Goal: Information Seeking & Learning: Get advice/opinions

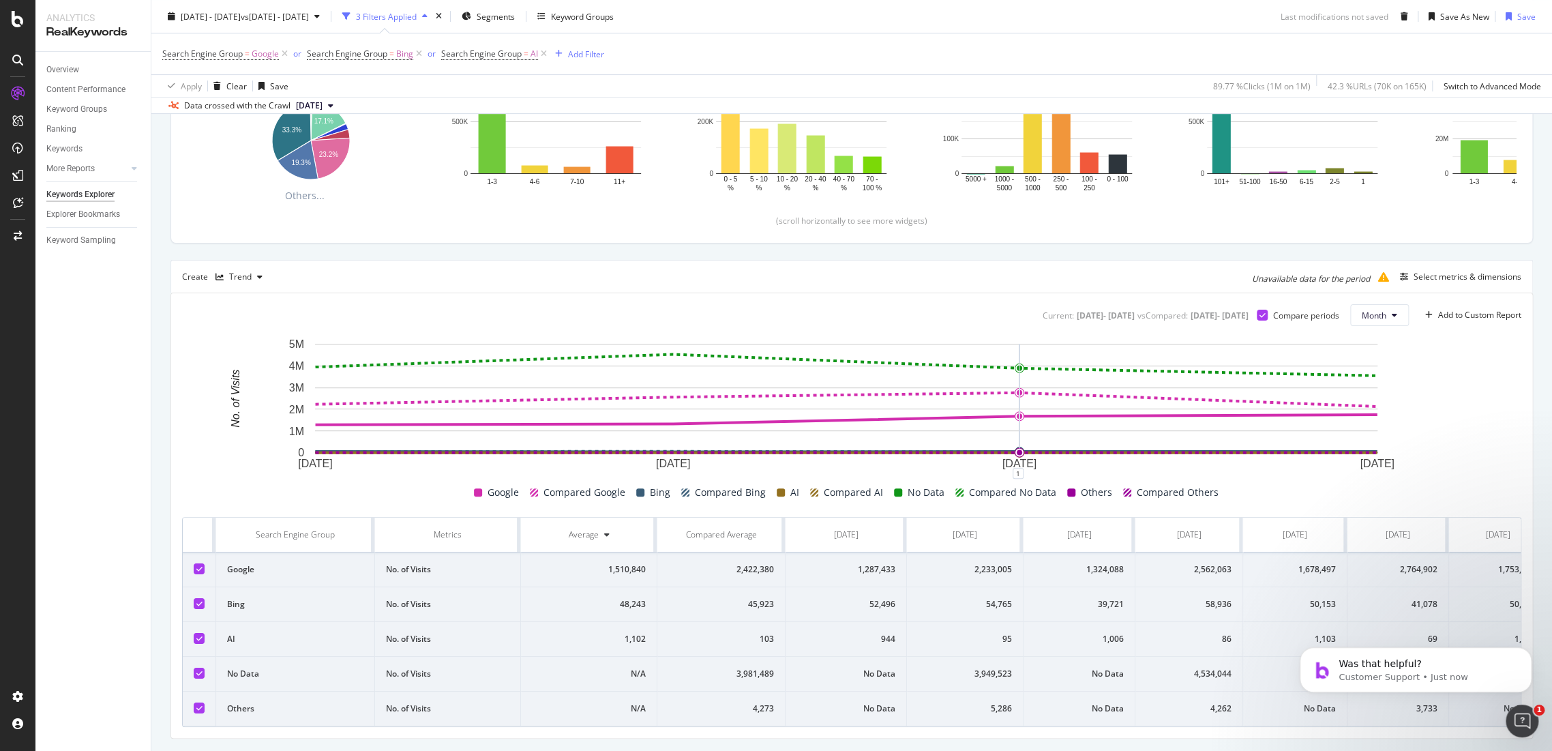
scroll to position [321, 0]
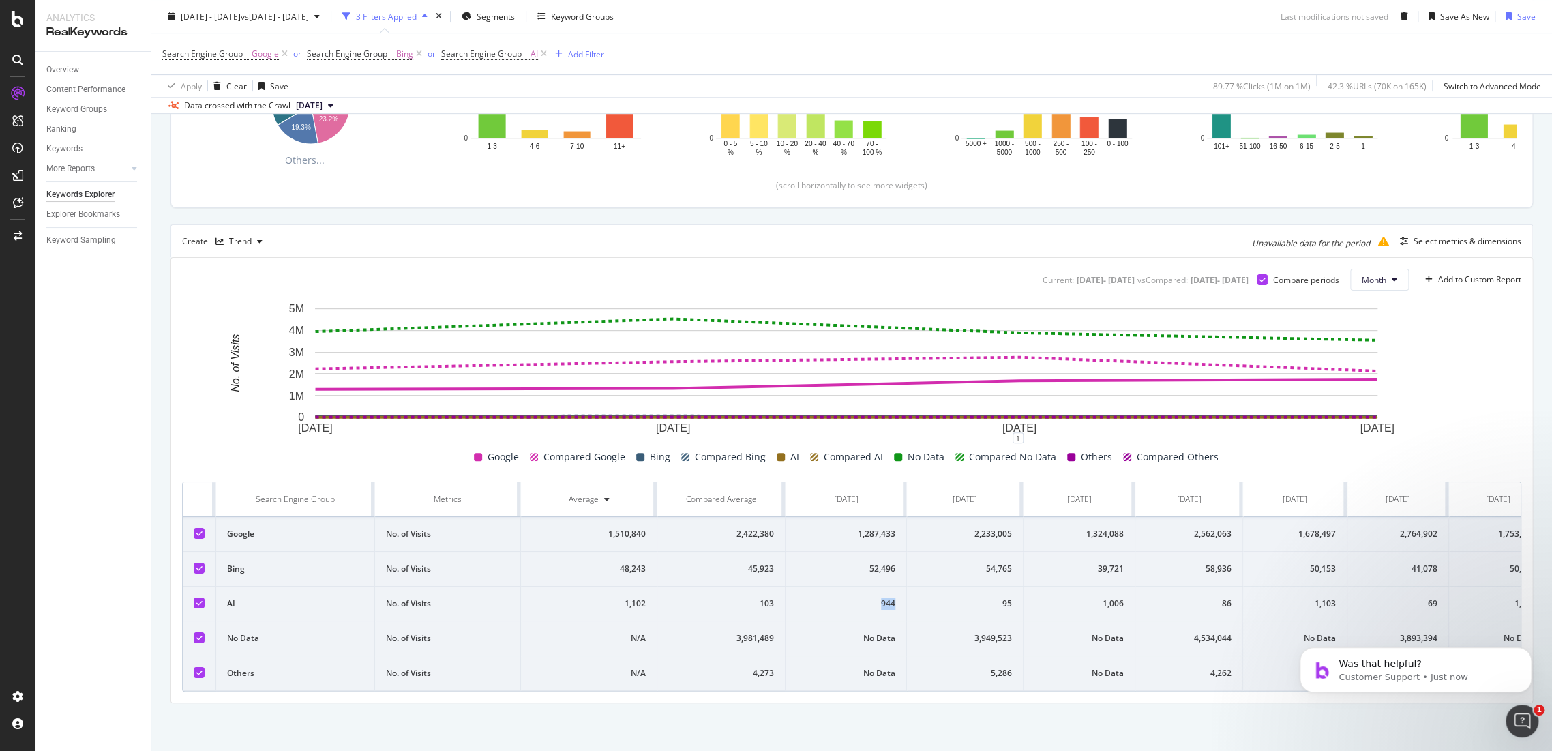
drag, startPoint x: 884, startPoint y: 593, endPoint x: 866, endPoint y: 592, distance: 17.8
click at [866, 592] on td "944" at bounding box center [846, 603] width 121 height 35
drag, startPoint x: 1129, startPoint y: 594, endPoint x: 1084, endPoint y: 593, distance: 44.3
click at [1084, 593] on td "1,006" at bounding box center [1080, 603] width 112 height 35
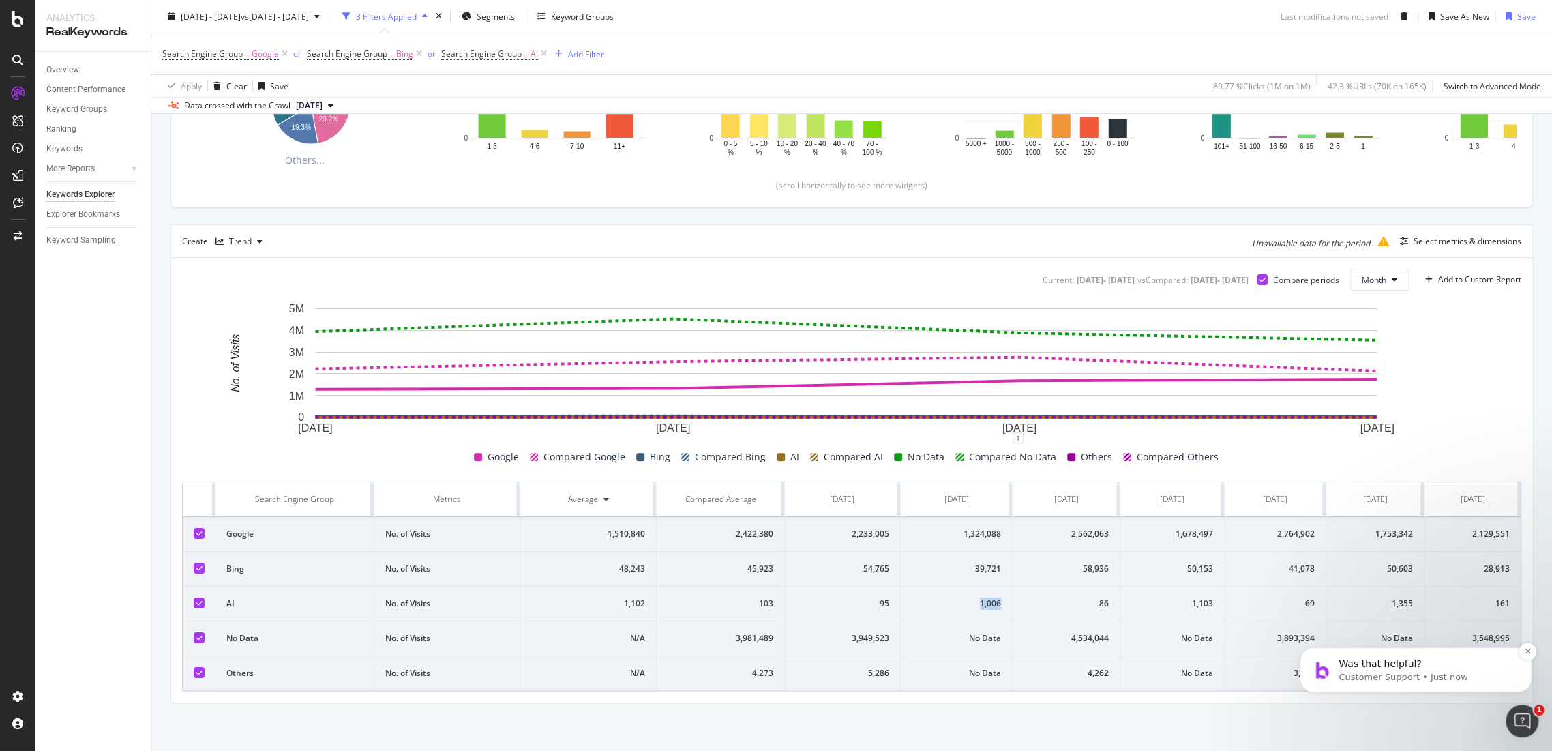
click at [1409, 668] on p "Was that helpful?" at bounding box center [1427, 664] width 176 height 14
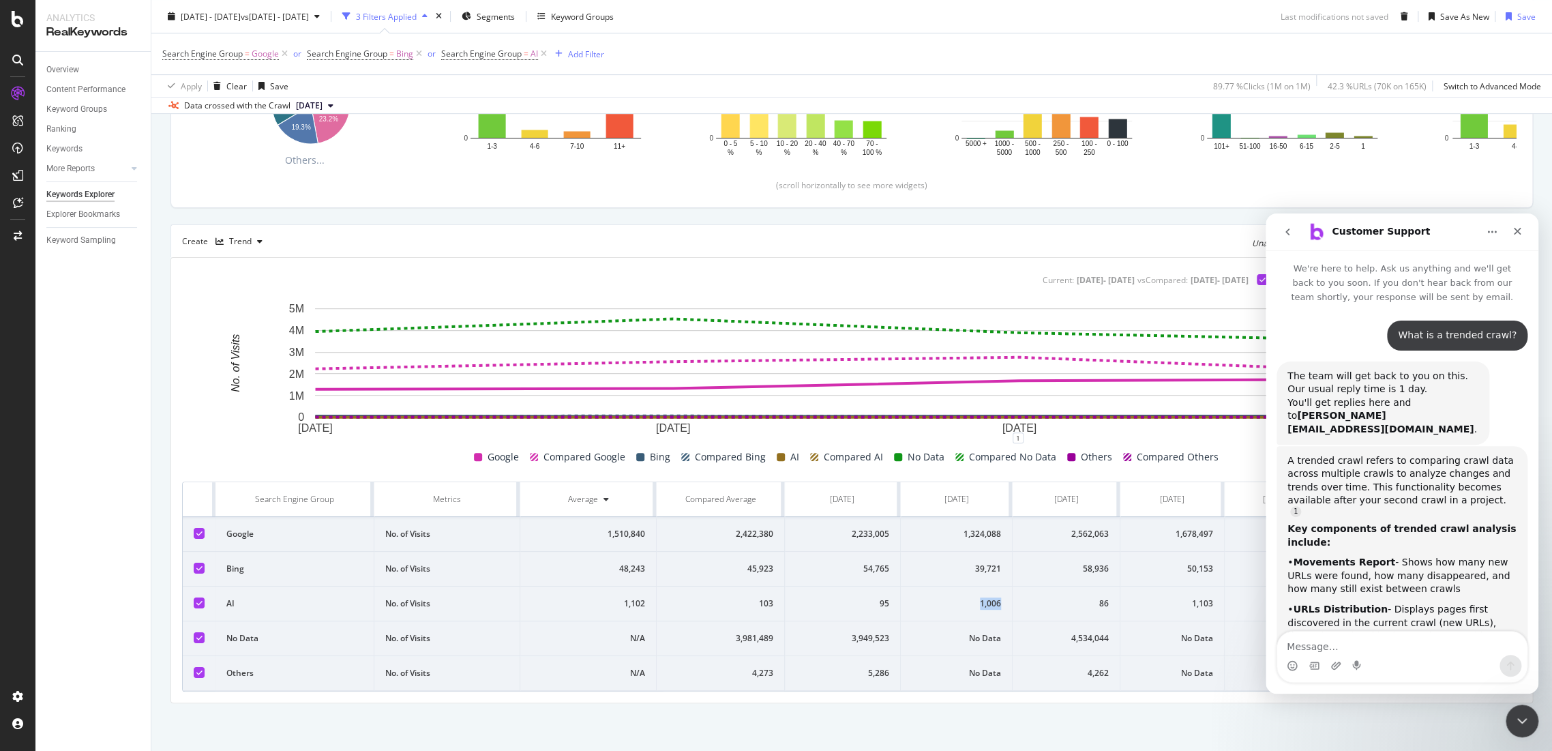
scroll to position [224, 0]
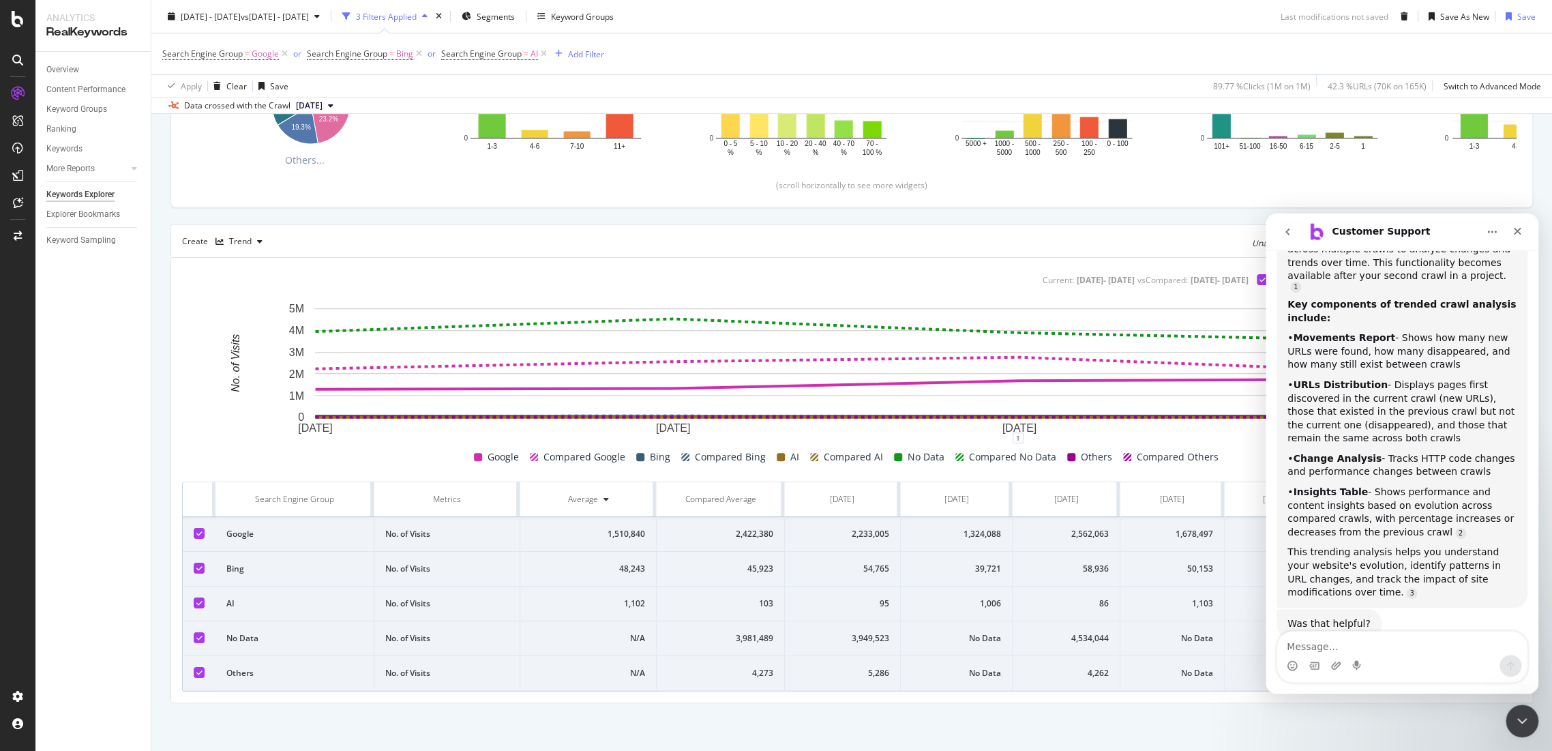
click at [971, 712] on div "By URL Description: Top Charts Clicks By pagetype Level 1 By: pagetype Level 1 …" at bounding box center [851, 294] width 1401 height 914
drag, startPoint x: 1529, startPoint y: 719, endPoint x: 2898, endPoint y: 1254, distance: 1470.0
click at [1530, 720] on div "Close Intercom Messenger" at bounding box center [1520, 718] width 33 height 33
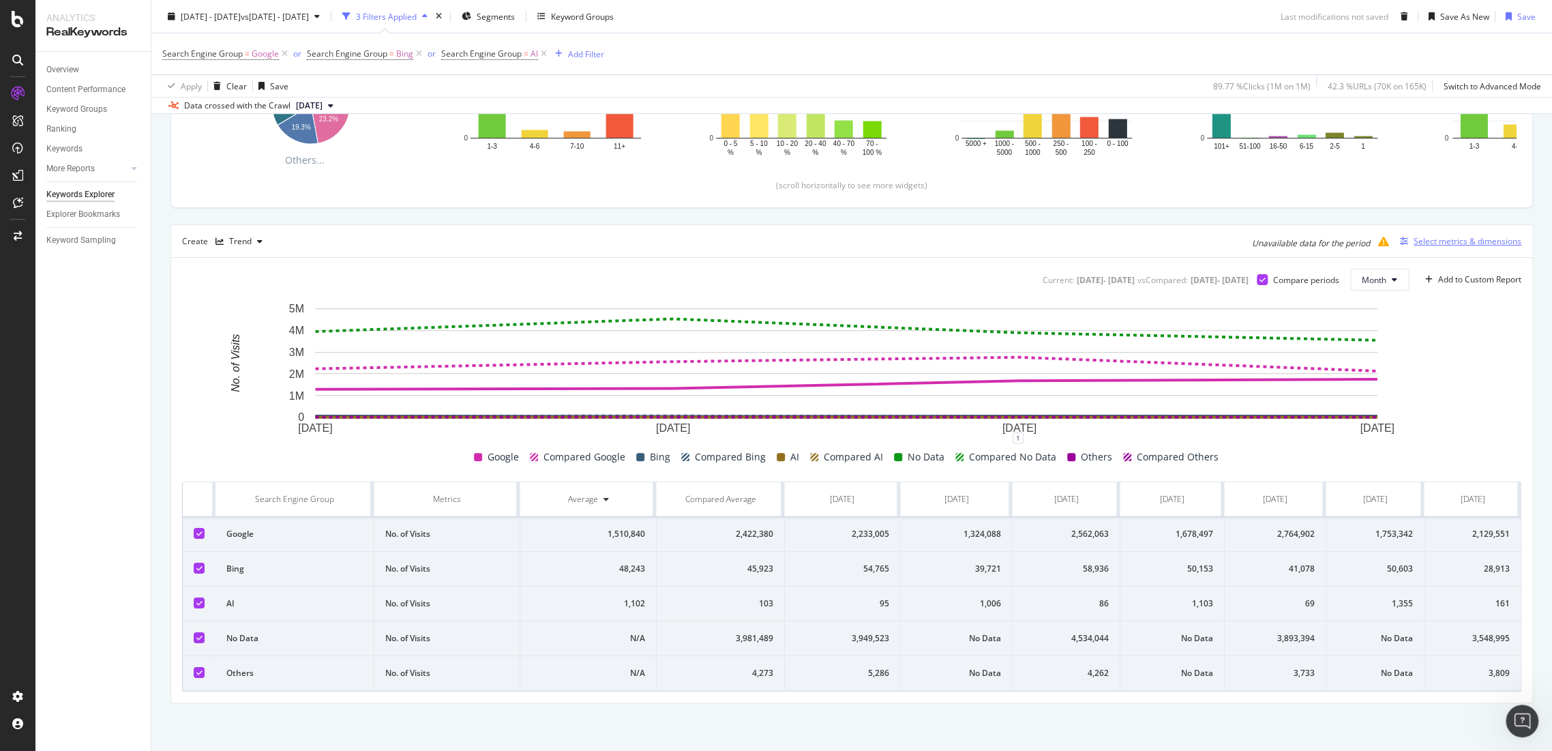
click at [1433, 235] on div "Select metrics & dimensions" at bounding box center [1468, 241] width 108 height 12
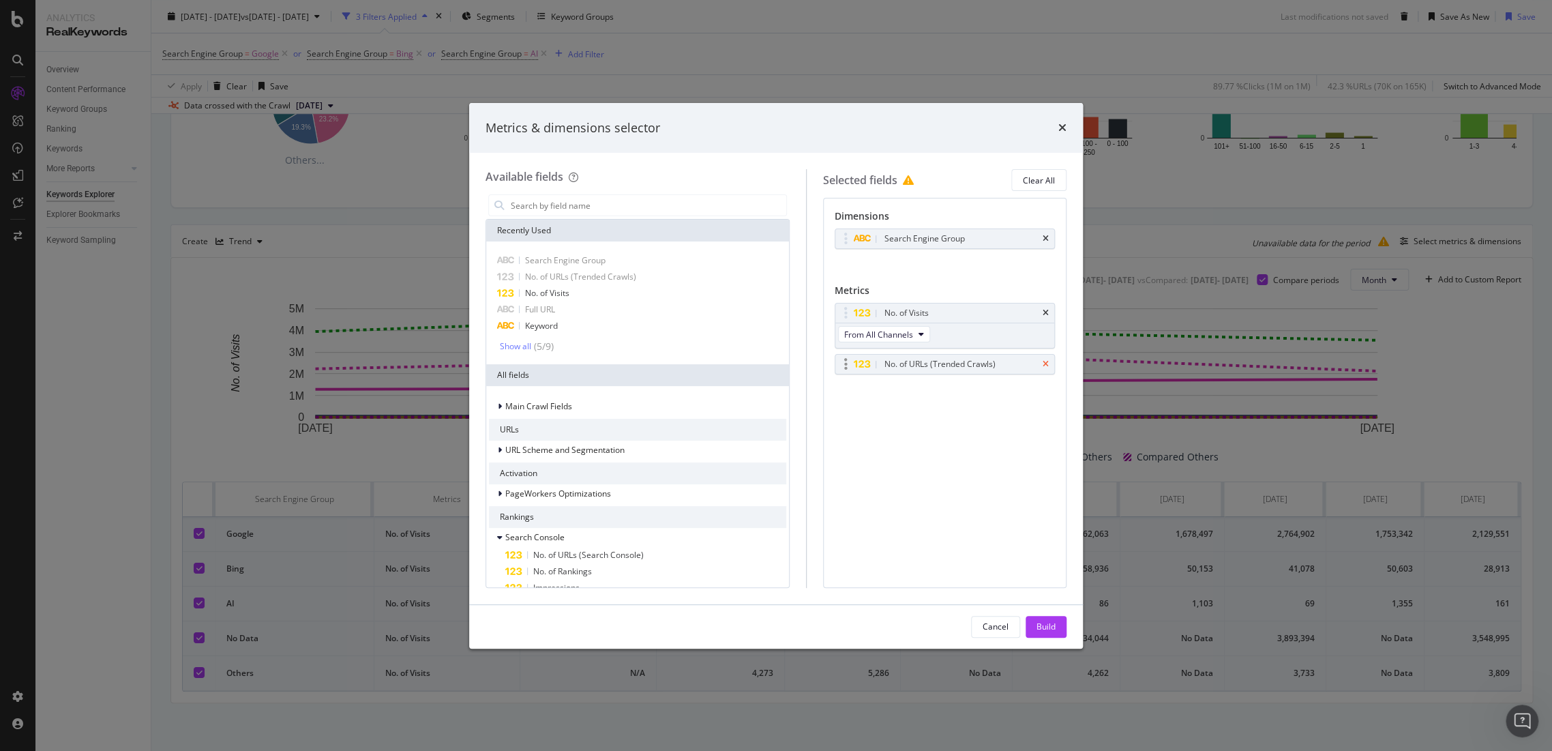
click at [1047, 364] on icon "times" at bounding box center [1046, 364] width 6 height 8
click at [1046, 624] on div "Build" at bounding box center [1046, 627] width 19 height 12
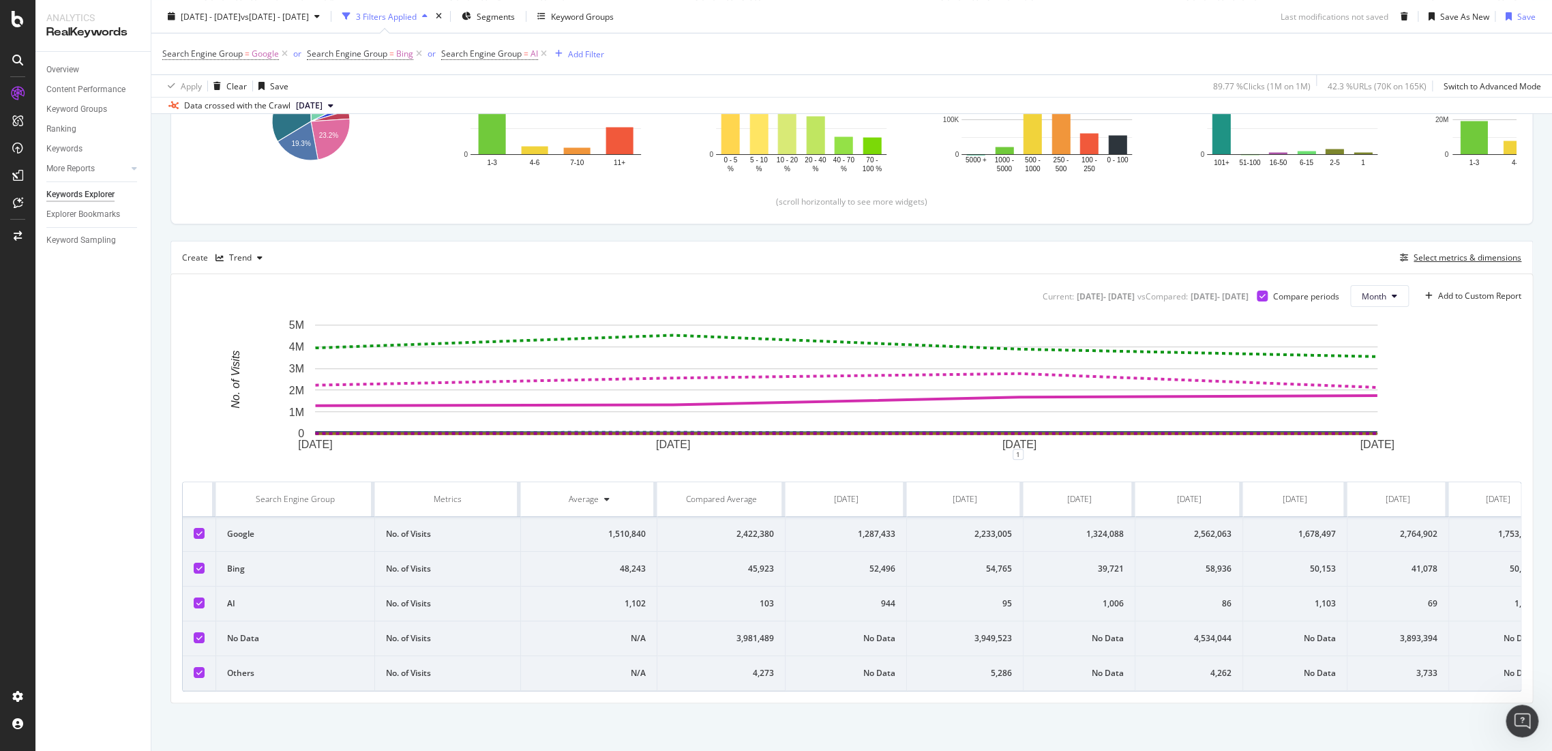
scroll to position [293, 0]
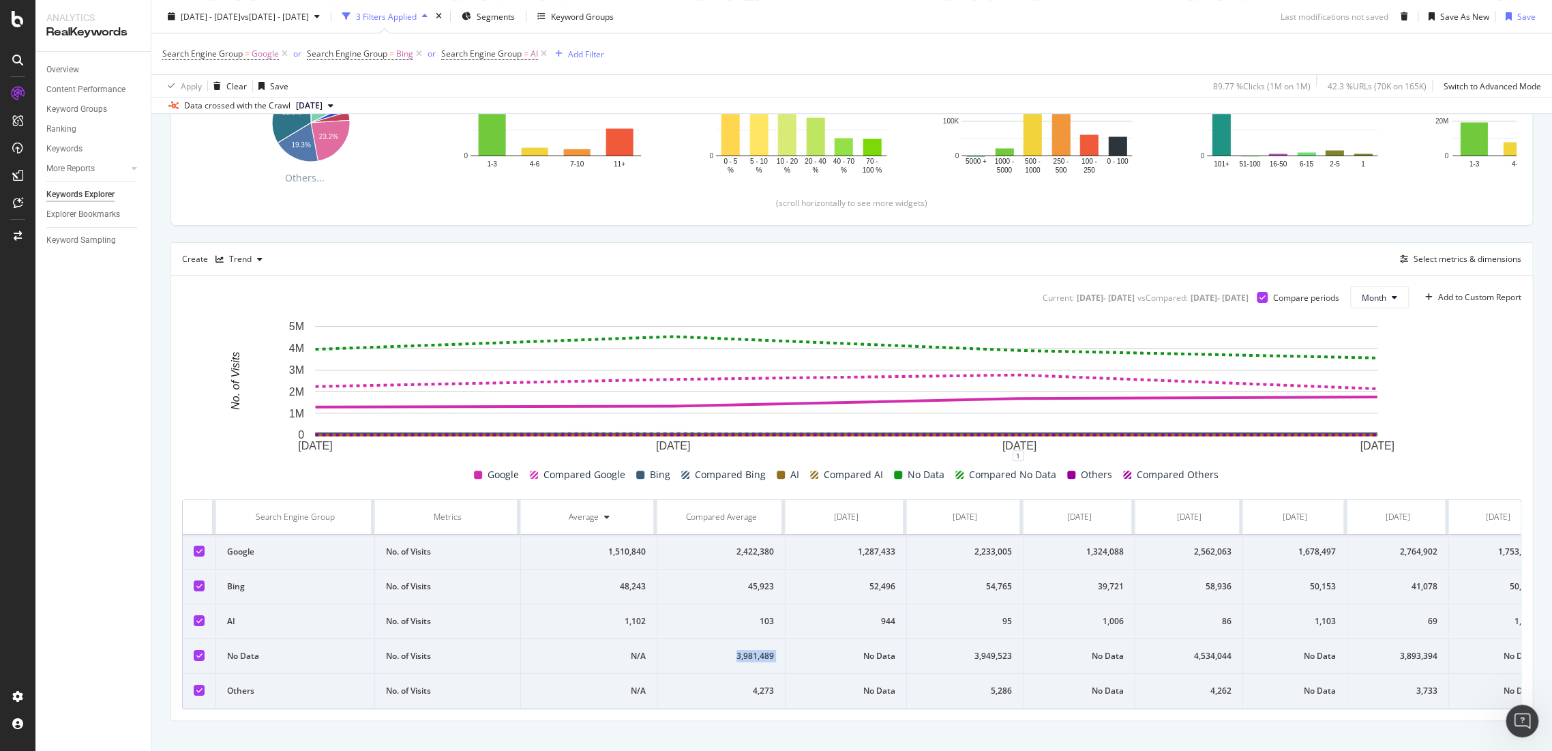
drag, startPoint x: 736, startPoint y: 658, endPoint x: 835, endPoint y: 662, distance: 99.0
click at [835, 662] on tr "No Data No. of Visits N/A 3,981,489 No Data 3,949,523 No Data 4,534,044 No Data…" at bounding box center [913, 656] width 1461 height 35
drag, startPoint x: 733, startPoint y: 550, endPoint x: 815, endPoint y: 561, distance: 82.6
click at [815, 561] on tr "Google No. of Visits 1,510,840 2,422,380 1,287,433 2,233,005 1,324,088 2,562,06…" at bounding box center [913, 552] width 1461 height 35
click at [1438, 259] on div "Select metrics & dimensions" at bounding box center [1468, 259] width 108 height 12
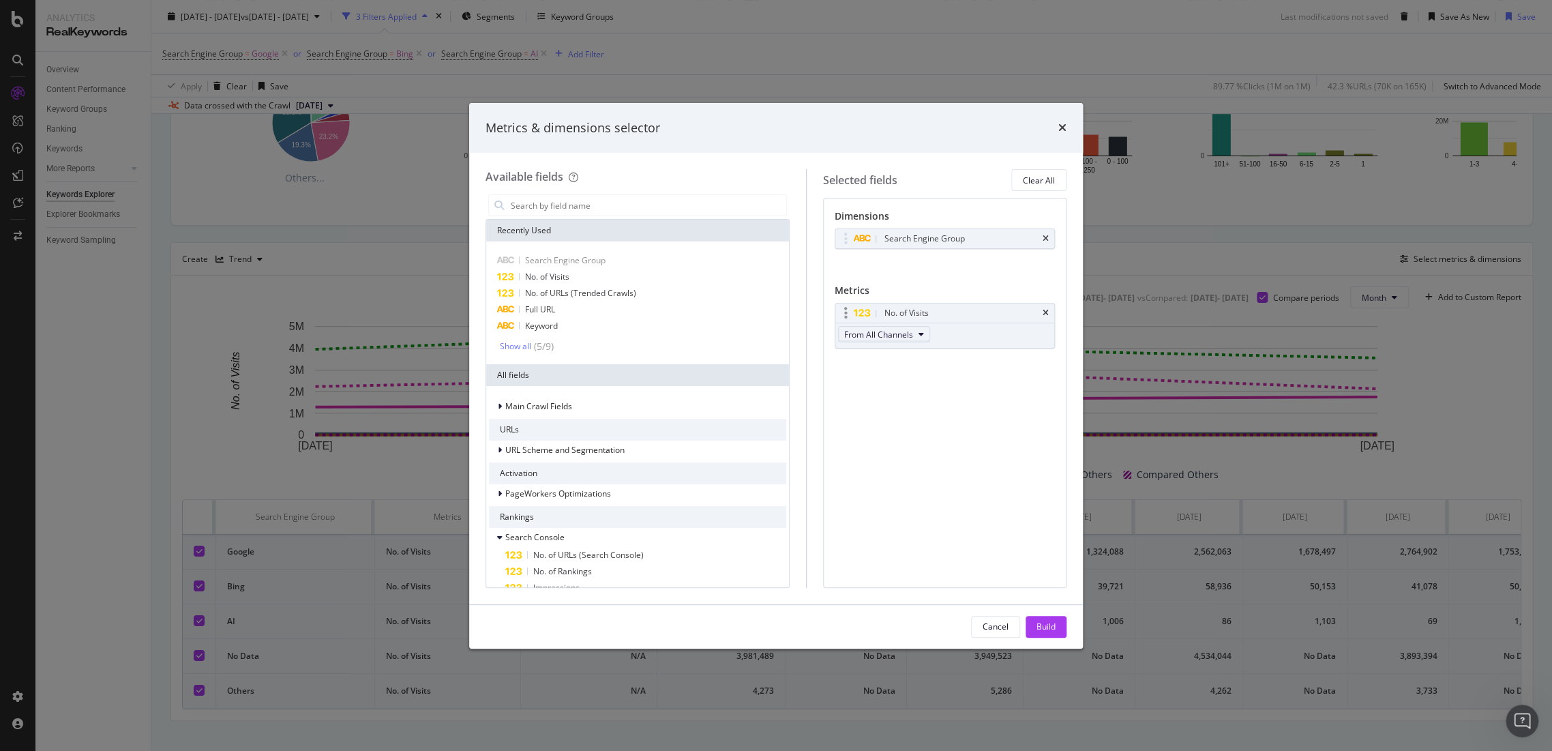
click at [924, 333] on icon "modal" at bounding box center [921, 334] width 5 height 8
click at [921, 382] on span "Organic" at bounding box center [897, 384] width 71 height 12
click at [1064, 627] on button "Build" at bounding box center [1046, 627] width 41 height 22
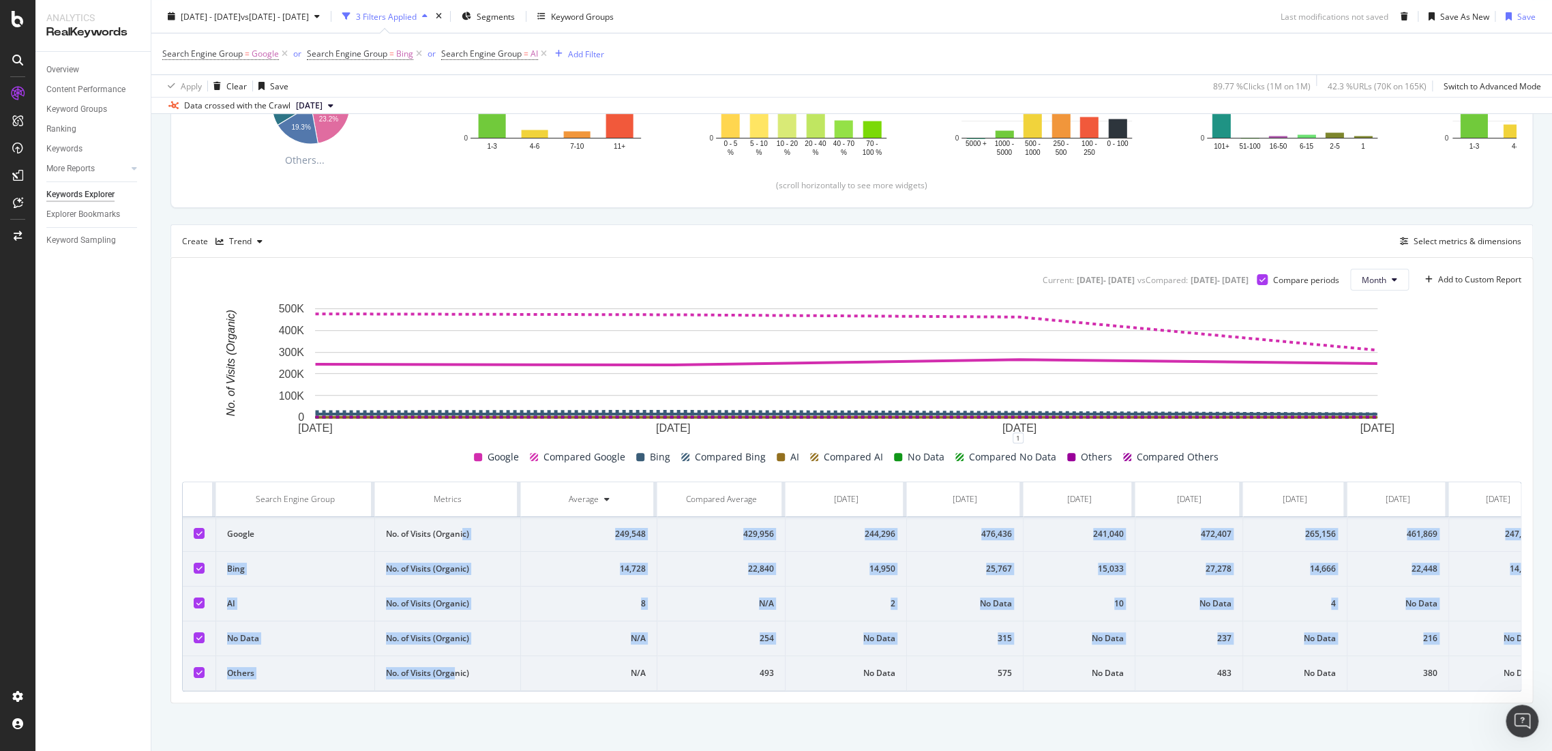
drag, startPoint x: 464, startPoint y: 514, endPoint x: 470, endPoint y: 688, distance: 174.0
click at [456, 683] on div "Search Engine Group Metrics Average Compared Average May. 2025 May. 2024 Jun. 2…" at bounding box center [851, 586] width 1339 height 210
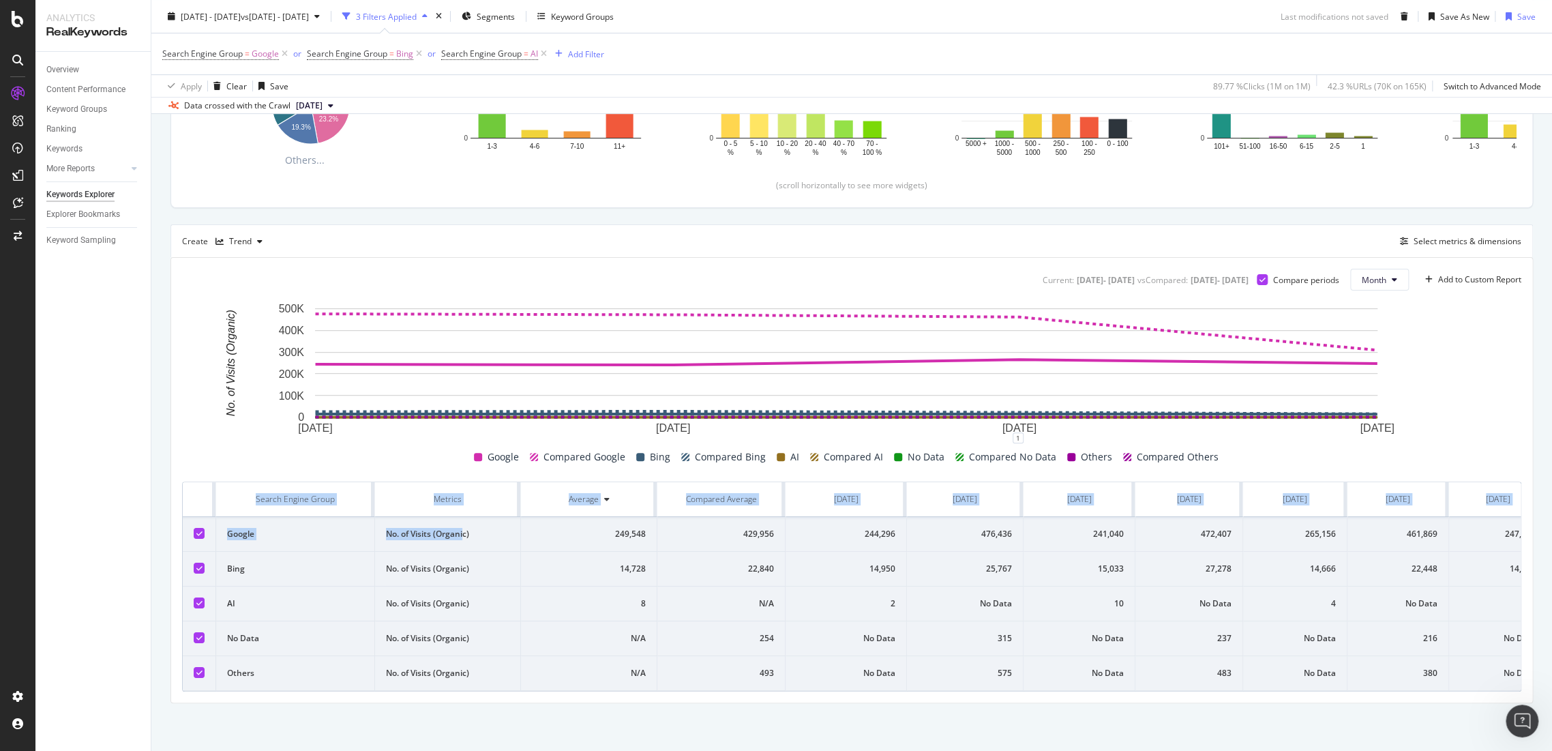
click at [516, 702] on div "Current: 2025 May. 1st - 2025 Aug. 31st vs Compared : 2024 May. 1st - 2024 Aug.…" at bounding box center [851, 480] width 1361 height 445
click at [252, 438] on div "1" at bounding box center [851, 443] width 1339 height 11
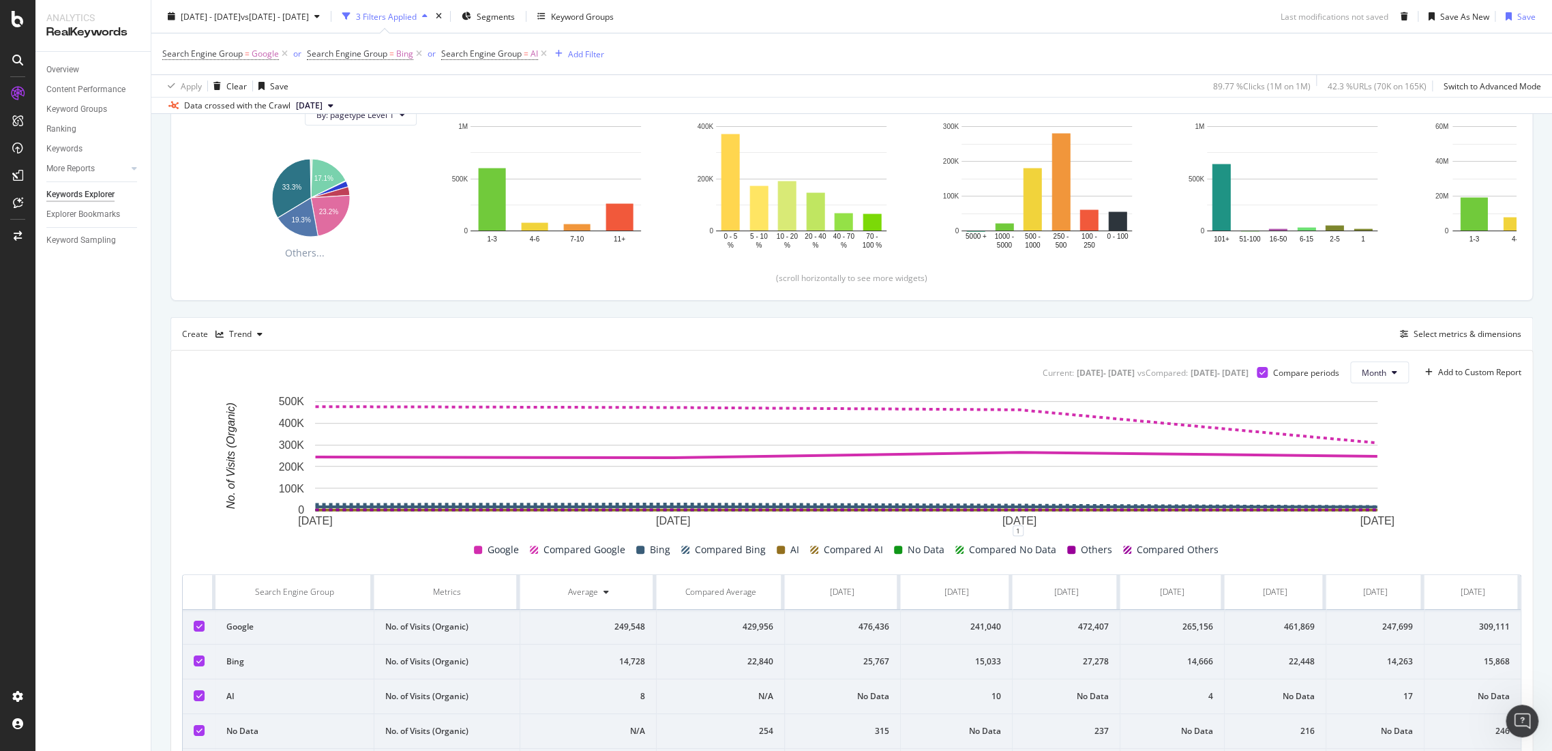
scroll to position [303, 0]
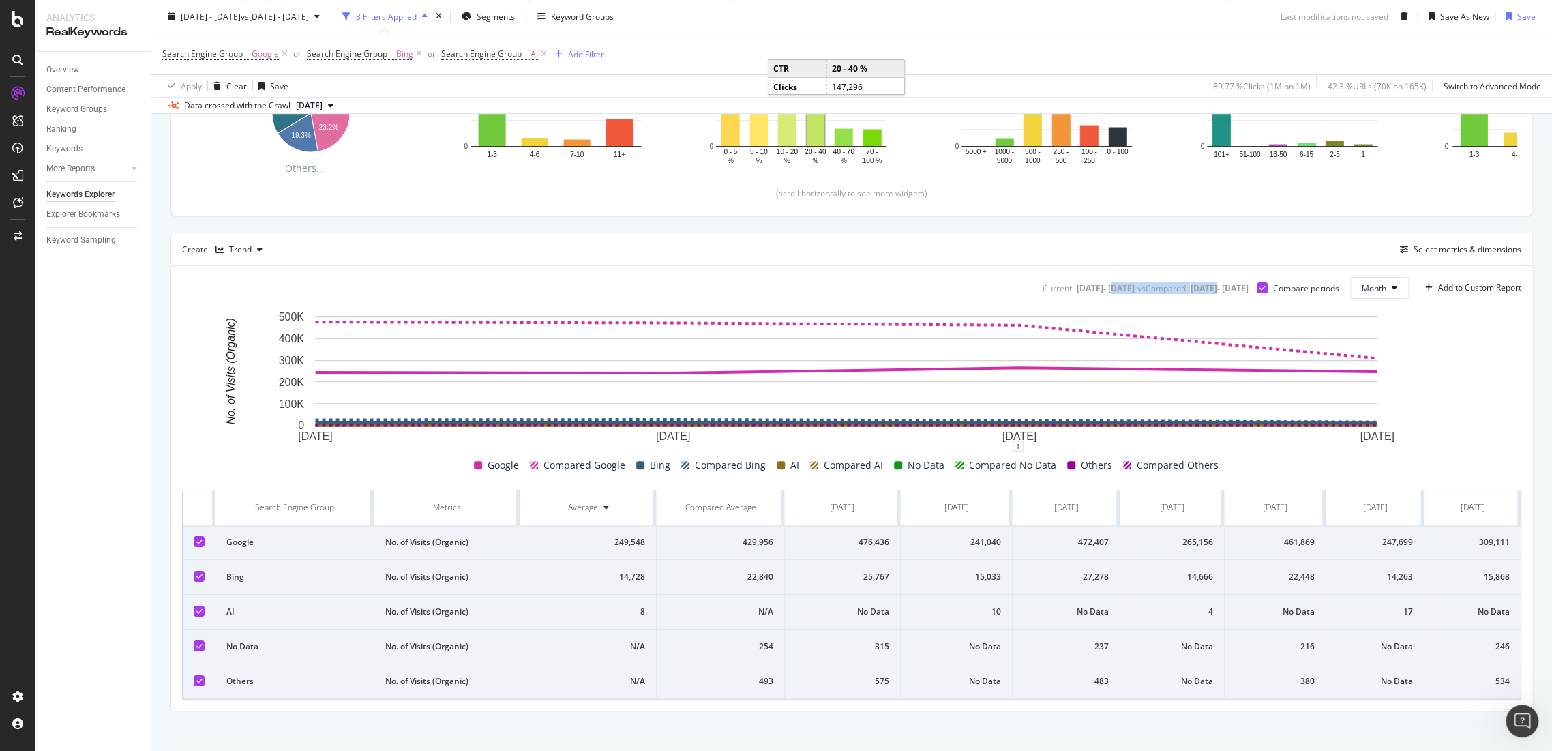
drag, startPoint x: 1004, startPoint y: 286, endPoint x: 1146, endPoint y: 286, distance: 141.8
click at [1146, 286] on div "Current: 2025 May. 1st - 2025 Aug. 31st vs Compared : 2024 May. 1st - 2024 Aug.…" at bounding box center [1144, 288] width 209 height 12
click at [1430, 244] on div "Select metrics & dimensions" at bounding box center [1468, 249] width 108 height 12
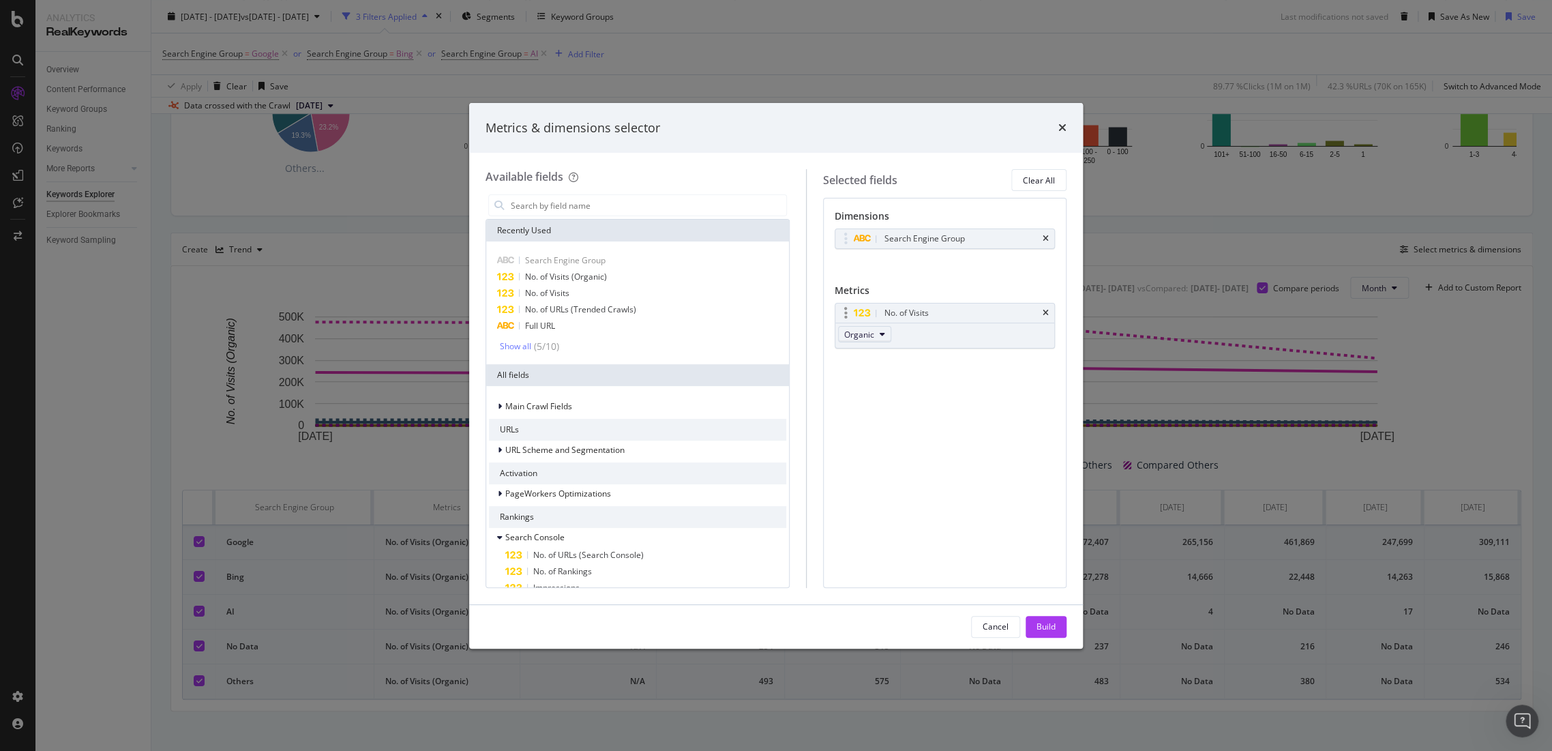
click at [874, 337] on span "Organic" at bounding box center [859, 335] width 30 height 12
click at [919, 361] on span "From All Channels" at bounding box center [896, 359] width 69 height 12
click at [928, 337] on button "From All Channels" at bounding box center [884, 334] width 92 height 16
click at [932, 376] on div "Organic" at bounding box center [897, 384] width 93 height 20
click at [606, 293] on div "No. of Visits" at bounding box center [637, 293] width 297 height 16
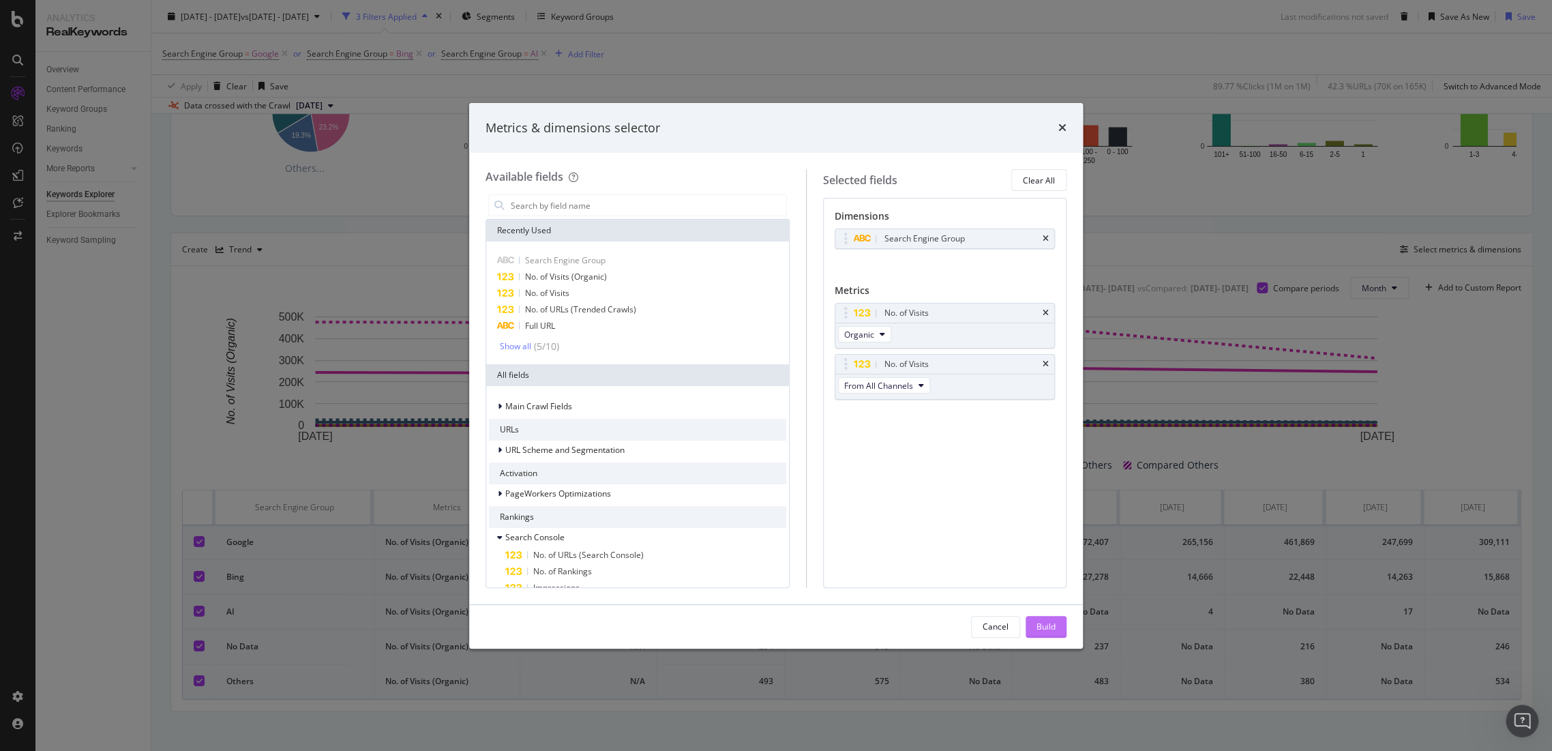
click at [1047, 634] on div "Build" at bounding box center [1046, 626] width 19 height 20
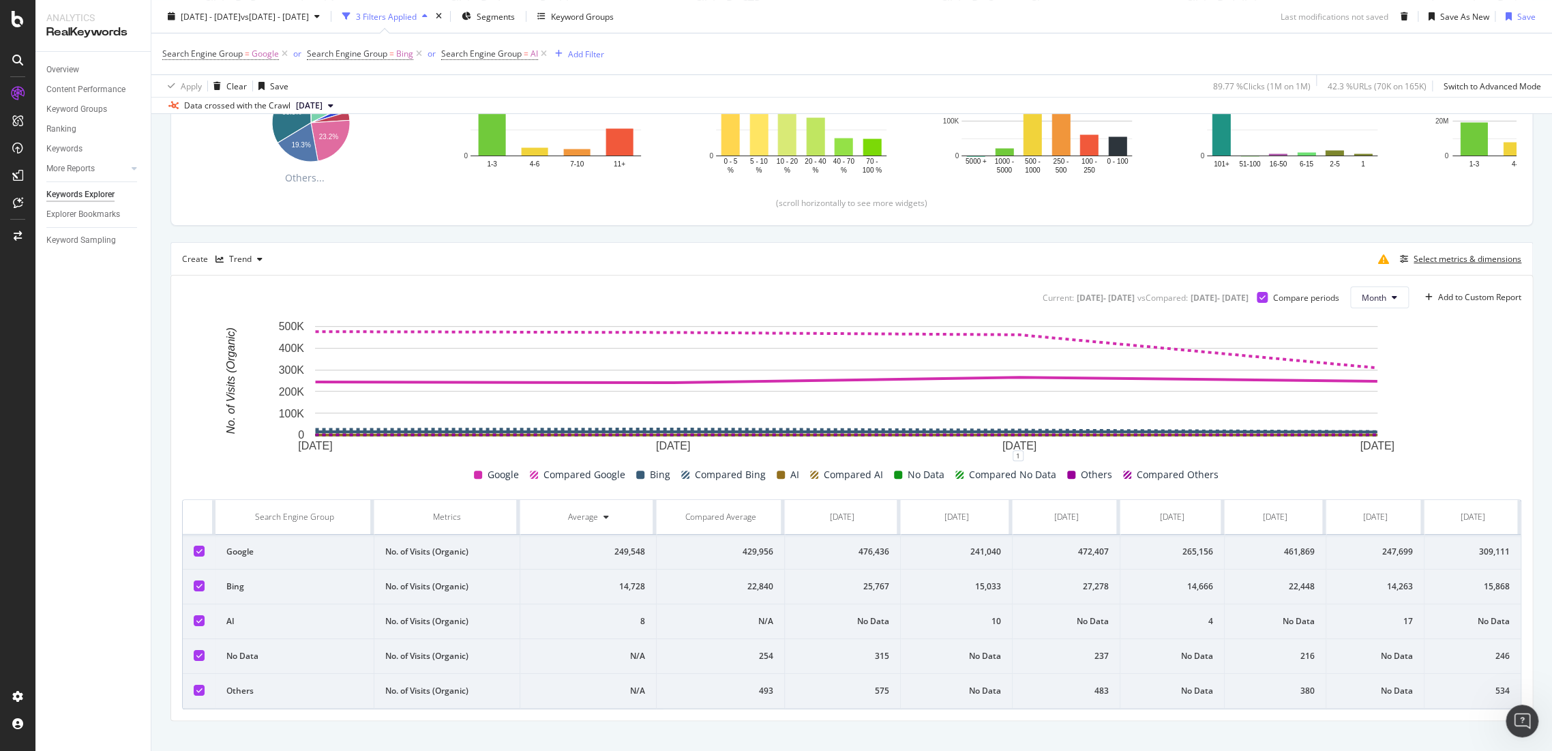
scroll to position [0, 134]
drag, startPoint x: 1498, startPoint y: 550, endPoint x: 1459, endPoint y: 554, distance: 39.1
click at [1459, 554] on div "309,111" at bounding box center [1472, 552] width 74 height 12
drag, startPoint x: 1384, startPoint y: 554, endPoint x: 1348, endPoint y: 554, distance: 36.8
click at [1348, 554] on div "247,699" at bounding box center [1375, 552] width 76 height 12
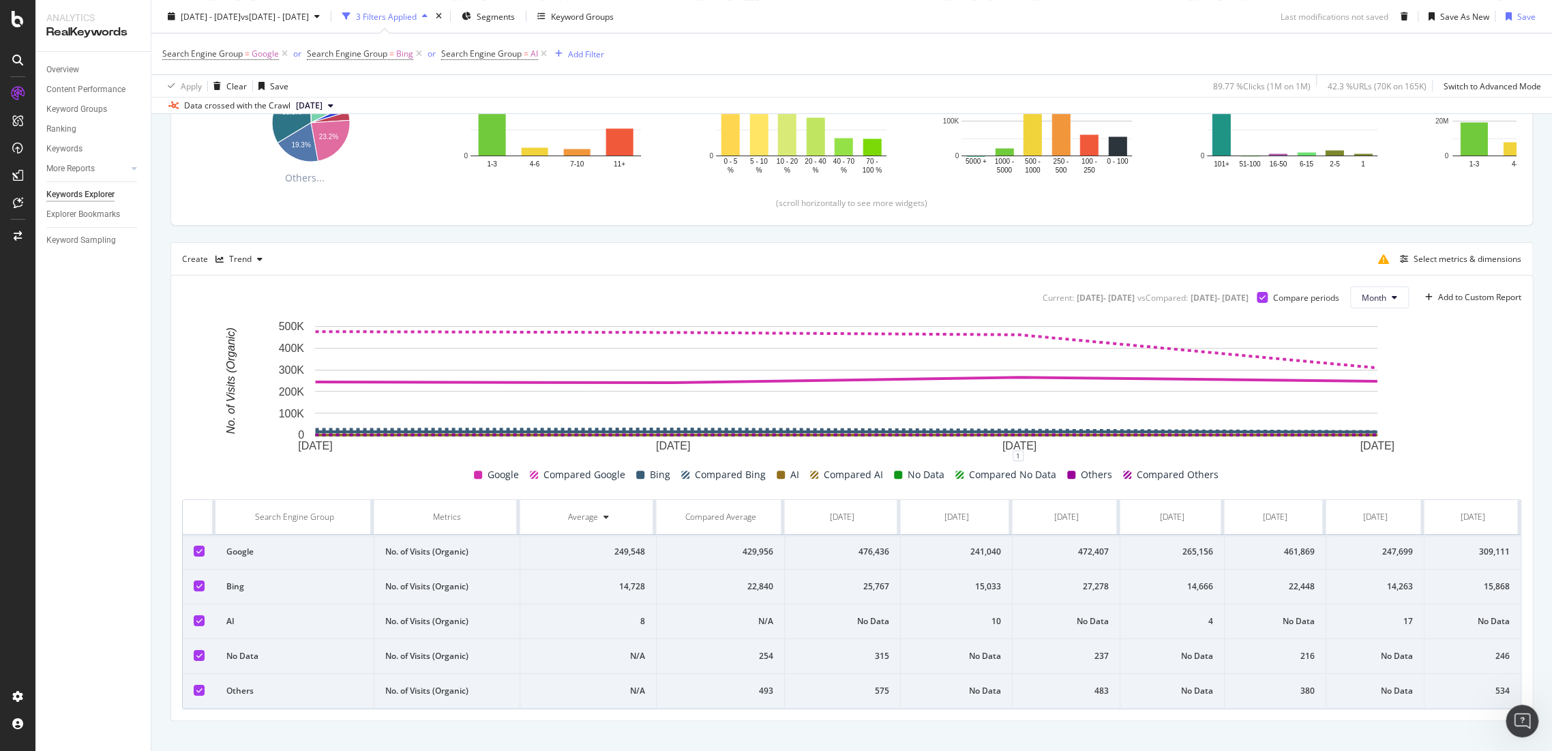
click at [1461, 567] on td "309,111" at bounding box center [1473, 552] width 96 height 35
drag, startPoint x: 1502, startPoint y: 555, endPoint x: 1461, endPoint y: 555, distance: 41.6
click at [1461, 555] on td "309,111" at bounding box center [1473, 552] width 96 height 35
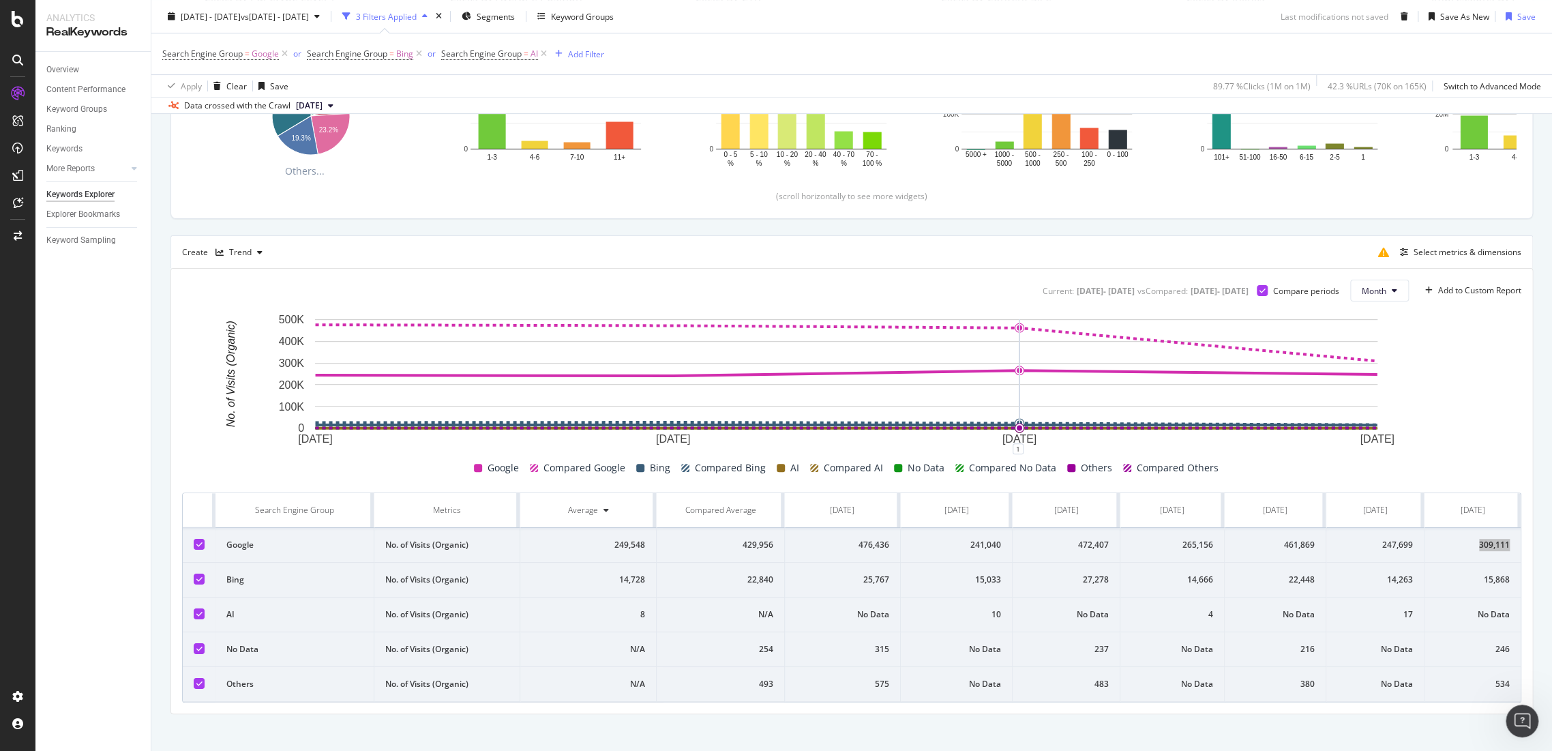
scroll to position [303, 0]
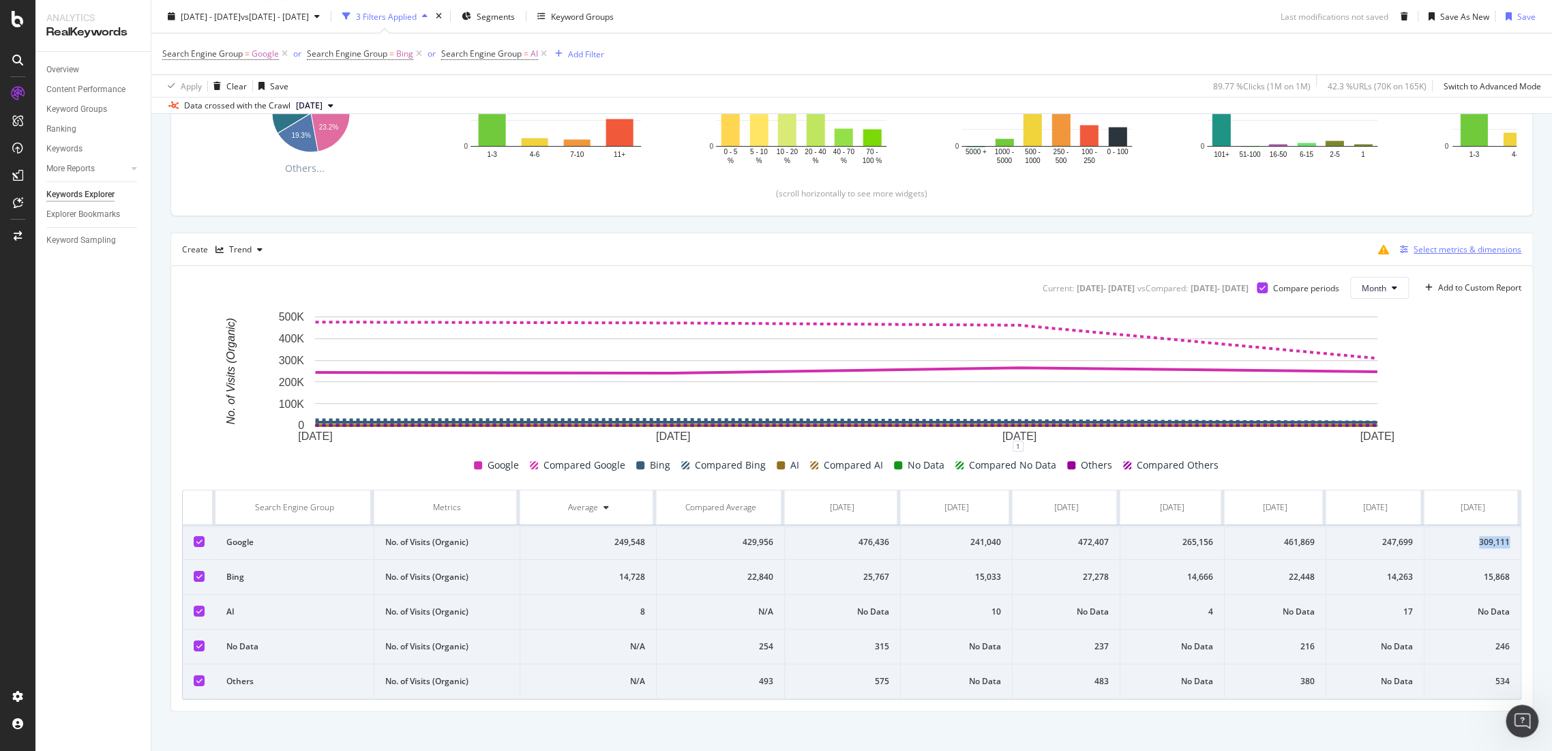
click at [1450, 252] on div "Select metrics & dimensions" at bounding box center [1468, 249] width 108 height 12
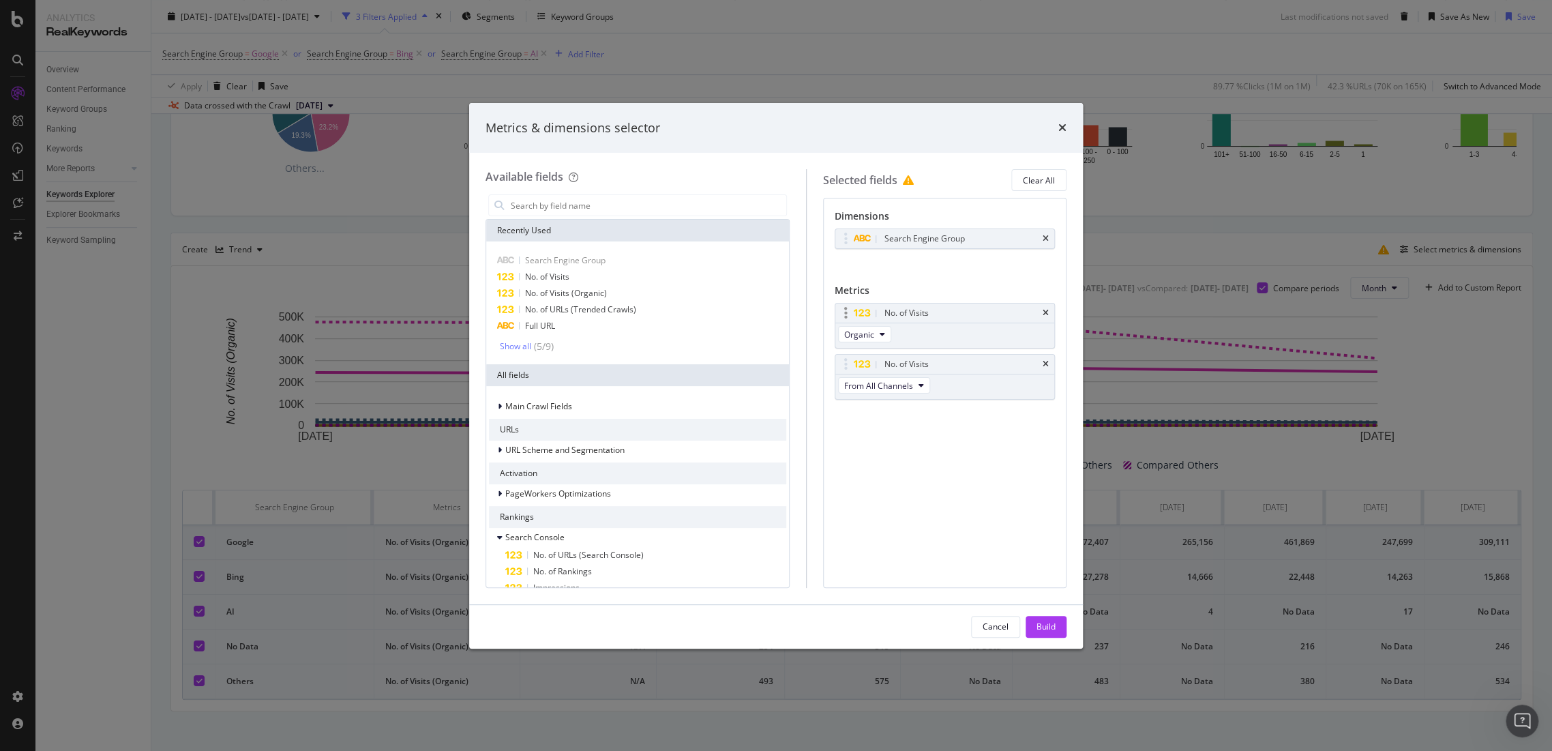
click at [1050, 314] on div "No. of Visits" at bounding box center [944, 312] width 219 height 19
click at [1047, 309] on icon "times" at bounding box center [1046, 313] width 6 height 8
click at [1043, 624] on div "Build" at bounding box center [1046, 627] width 19 height 12
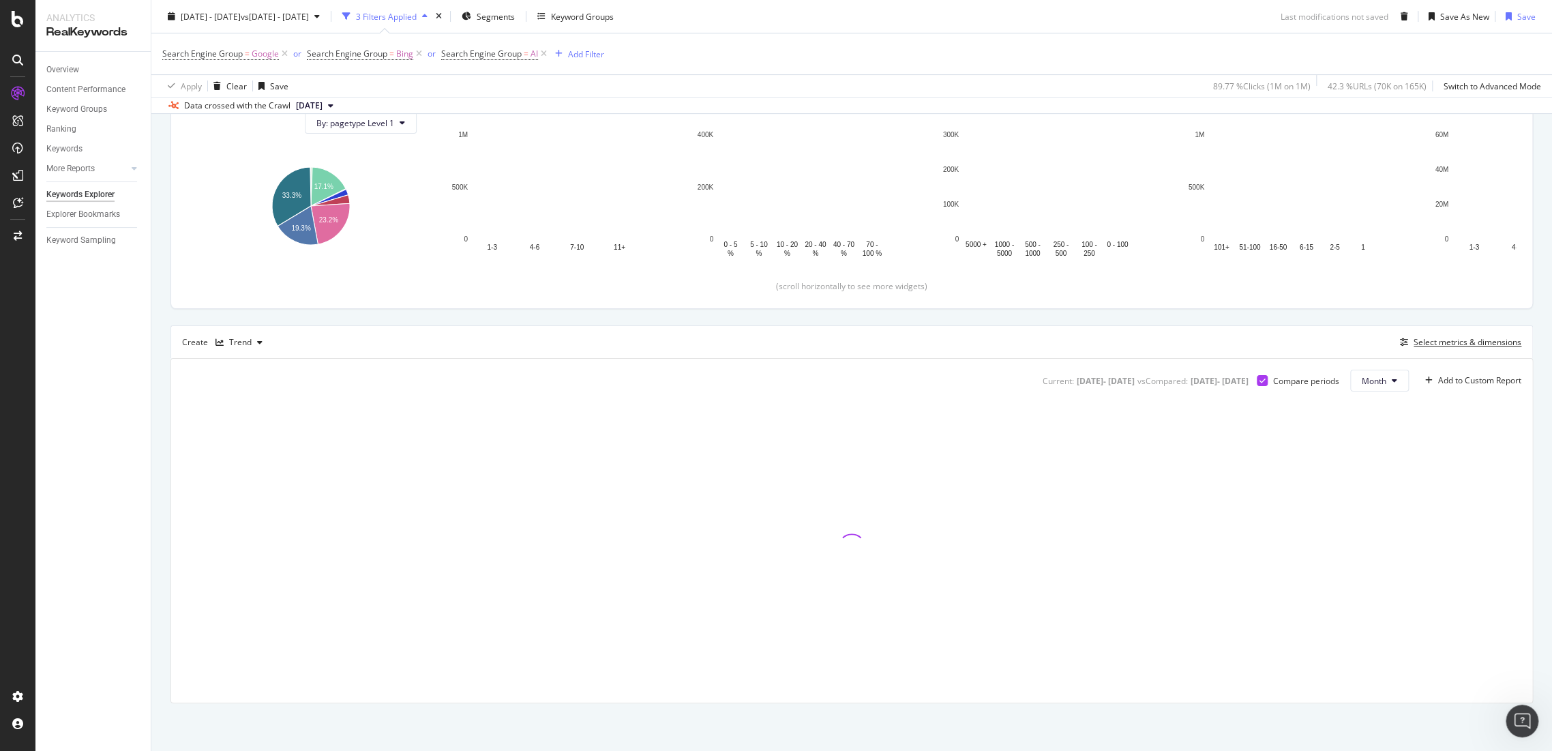
scroll to position [209, 0]
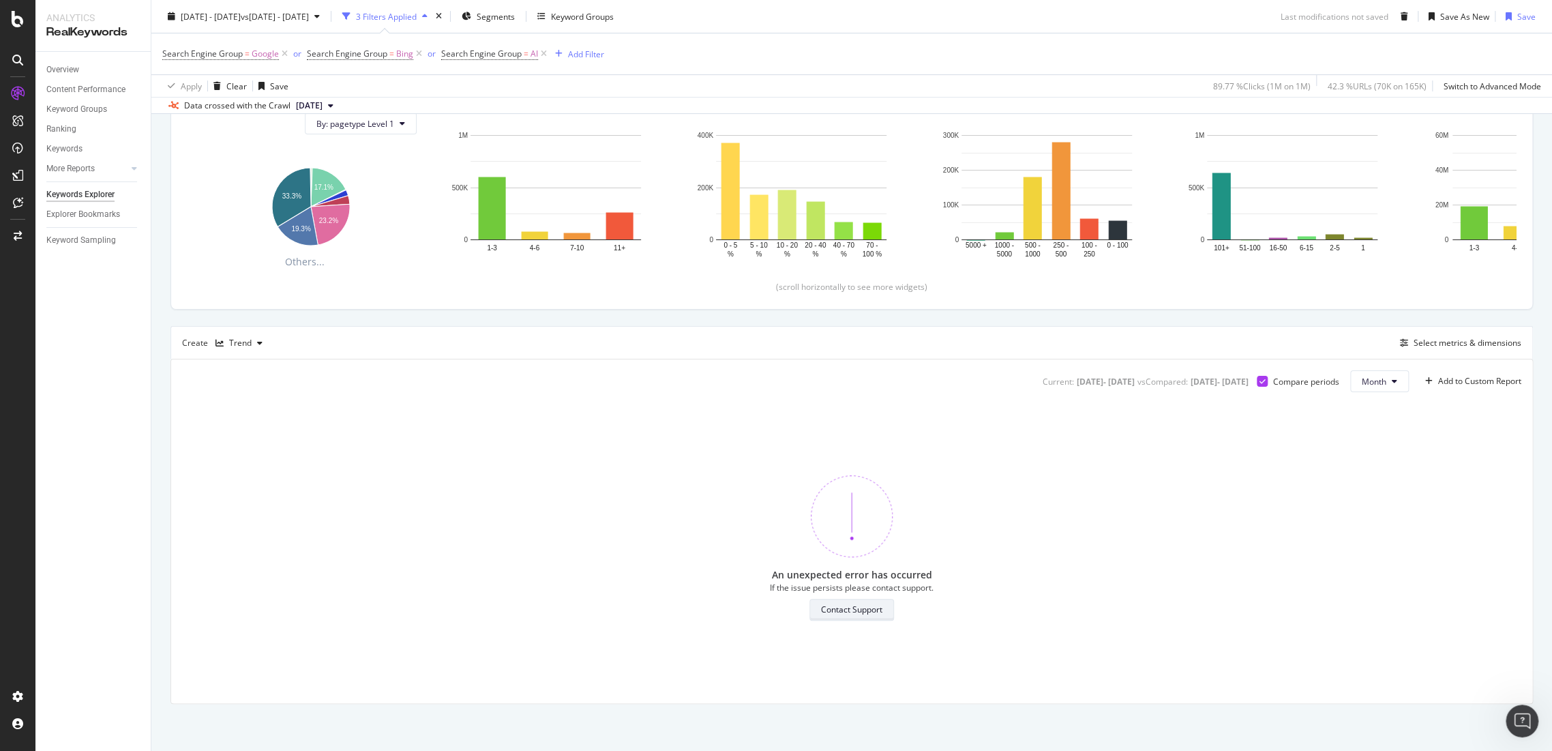
click at [849, 606] on div "Contact Support" at bounding box center [851, 610] width 61 height 12
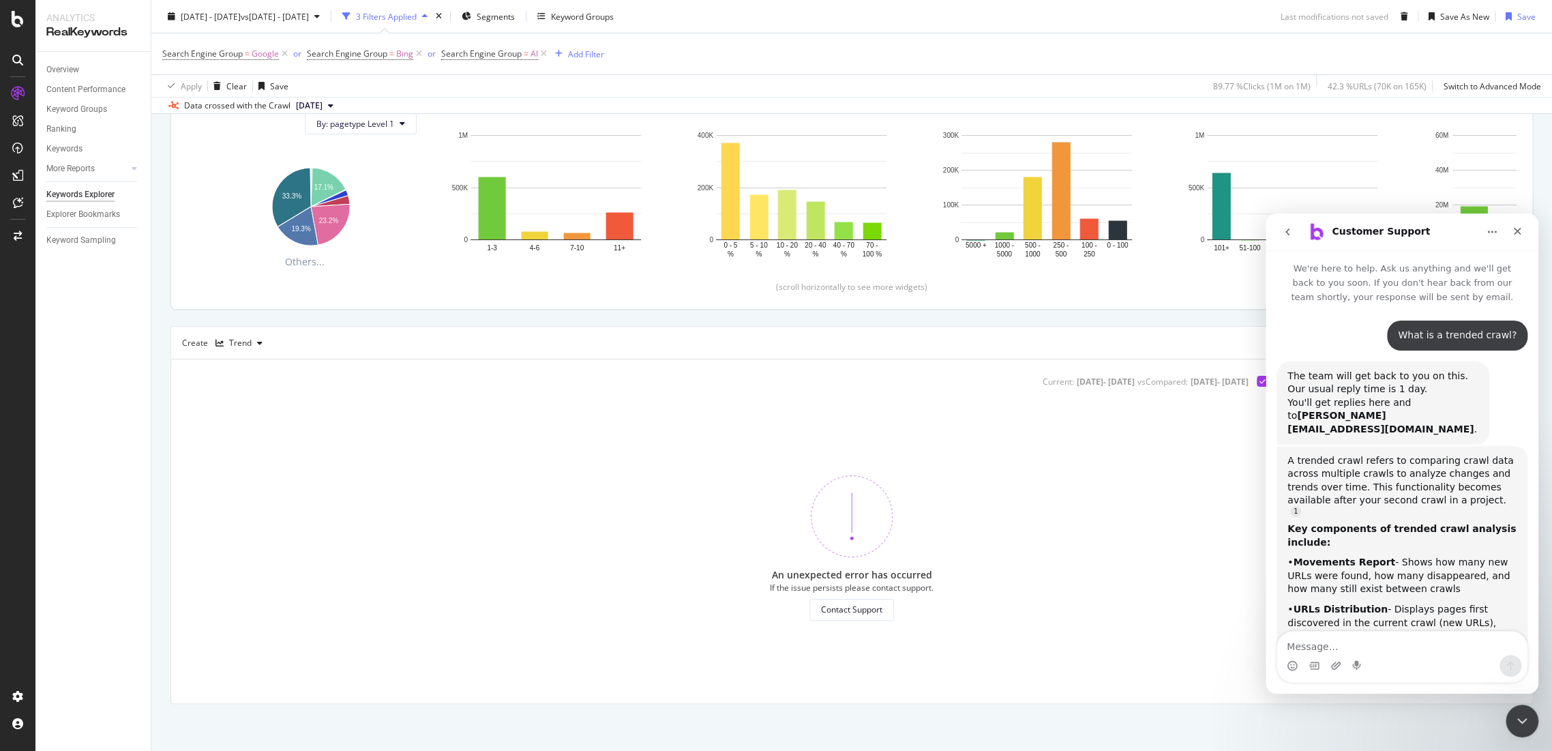
scroll to position [224, 0]
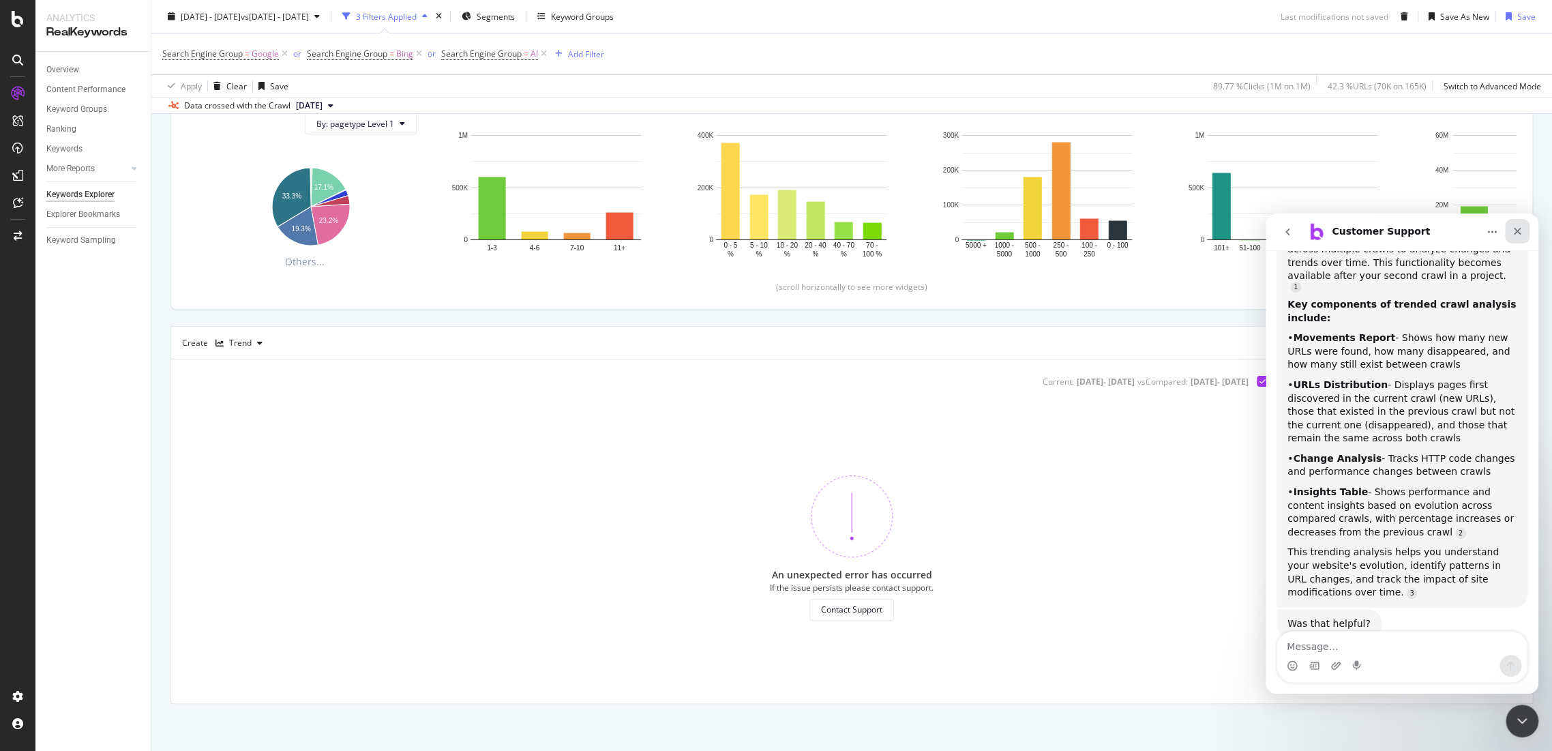
click at [1519, 226] on icon "Close" at bounding box center [1517, 231] width 11 height 11
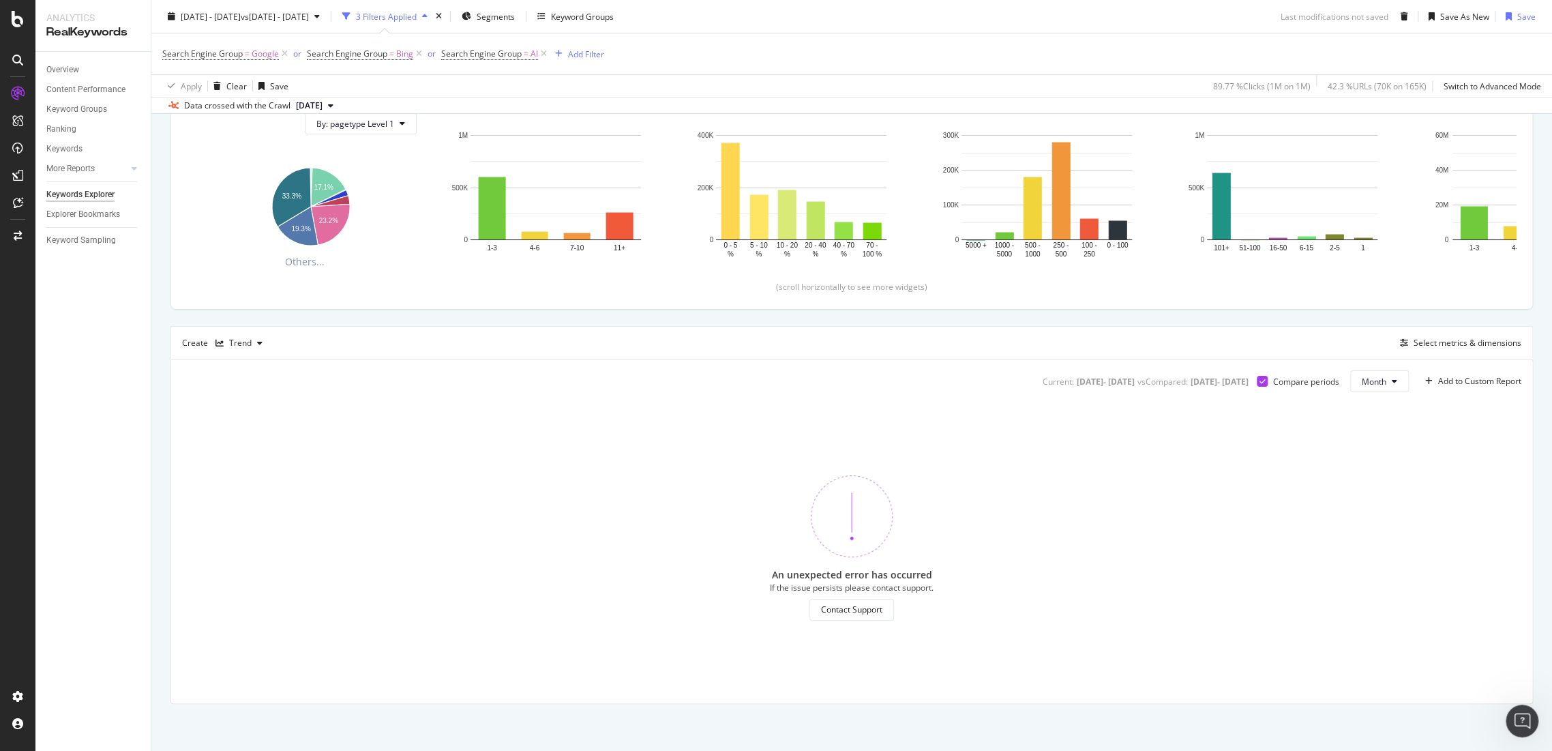
drag, startPoint x: 1313, startPoint y: 372, endPoint x: 1304, endPoint y: 372, distance: 9.5
click at [1312, 372] on div "Current: 2025 May. 1st - 2025 Aug. 31st vs Compared : 2024 May. 1st - 2024 Aug.…" at bounding box center [1189, 381] width 299 height 22
click at [1258, 380] on div "Compare periods" at bounding box center [1298, 382] width 83 height 12
click at [1260, 382] on icon at bounding box center [1263, 381] width 6 height 7
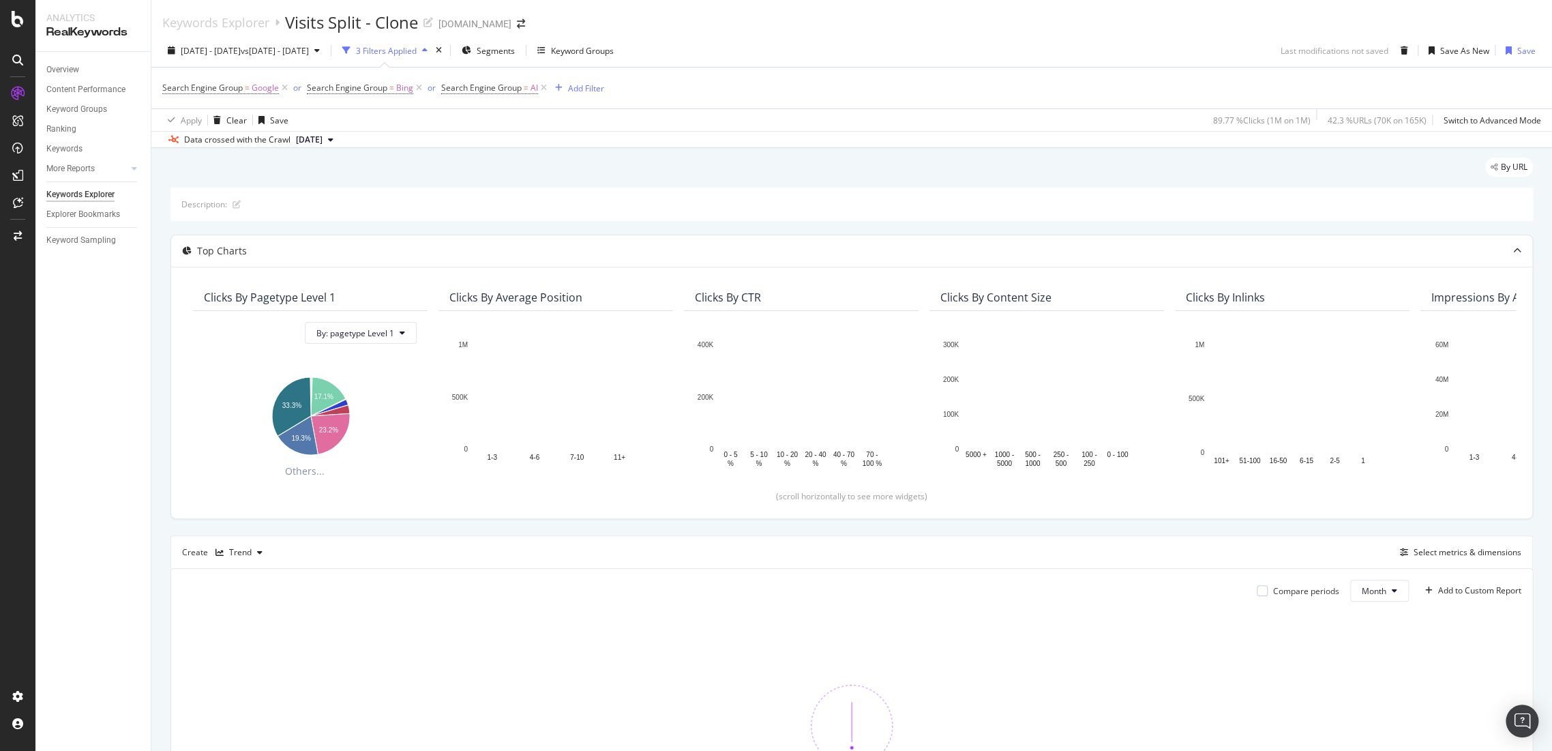
scroll to position [209, 0]
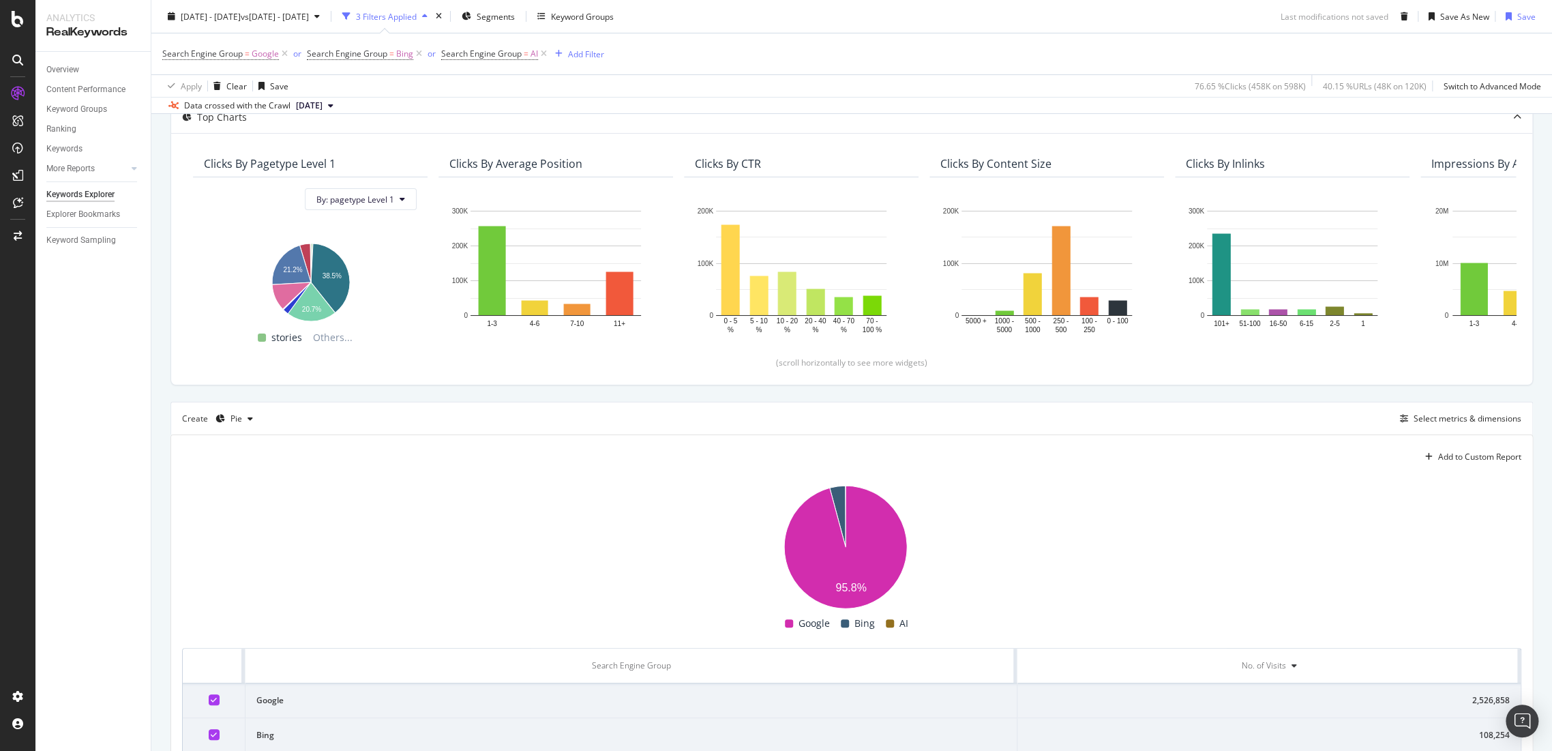
scroll to position [227, 0]
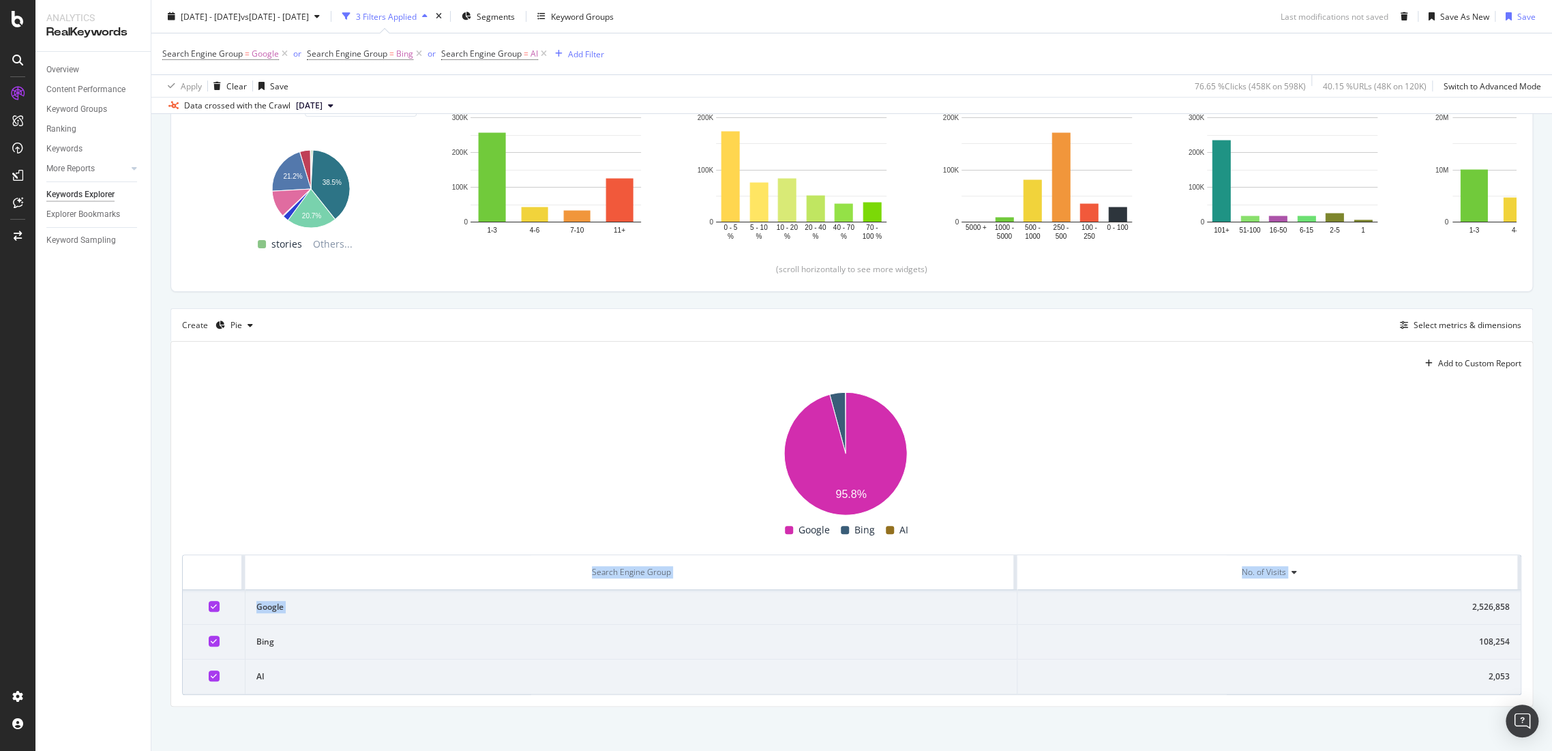
drag, startPoint x: 1500, startPoint y: 610, endPoint x: 1320, endPoint y: 590, distance: 181.8
click at [1433, 615] on div "Add to Custom Report 95.8% Search Engine Group No. of Visits Google 2,526,858 B…" at bounding box center [851, 524] width 1361 height 364
click at [1292, 570] on icon at bounding box center [1294, 572] width 5 height 8
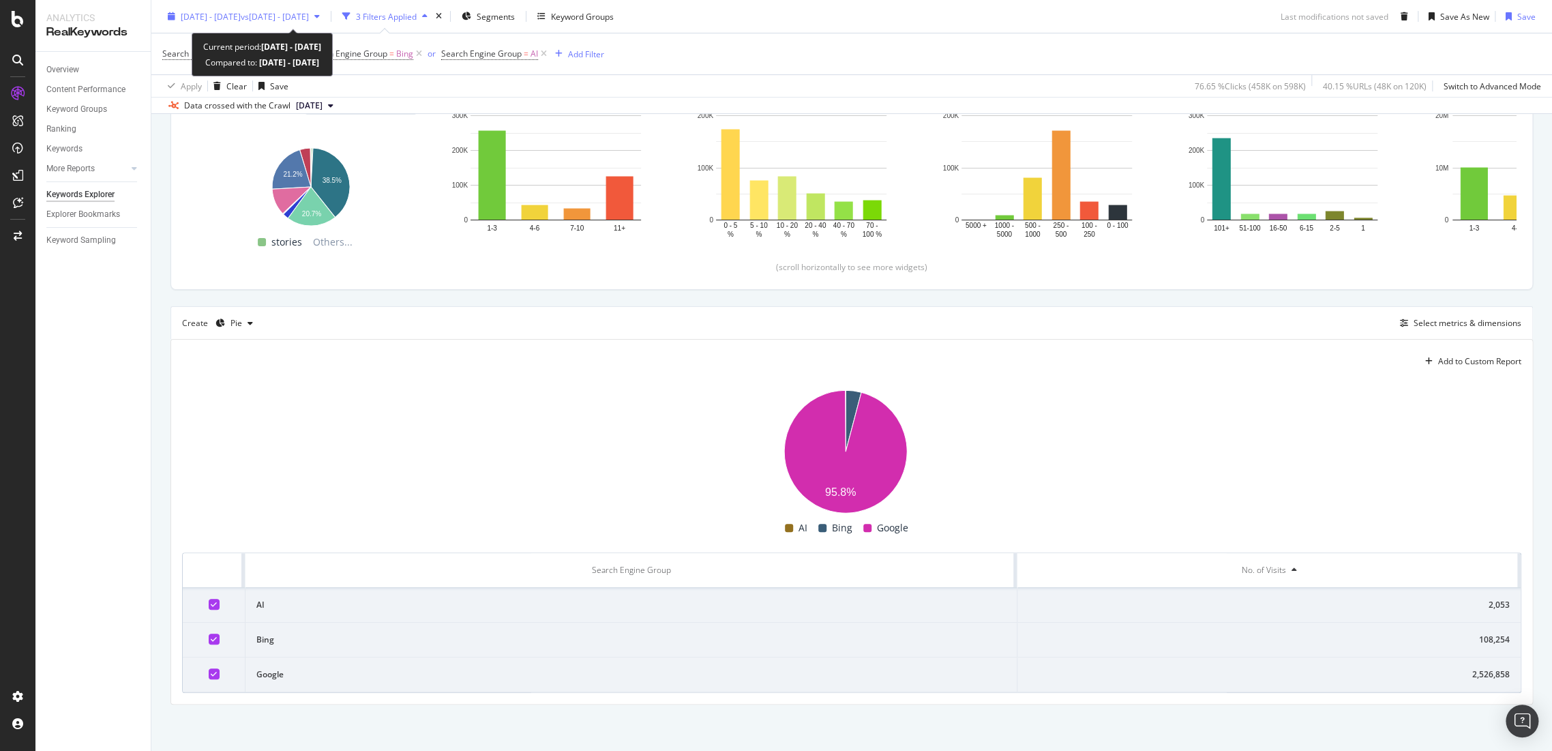
click at [294, 20] on span "vs [DATE] - [DATE]" at bounding box center [275, 16] width 68 height 12
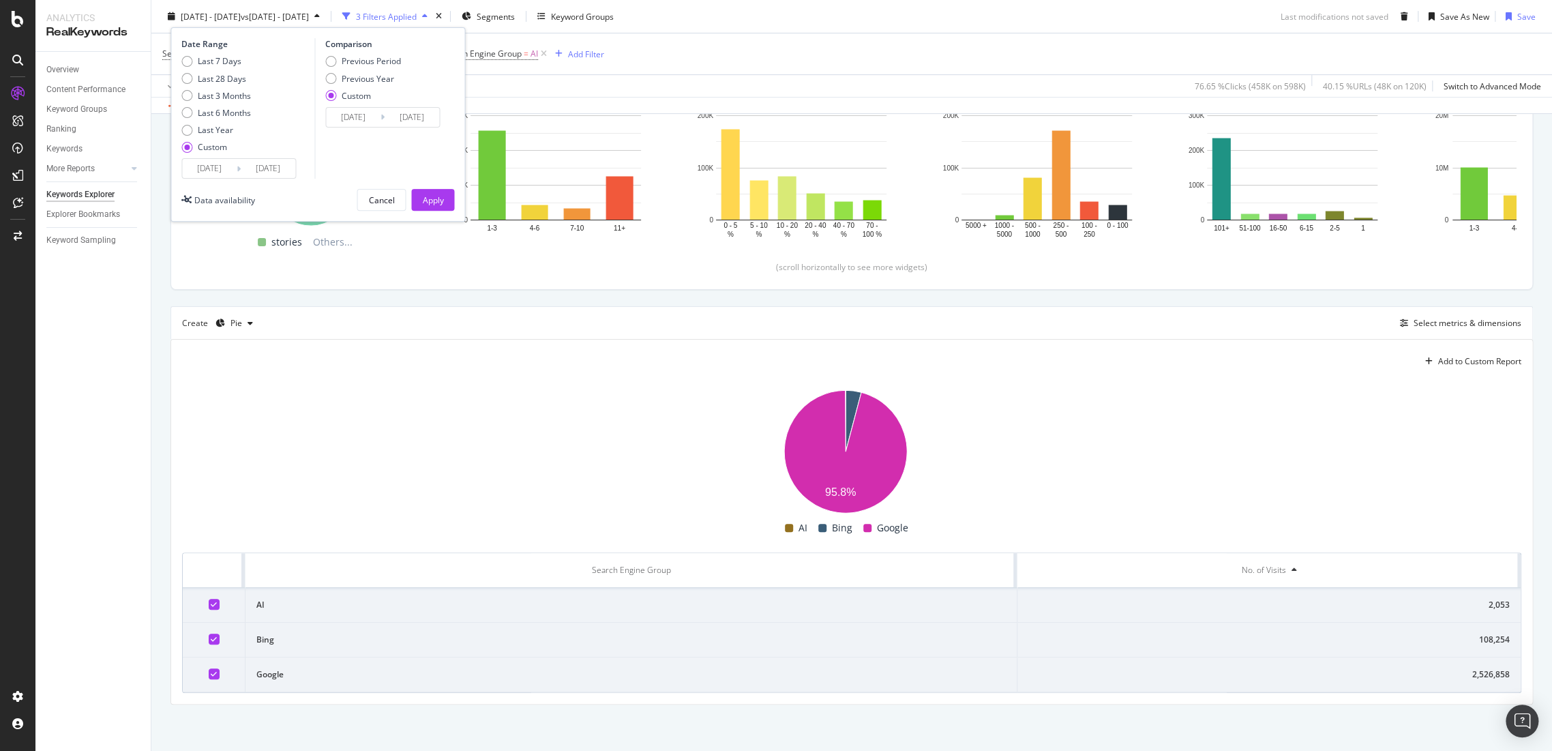
click at [211, 164] on input "[DATE]" at bounding box center [209, 168] width 55 height 19
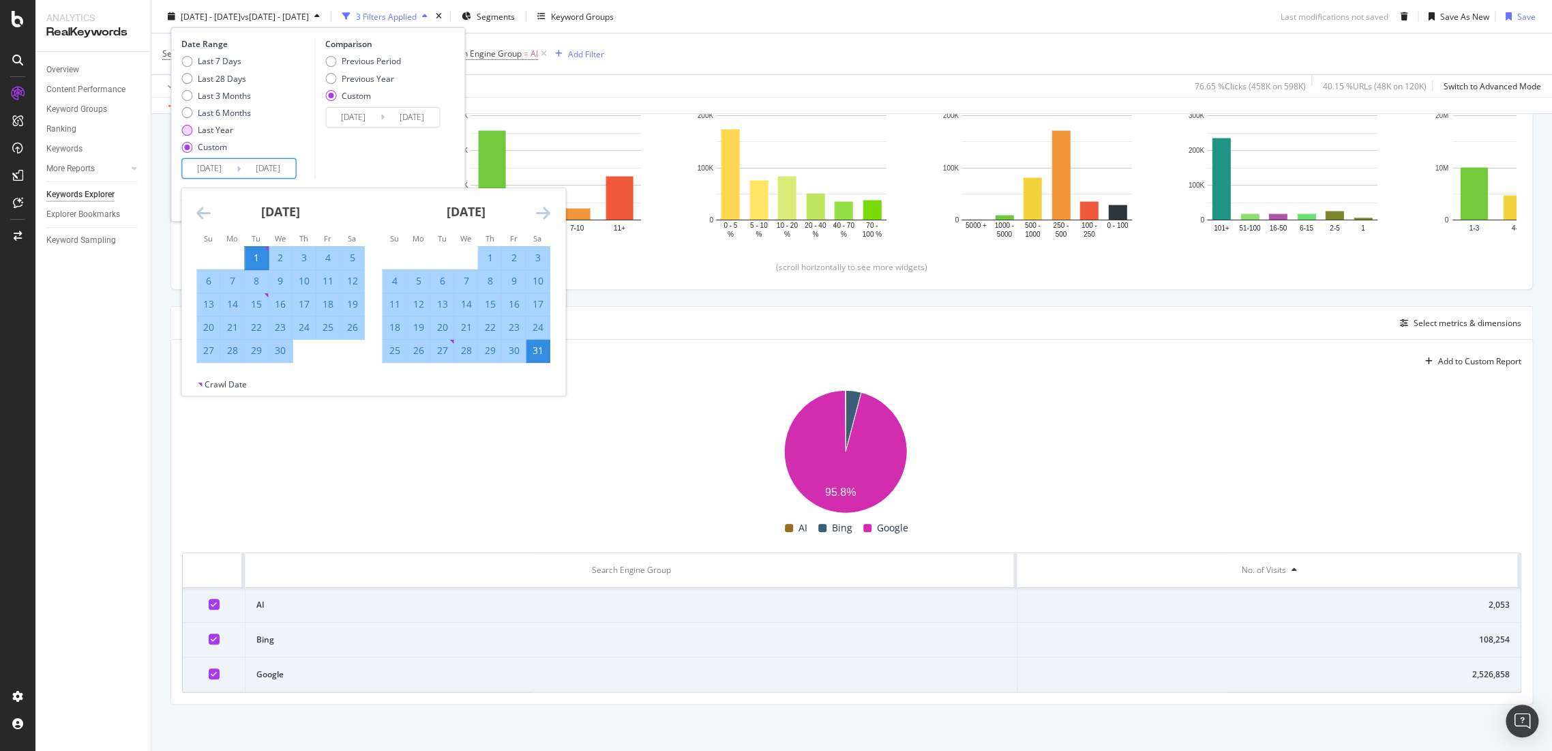
click at [222, 133] on div "Last Year" at bounding box center [215, 130] width 35 height 12
type input "[DATE]"
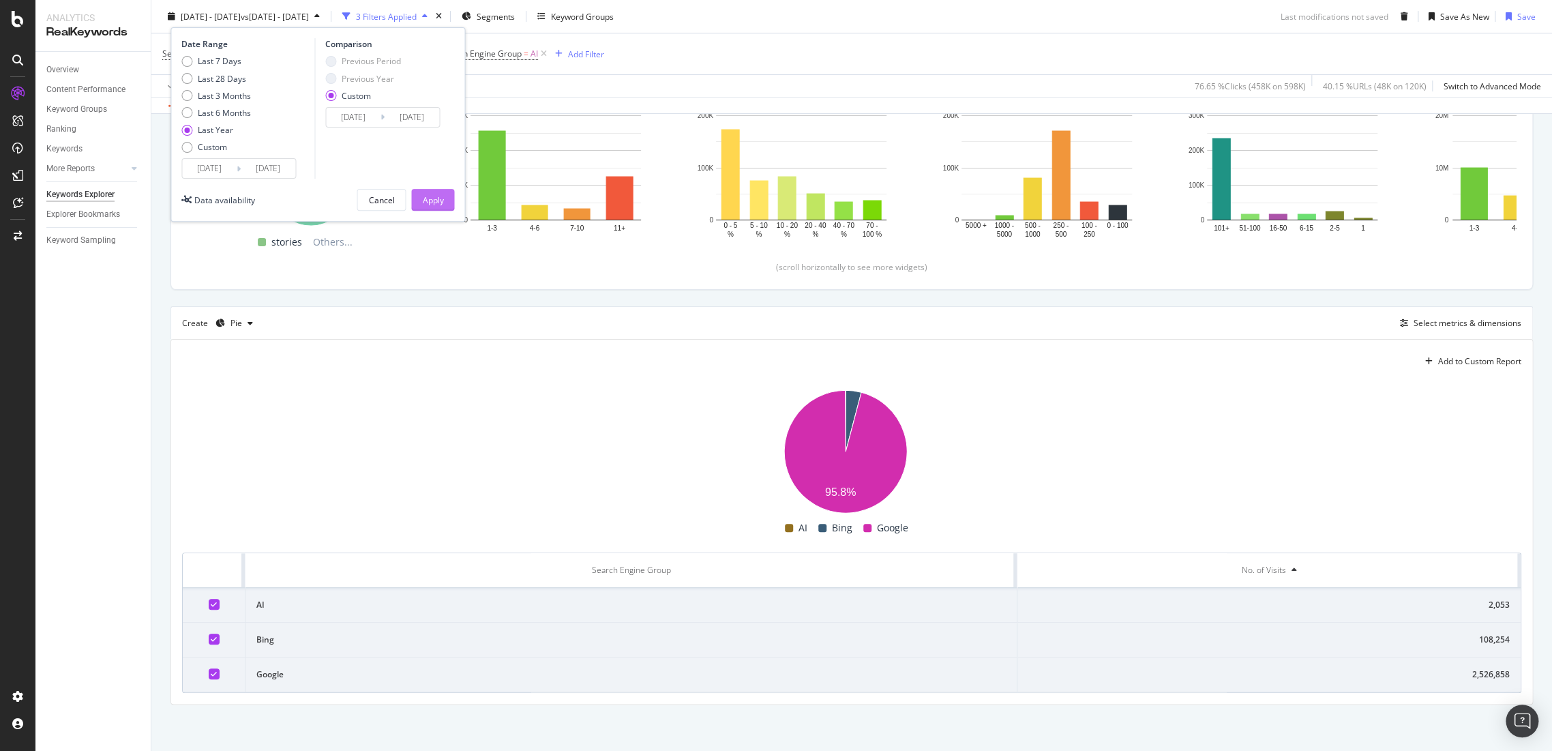
click at [445, 196] on button "Apply" at bounding box center [432, 200] width 43 height 22
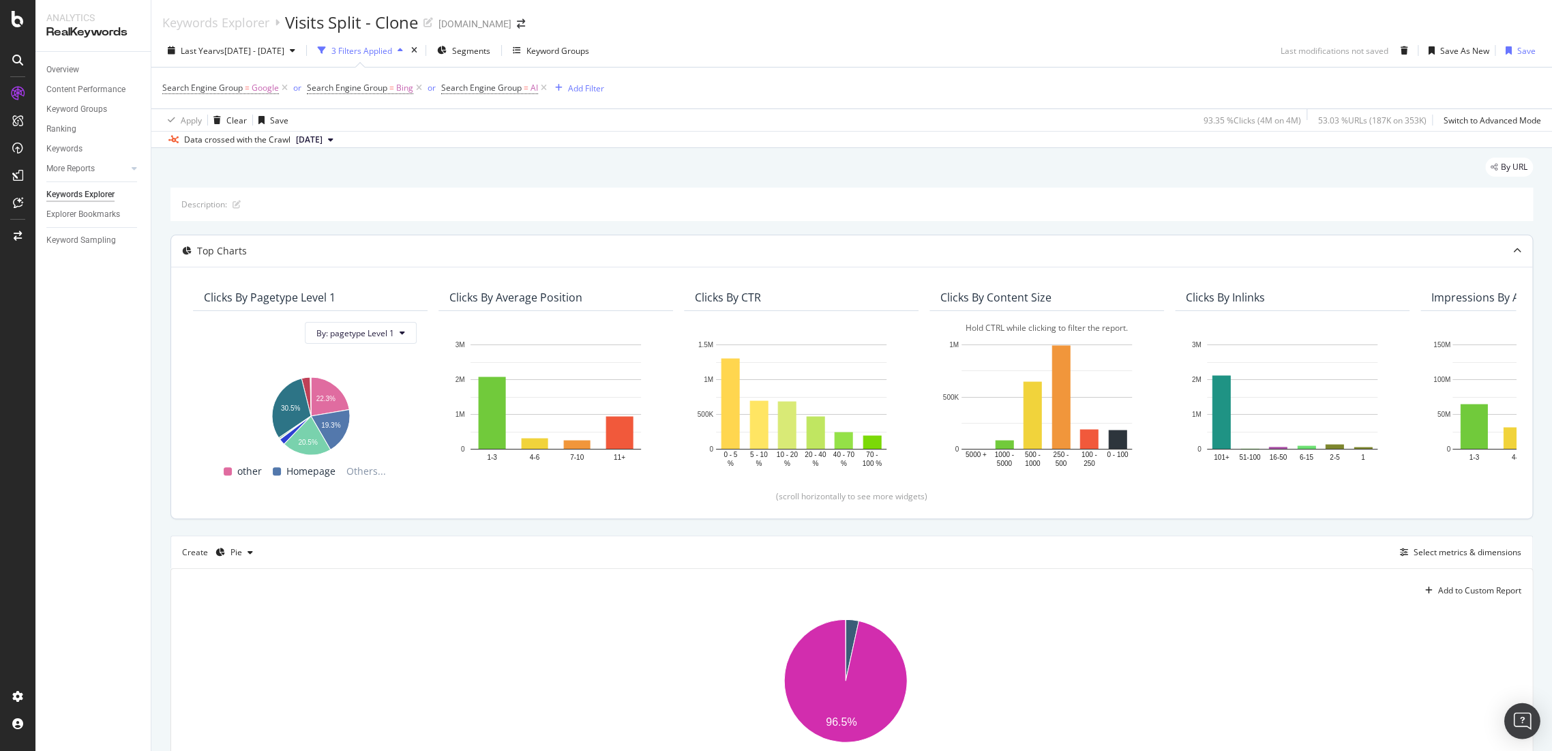
click at [1536, 727] on div "Open Intercom Messenger" at bounding box center [1522, 721] width 36 height 36
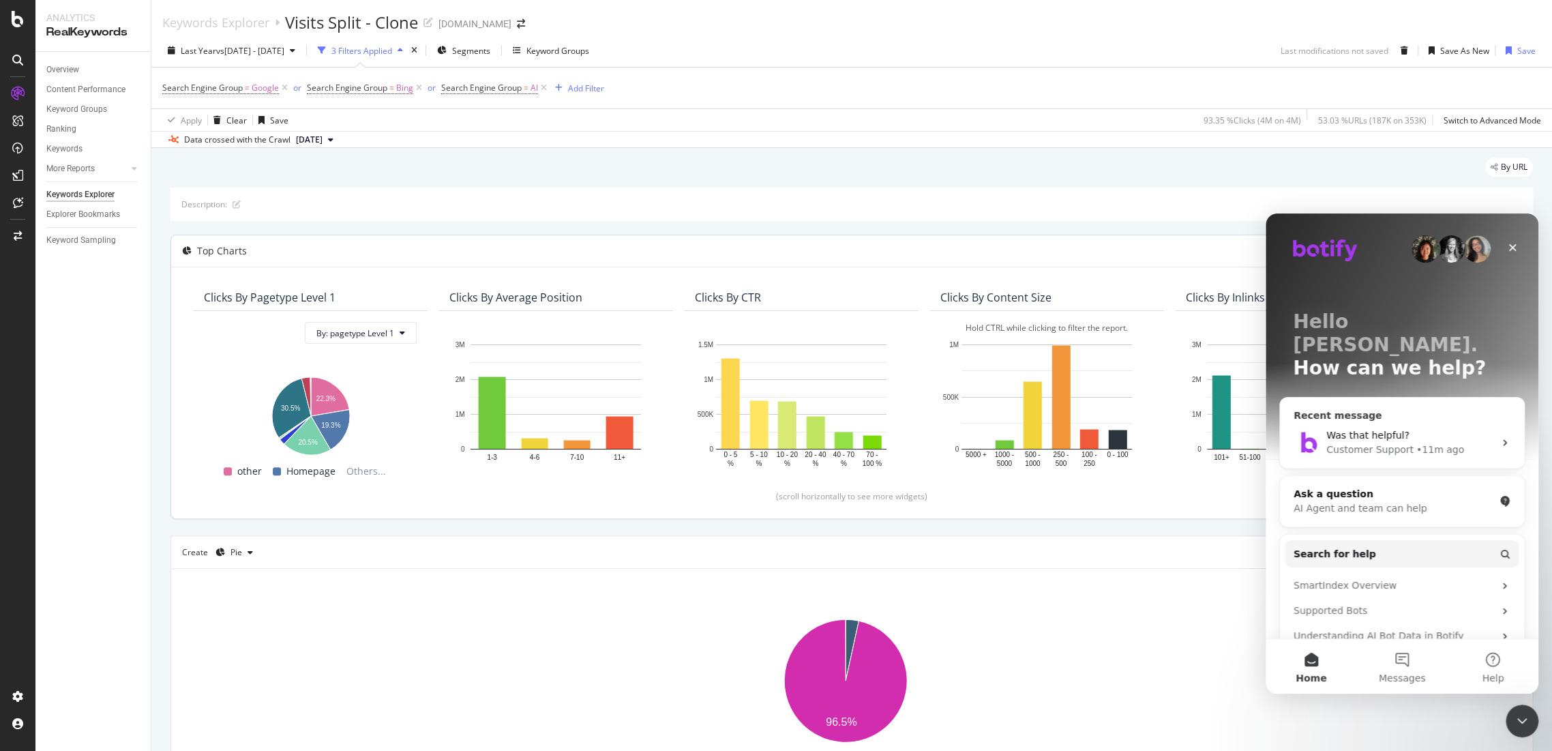
click at [1371, 430] on span "Was that helpful?" at bounding box center [1367, 435] width 83 height 11
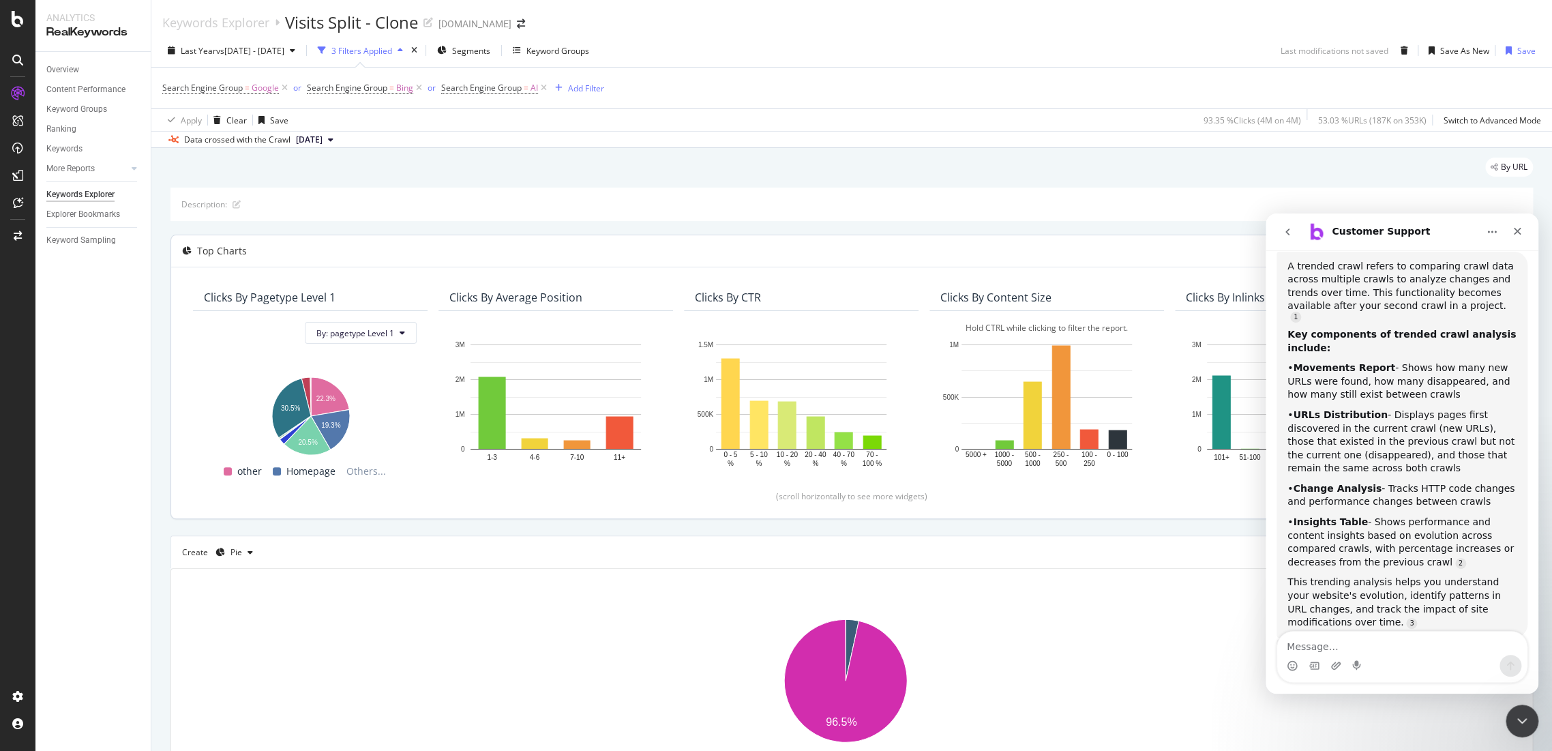
scroll to position [224, 0]
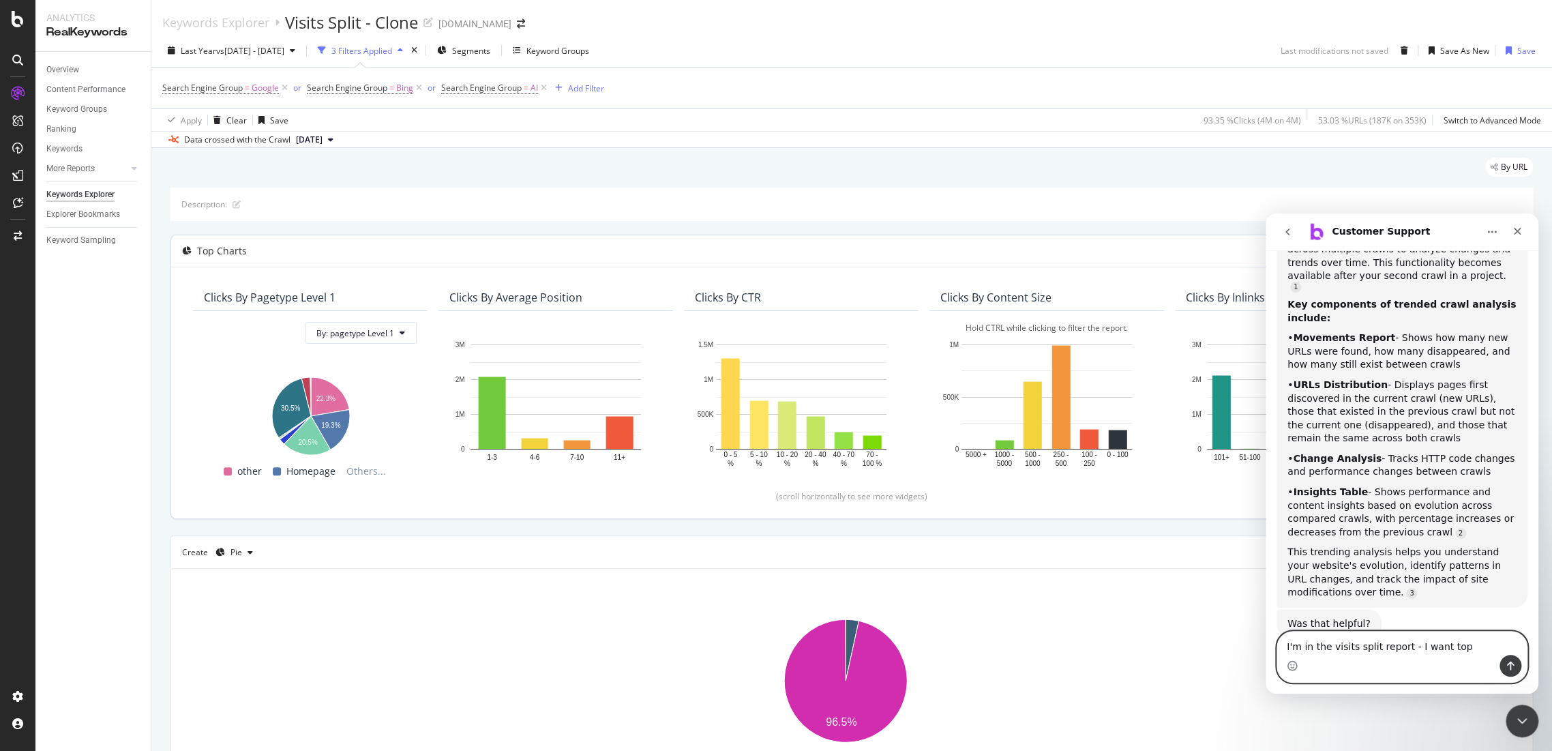
click at [1481, 646] on textarea "I'm in the visits split report - I want top" at bounding box center [1402, 642] width 250 height 23
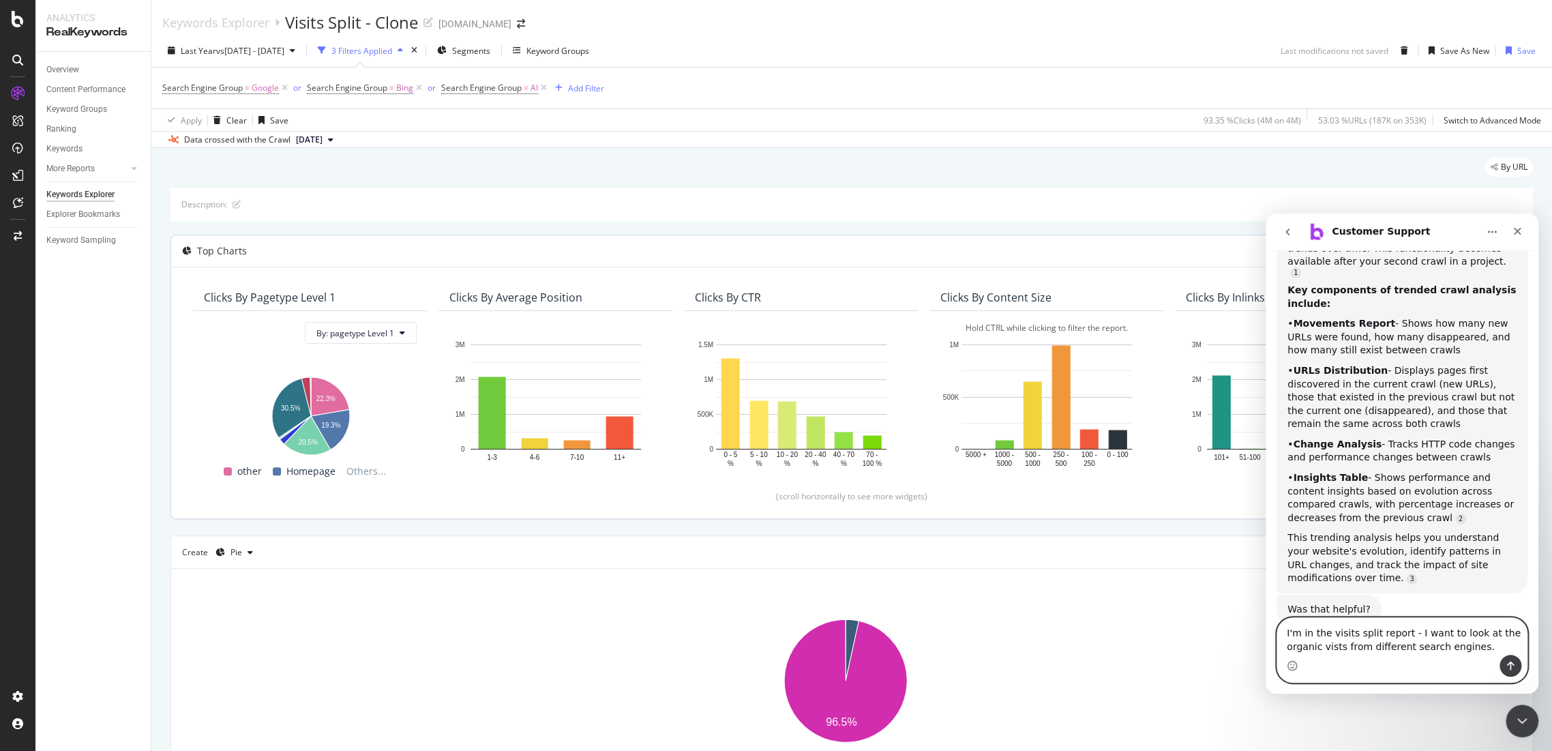
click at [1321, 644] on textarea "I'm in the visits split report - I want to look at the organic vists from diffe…" at bounding box center [1402, 636] width 250 height 37
click at [1266, 213] on lt-span "visits" at bounding box center [1266, 213] width 0 height 0
click at [1492, 640] on textarea "I'm in the visits split report - I want to look at the organic visits from diff…" at bounding box center [1402, 636] width 250 height 37
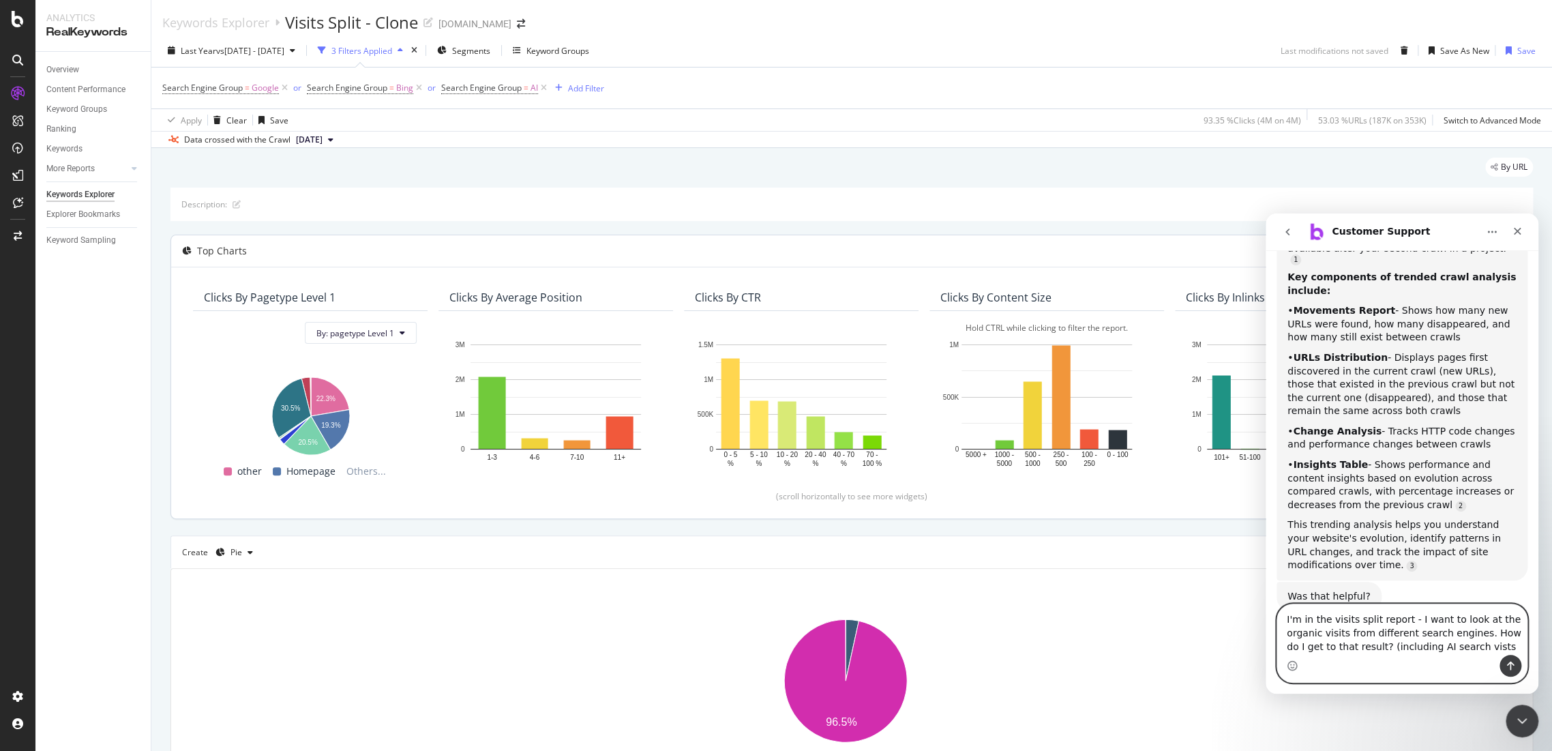
type textarea "I'm in the visits split report - I want to look at the organic visits from diff…"
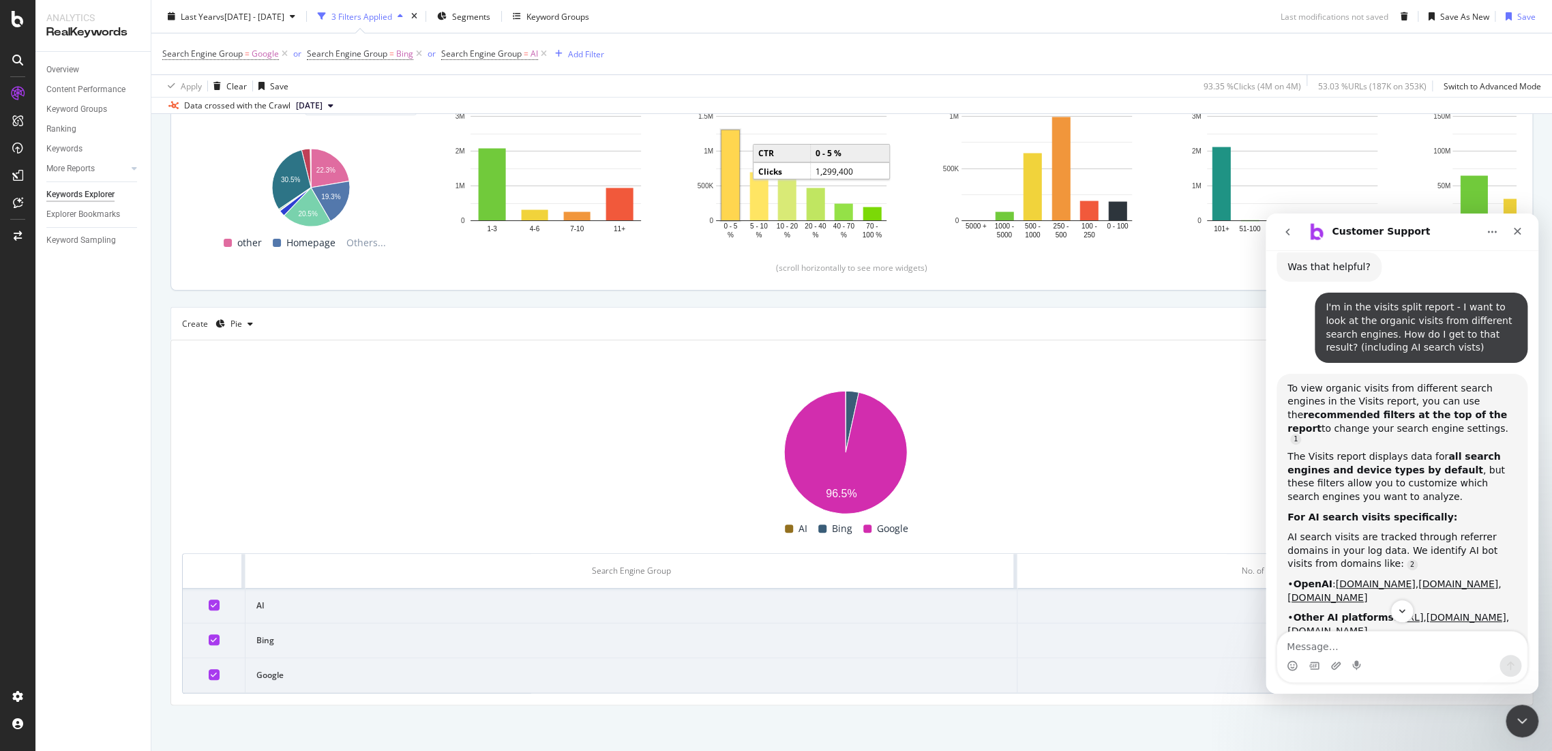
scroll to position [229, 0]
drag, startPoint x: 1455, startPoint y: 679, endPoint x: 1408, endPoint y: 665, distance: 49.0
click at [1455, 679] on div "Intercom messenger" at bounding box center [1402, 656] width 250 height 50
click at [1342, 644] on textarea "Message…" at bounding box center [1402, 642] width 250 height 23
type textarea "B"
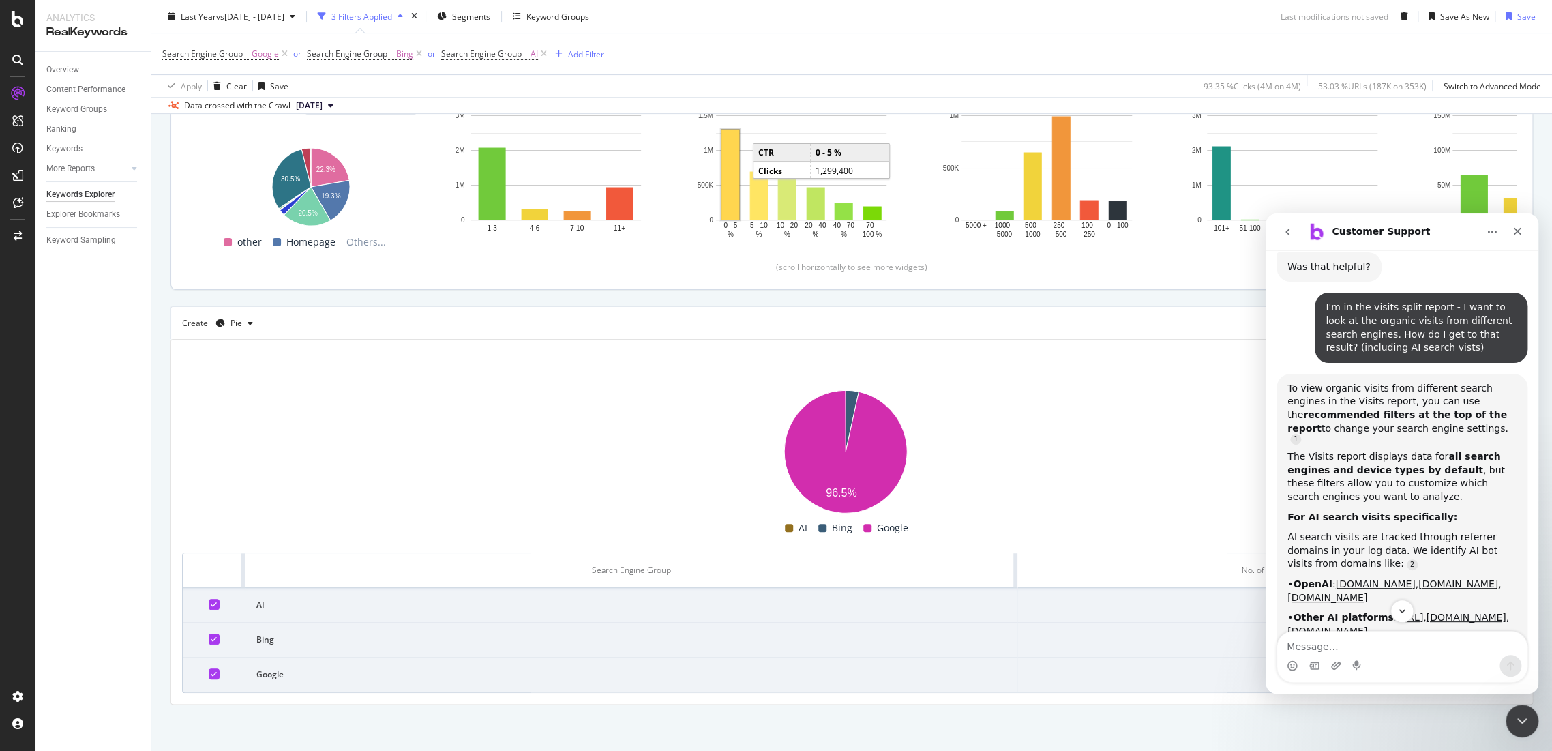
click at [636, 503] on rect "A chart." at bounding box center [846, 451] width 1328 height 136
drag, startPoint x: 1536, startPoint y: 724, endPoint x: 3033, endPoint y: 1442, distance: 1660.2
click at [1537, 726] on html at bounding box center [1520, 718] width 33 height 33
click at [1524, 726] on icon "Close Intercom Messenger" at bounding box center [1521, 719] width 16 height 16
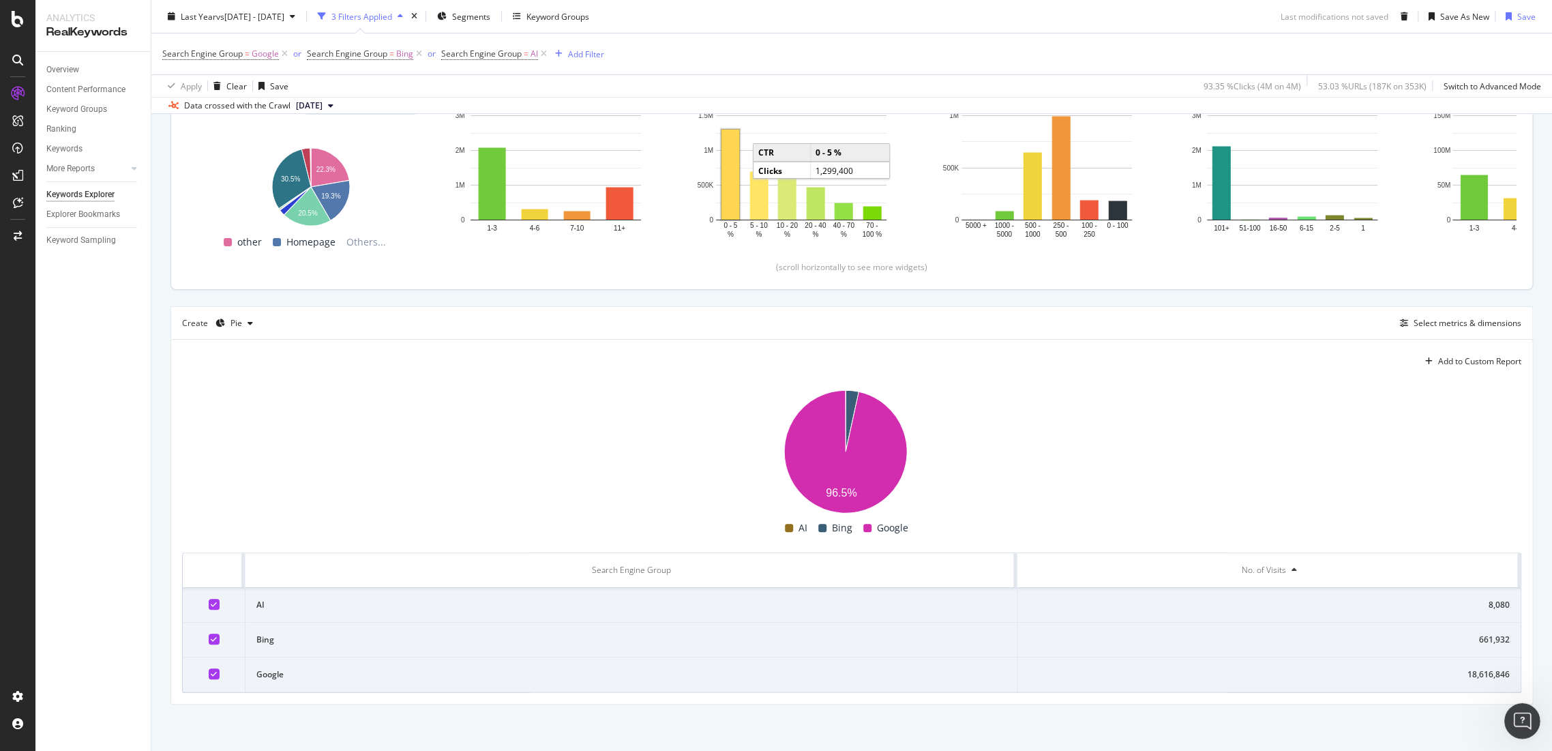
scroll to position [807, 0]
drag, startPoint x: 1500, startPoint y: 670, endPoint x: 1444, endPoint y: 672, distance: 56.0
click at [1444, 672] on td "18,616,846" at bounding box center [1268, 674] width 503 height 35
click at [284, 17] on span "vs [DATE] - [DATE]" at bounding box center [250, 16] width 68 height 12
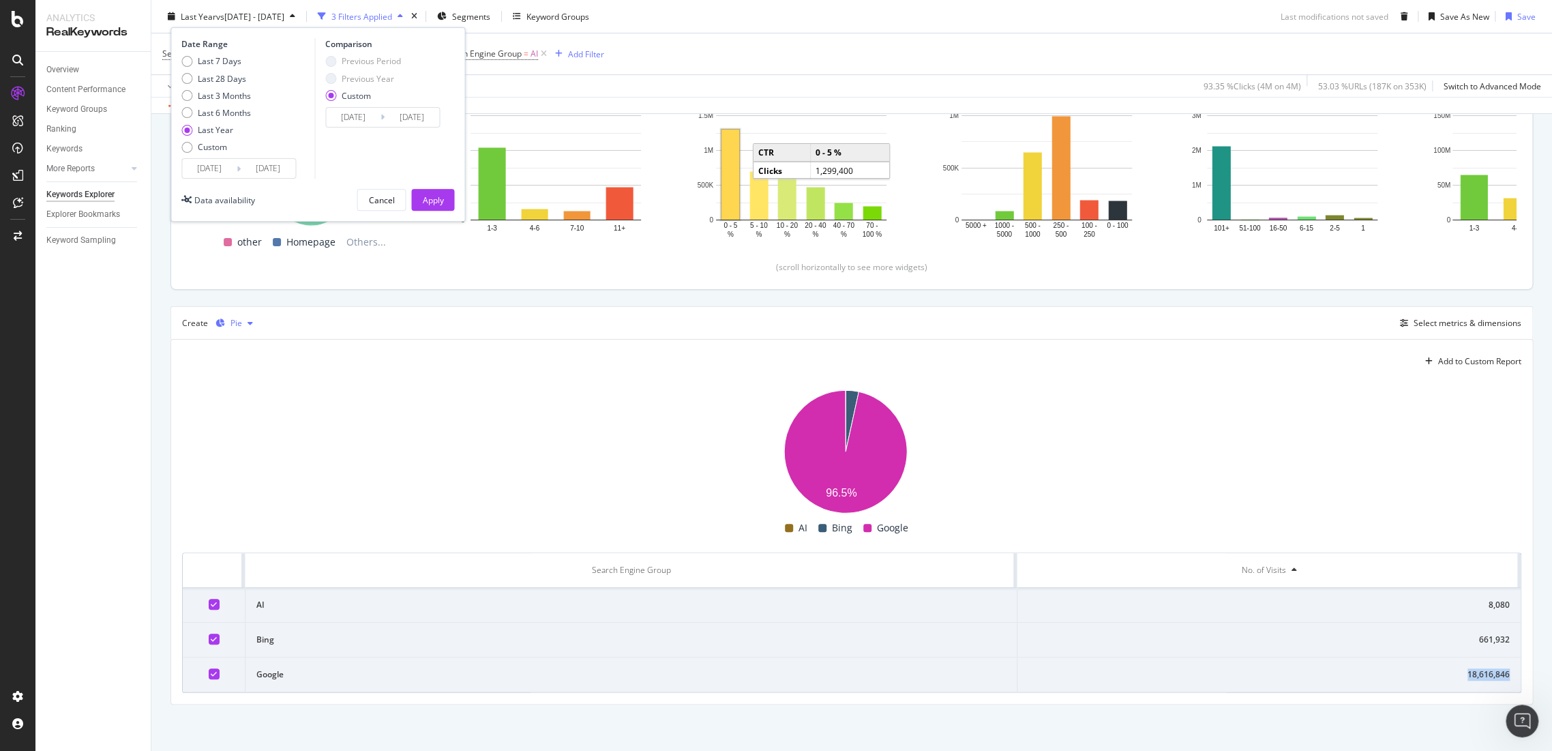
click at [245, 321] on div "button" at bounding box center [250, 323] width 16 height 8
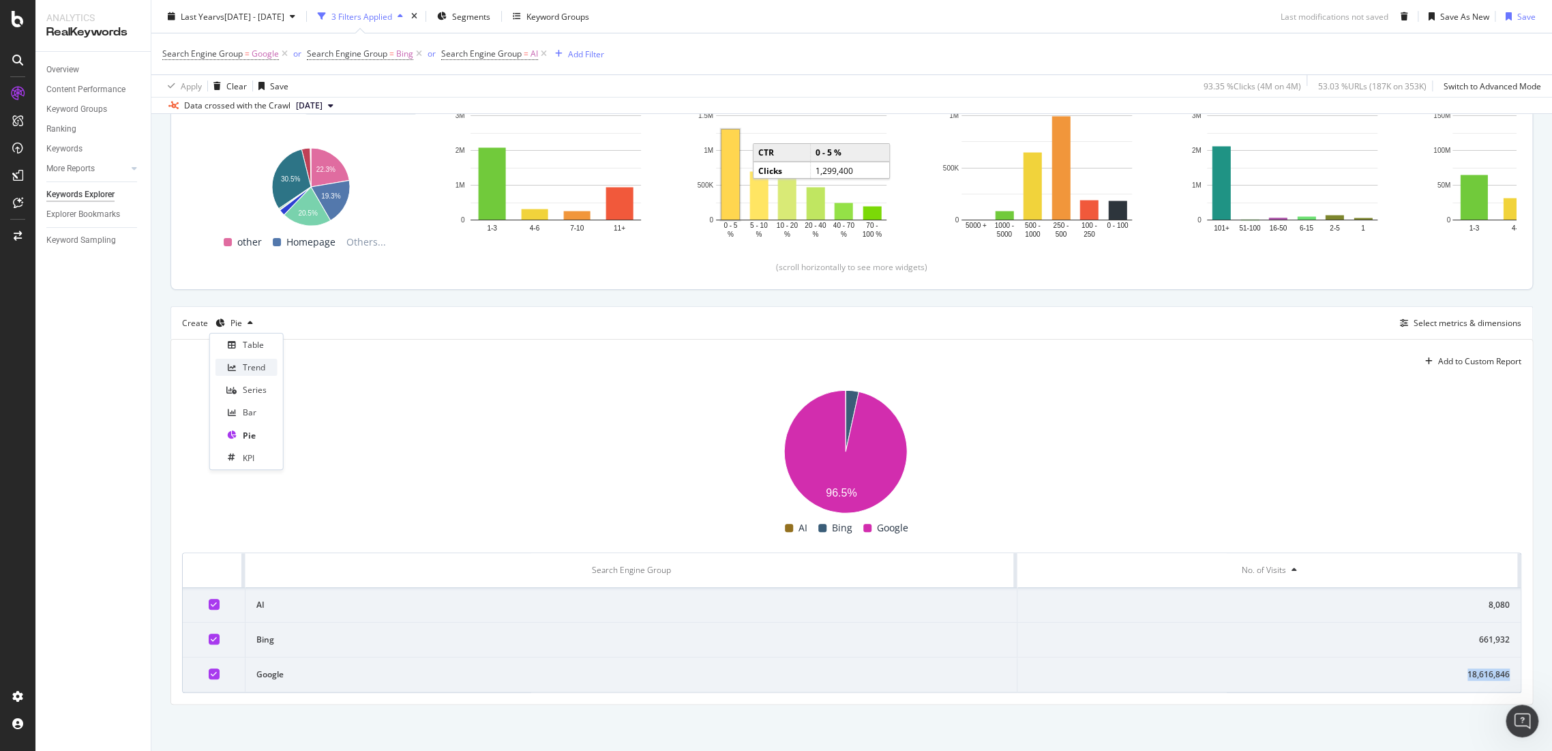
click at [261, 368] on div "Trend" at bounding box center [254, 367] width 23 height 12
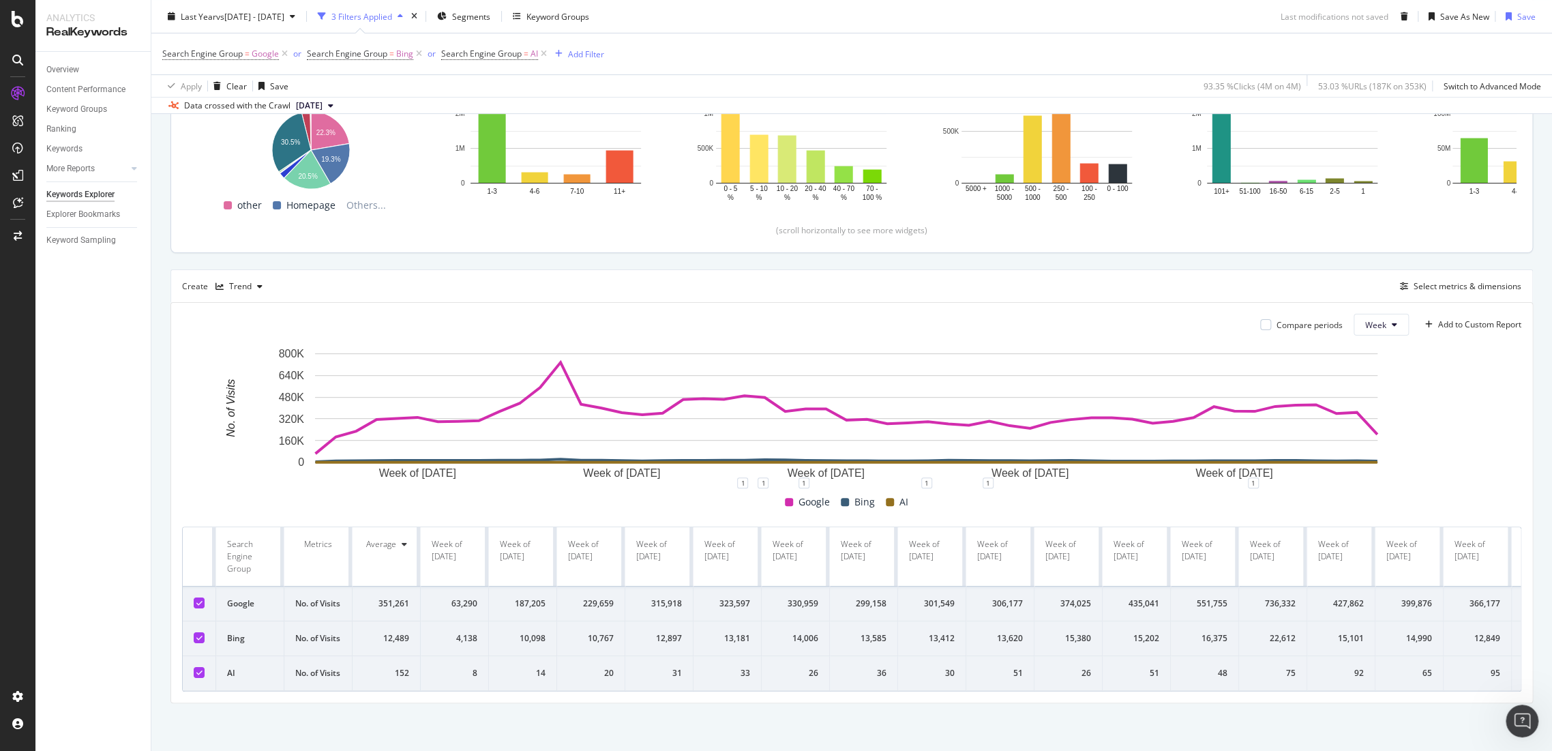
scroll to position [313, 0]
click at [1521, 710] on icon "Open Intercom Messenger" at bounding box center [1521, 719] width 23 height 23
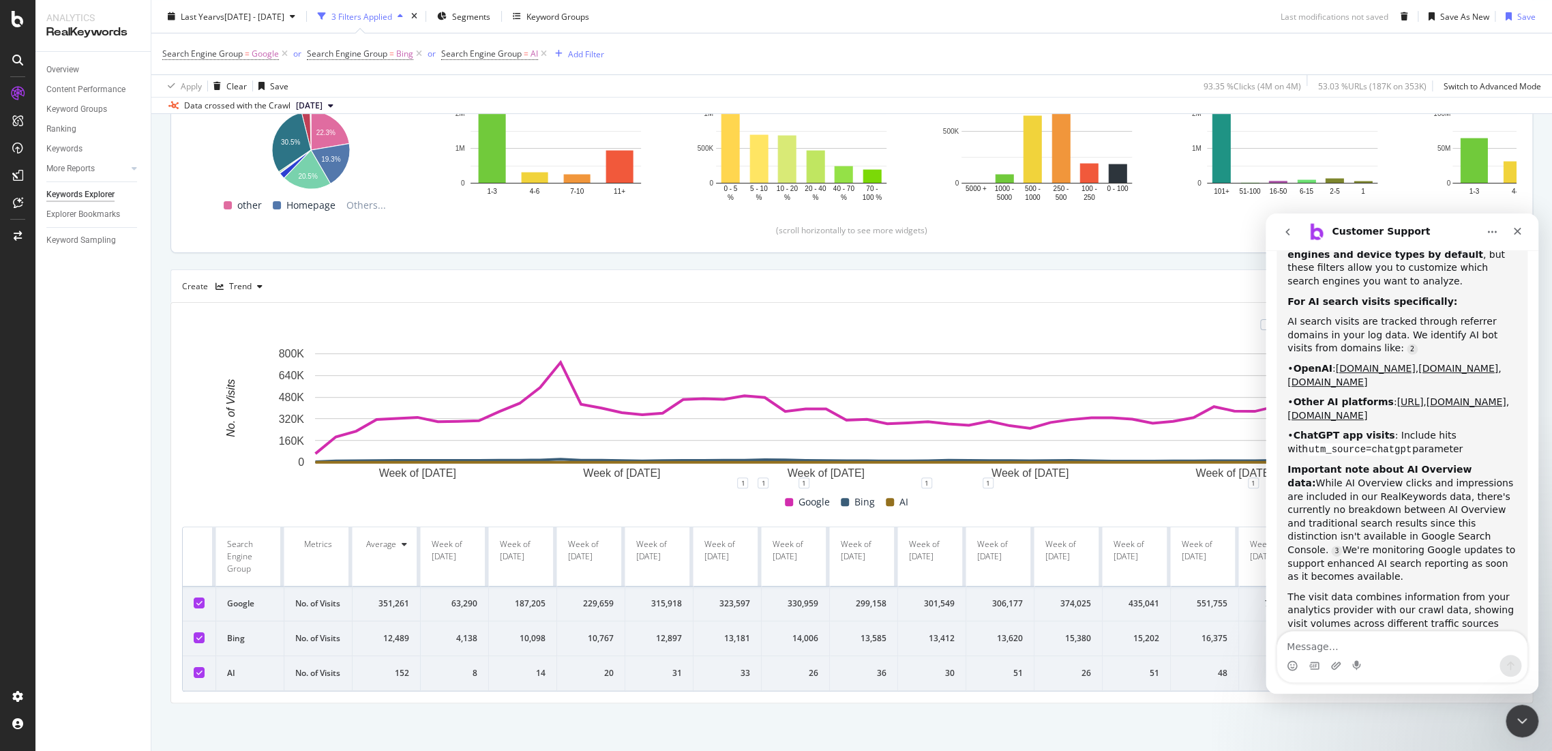
scroll to position [807, 0]
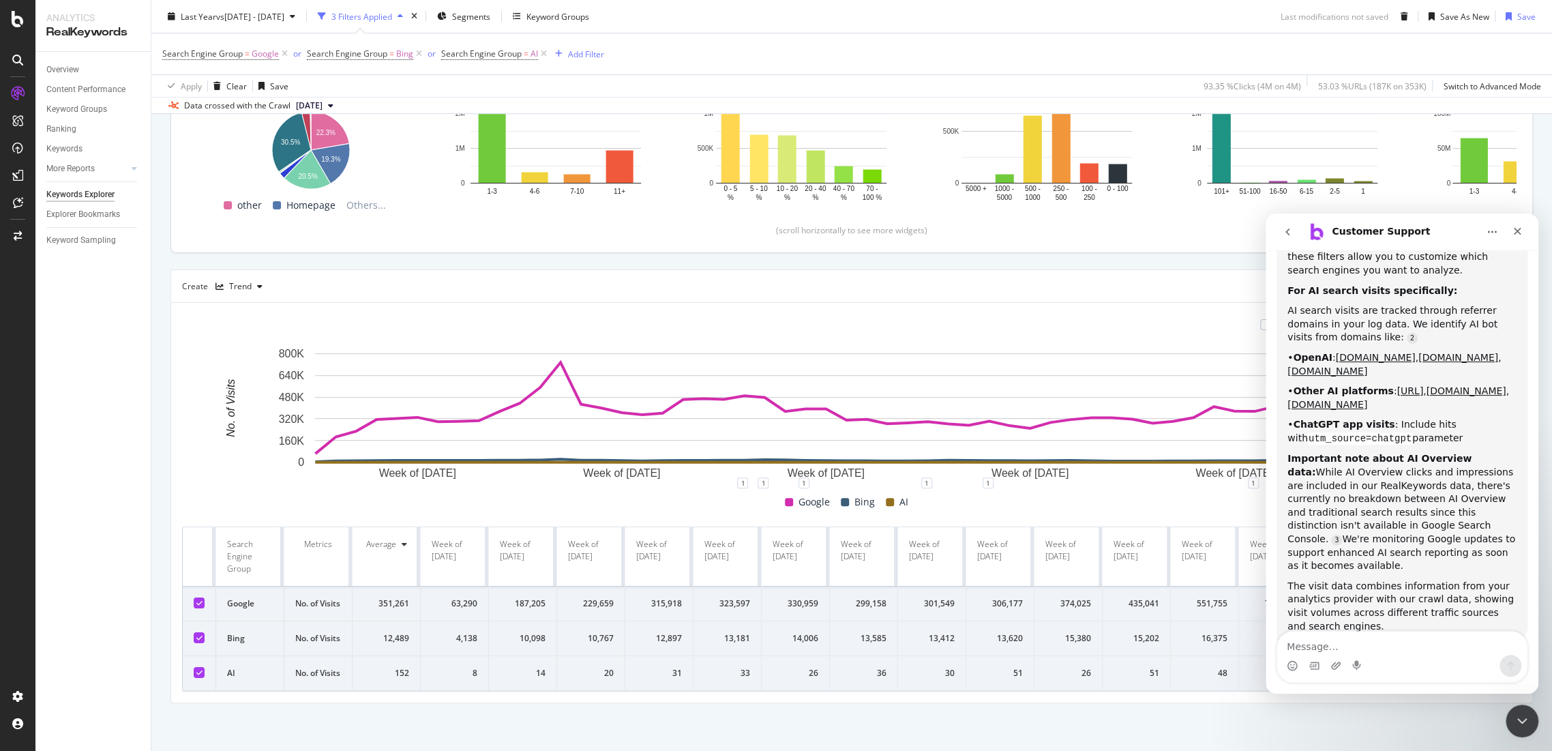
click at [693, 733] on div "By URL Description: Top Charts Clicks By pagetype Level 1 By: pagetype Level 1 …" at bounding box center [851, 316] width 1401 height 869
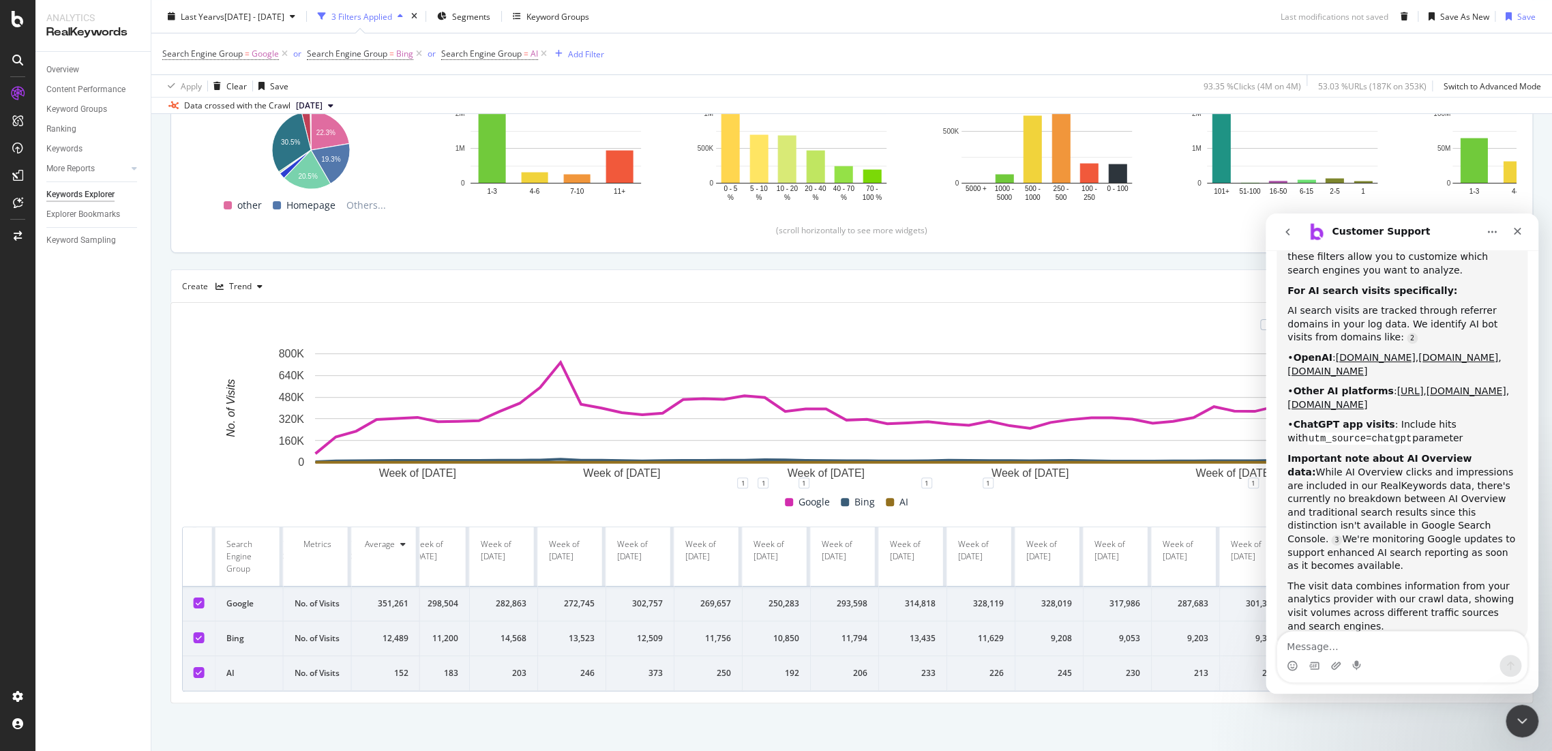
click at [1443, 665] on div "Intercom messenger" at bounding box center [1402, 666] width 250 height 22
click at [1339, 642] on textarea "Message…" at bounding box center [1402, 642] width 250 height 23
click at [1318, 657] on div "Intercom messenger" at bounding box center [1314, 666] width 11 height 22
click at [1307, 651] on textarea "Message…" at bounding box center [1402, 642] width 250 height 23
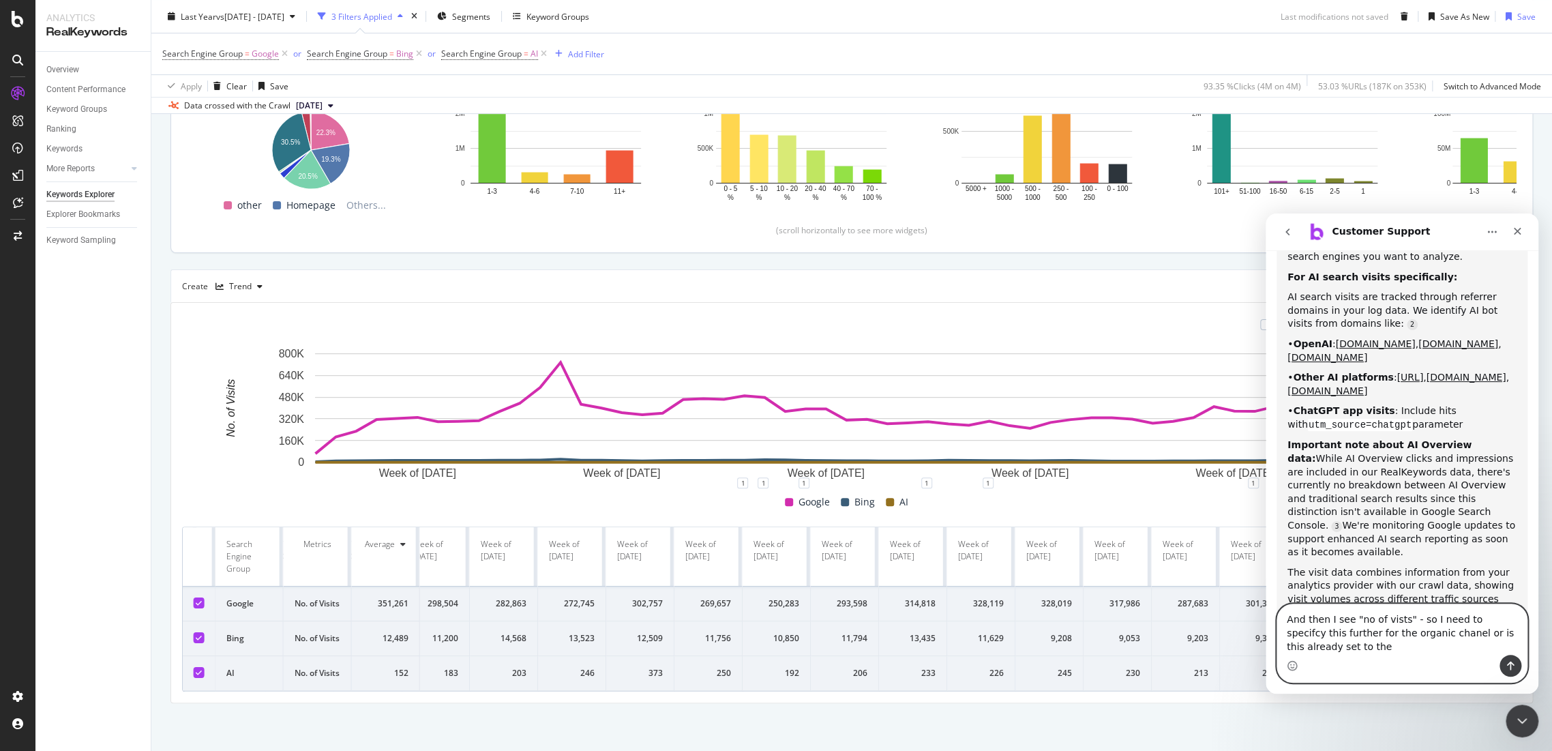
scroll to position [835, 0]
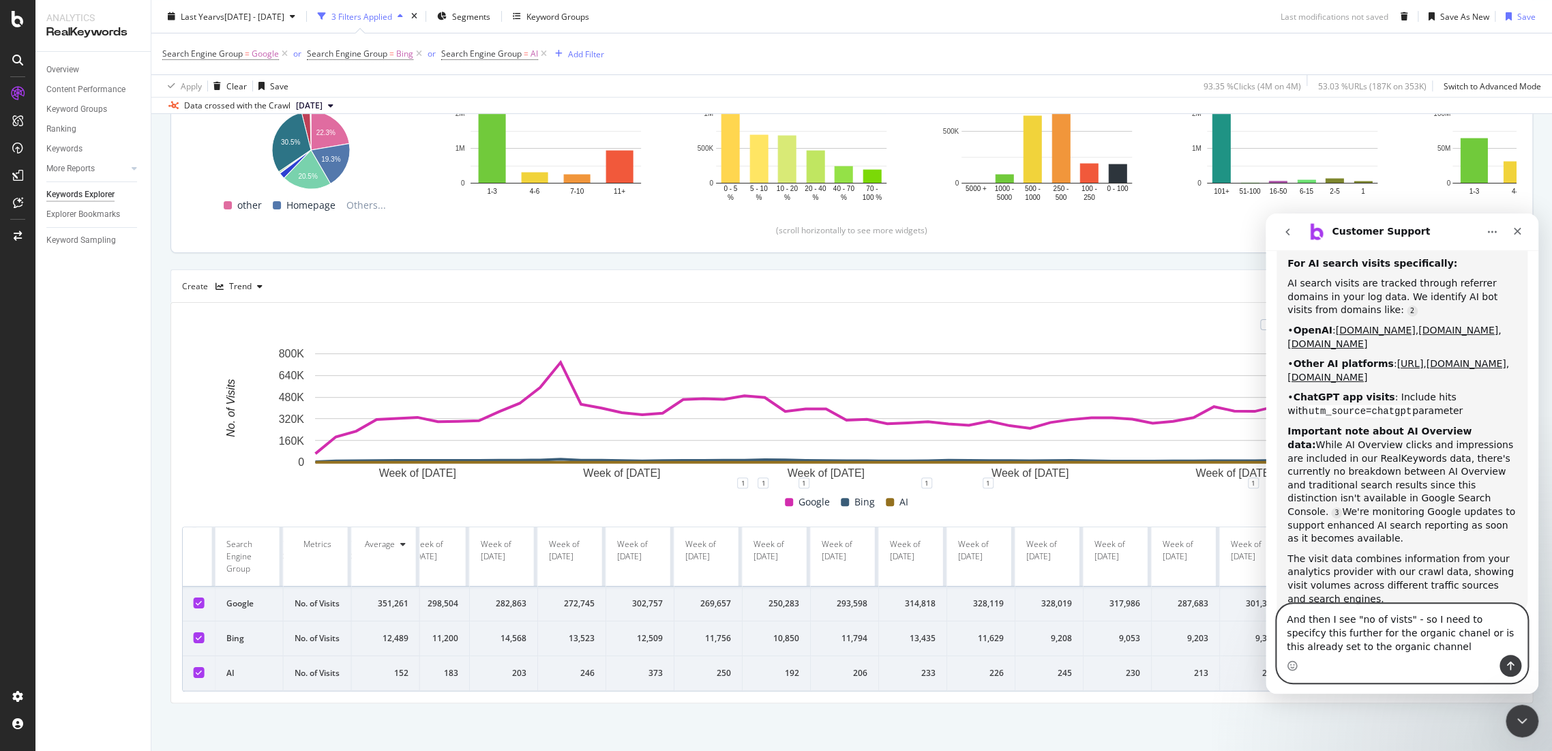
click at [1406, 630] on textarea "And then I see "no of vists" - so I need to specifcy this further for the organ…" at bounding box center [1402, 629] width 250 height 50
click at [1266, 213] on lt-div "Chanel channel chapel chancel [PERSON_NAME]" at bounding box center [1266, 213] width 0 height 0
click at [1266, 213] on lt-span "channel" at bounding box center [1266, 213] width 0 height 0
click at [1386, 619] on textarea "And then I see "no of vists" - so I need to specifcy this further for the organ…" at bounding box center [1402, 629] width 250 height 50
click at [1266, 213] on lt-span "visits" at bounding box center [1266, 213] width 0 height 0
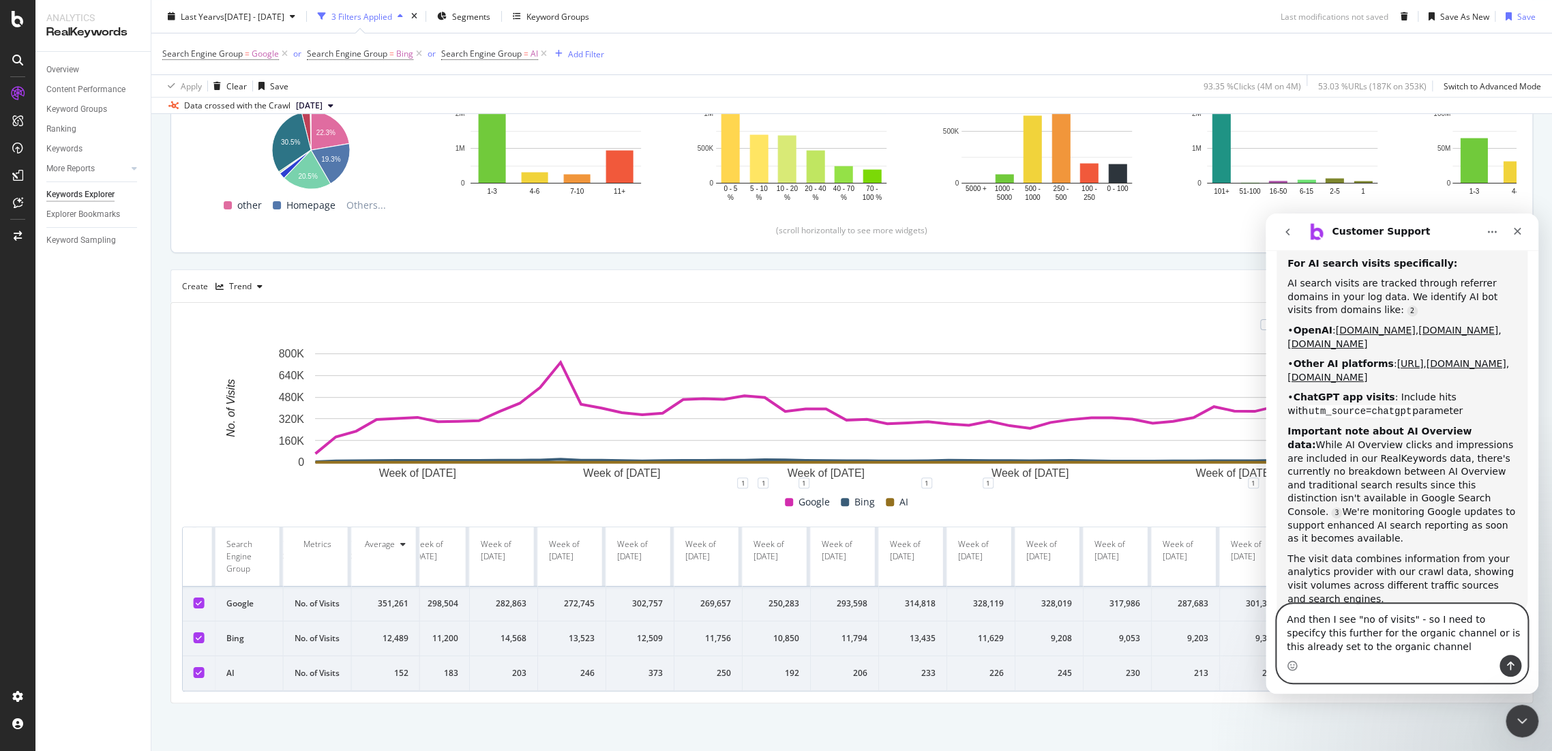
click at [1474, 621] on textarea "And then I see "no of visits" - so I need to specifcy this further for the orga…" at bounding box center [1402, 629] width 250 height 50
click at [1266, 213] on lt-span "specif y" at bounding box center [1266, 213] width 0 height 0
type textarea "And then I see "no of visits" - so I need to specify this further for the organ…"
click at [1510, 667] on icon "Send a message…" at bounding box center [1511, 665] width 8 height 9
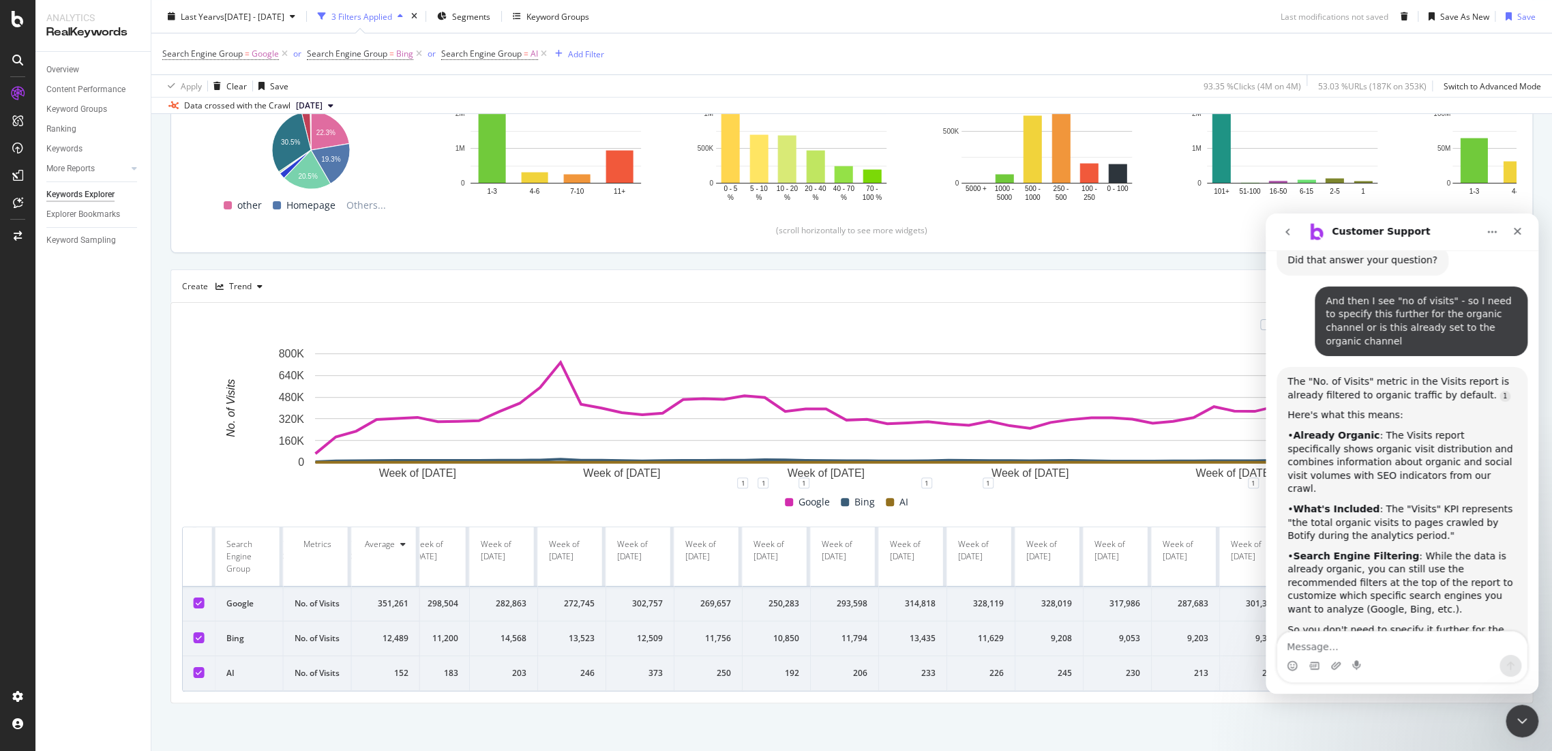
scroll to position [1230, 0]
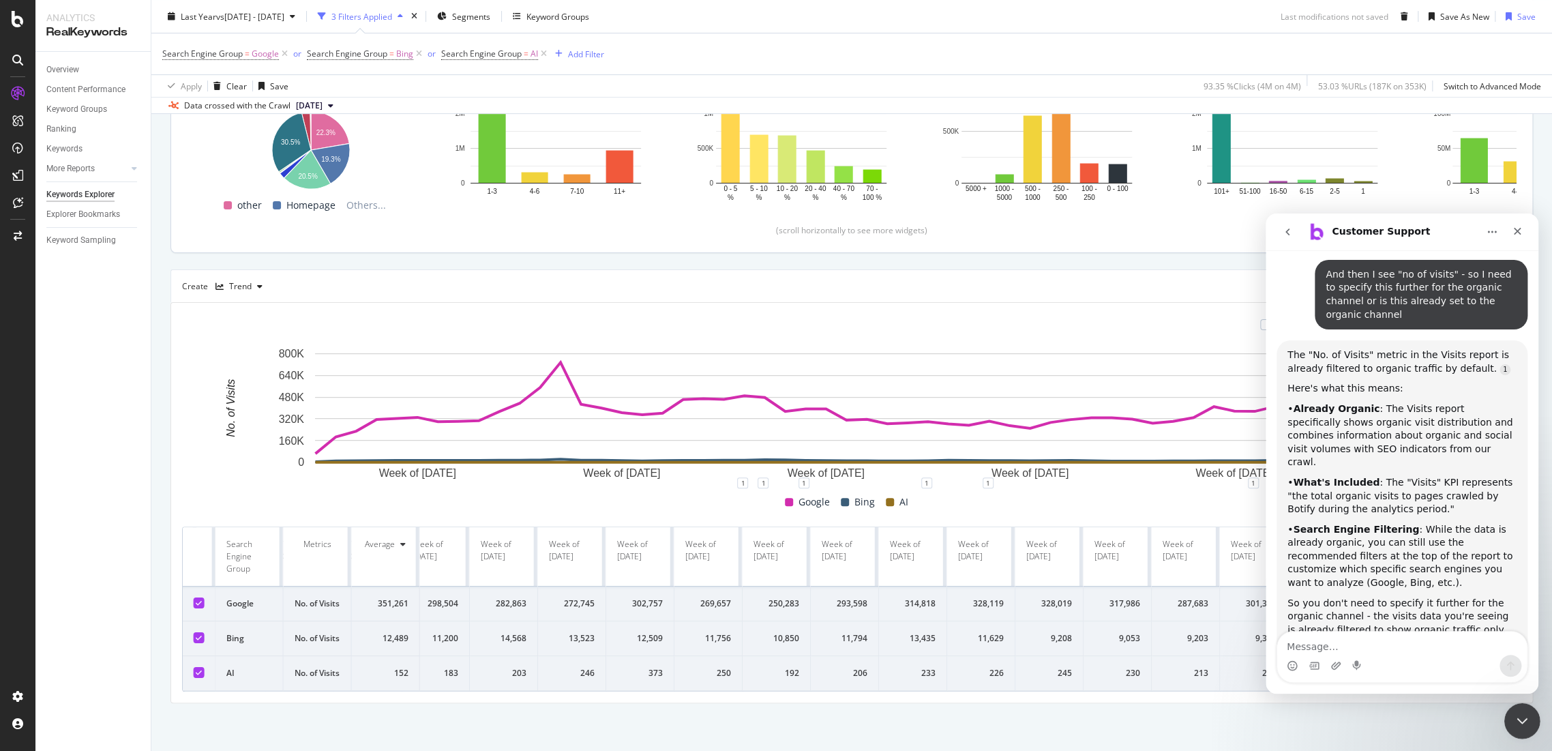
click at [1521, 718] on icon "Close Intercom Messenger" at bounding box center [1521, 719] width 16 height 16
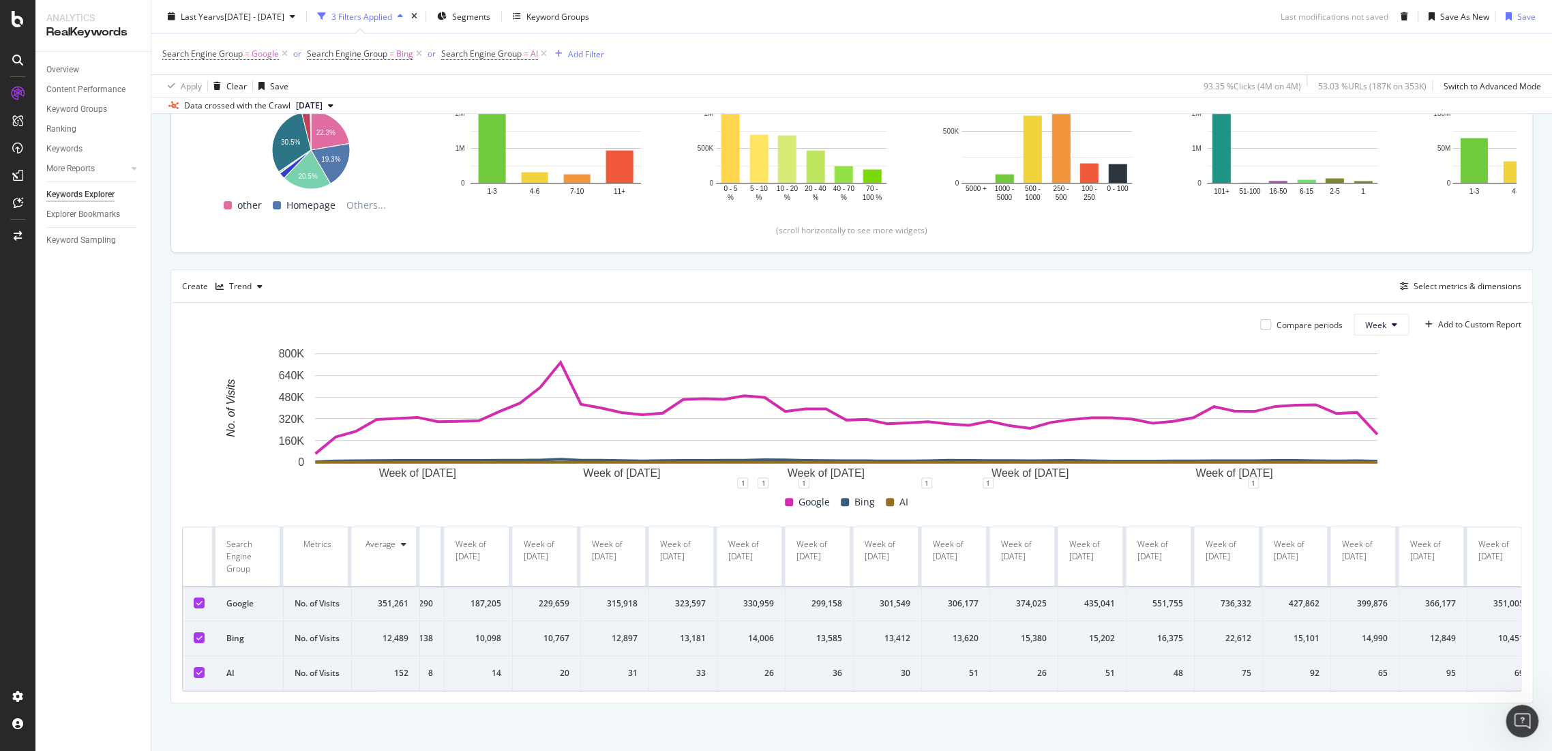
scroll to position [0, 0]
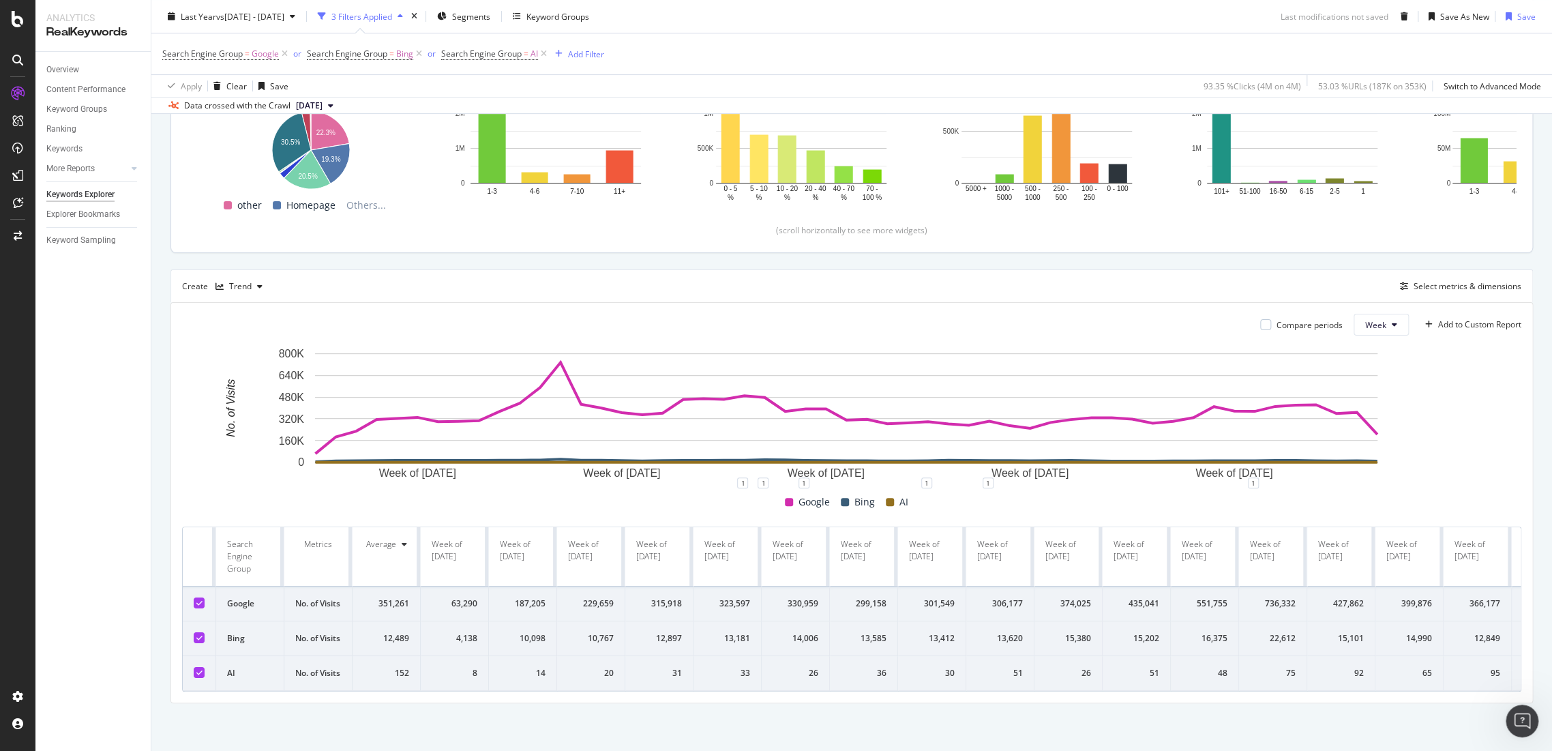
click at [1375, 303] on div "Compare periods Week Add to Custom Report Week of [DATE] Week of [DATE] Week of…" at bounding box center [851, 503] width 1361 height 400
click at [1375, 314] on button "Week" at bounding box center [1381, 325] width 55 height 22
click at [1367, 348] on span "Month" at bounding box center [1365, 354] width 25 height 12
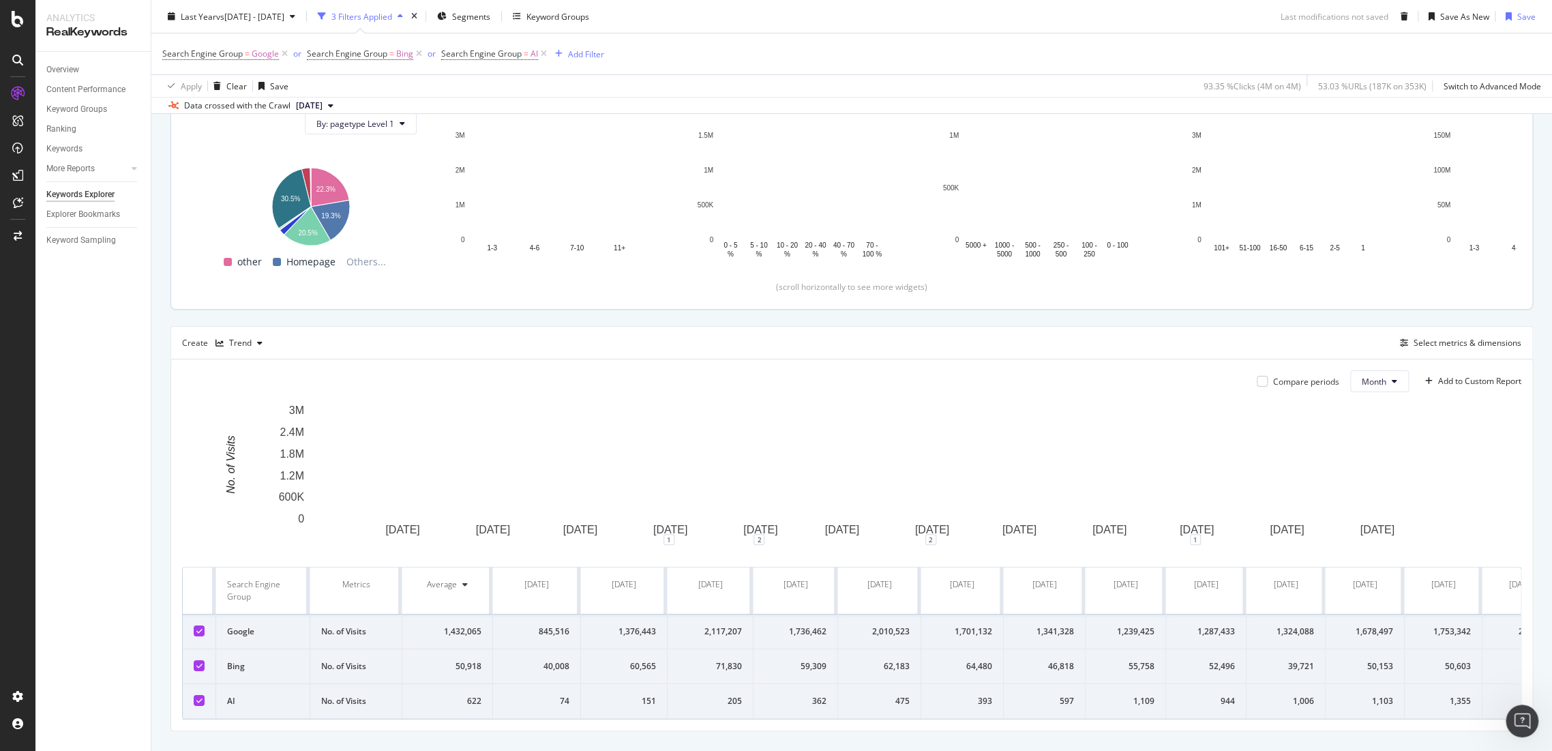
scroll to position [264, 0]
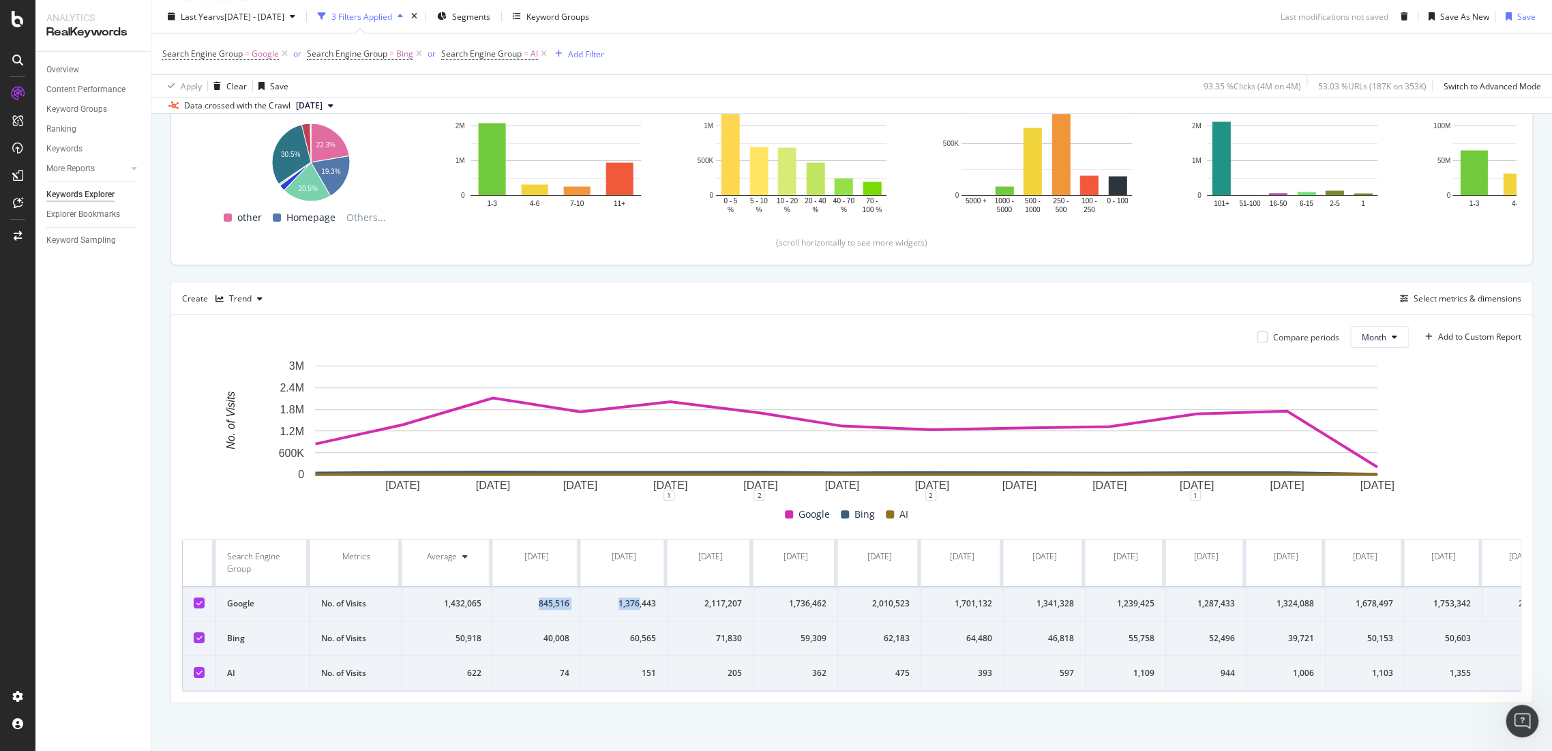
drag, startPoint x: 529, startPoint y: 591, endPoint x: 639, endPoint y: 606, distance: 110.8
click at [639, 606] on tr "Google No. of Visits 1,432,065 845,516 1,376,443 2,117,207 1,736,462 2,010,523 …" at bounding box center [872, 603] width 1378 height 35
click at [793, 656] on td "362" at bounding box center [796, 673] width 85 height 35
click at [1534, 713] on div "Open Intercom Messenger" at bounding box center [1520, 718] width 45 height 45
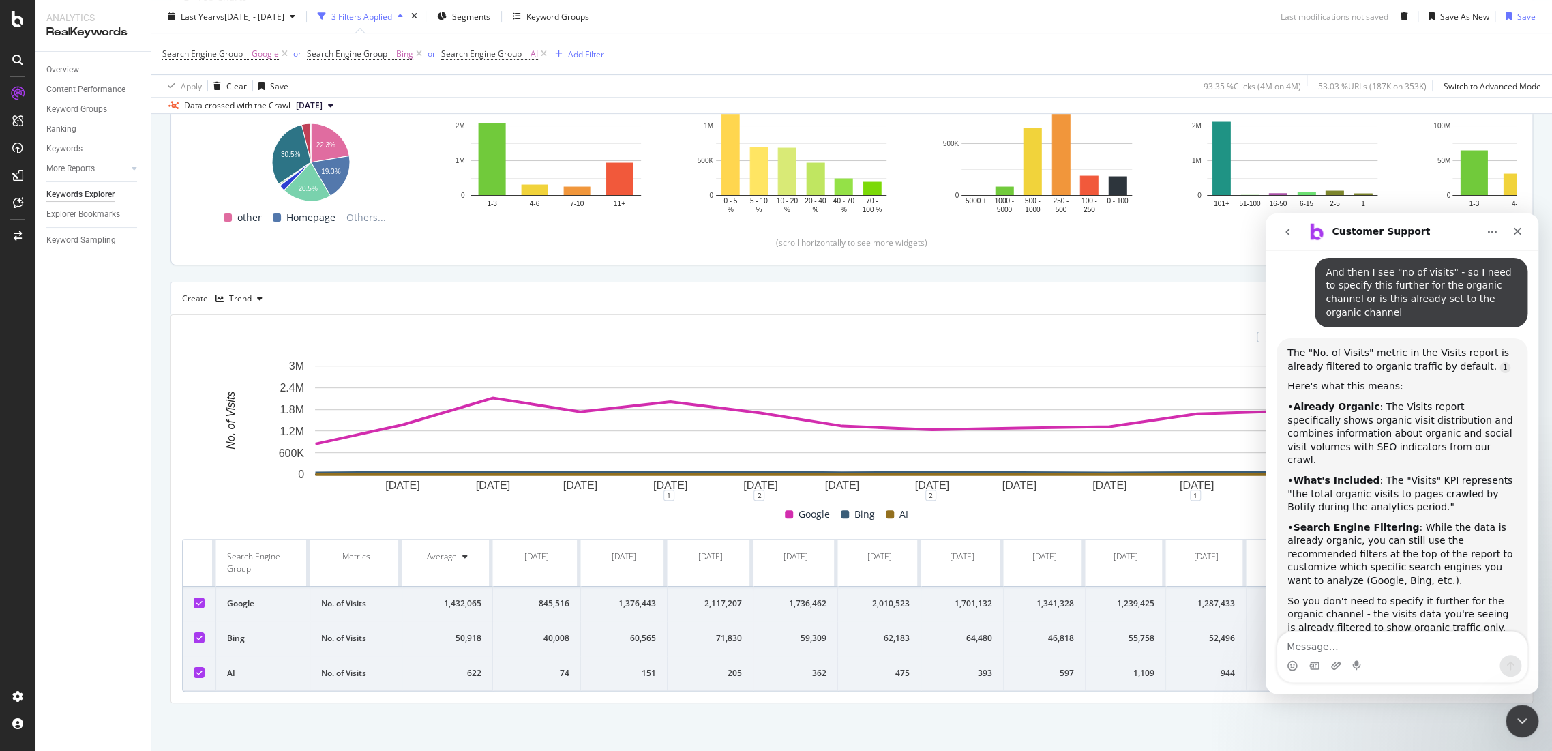
scroll to position [1247, 0]
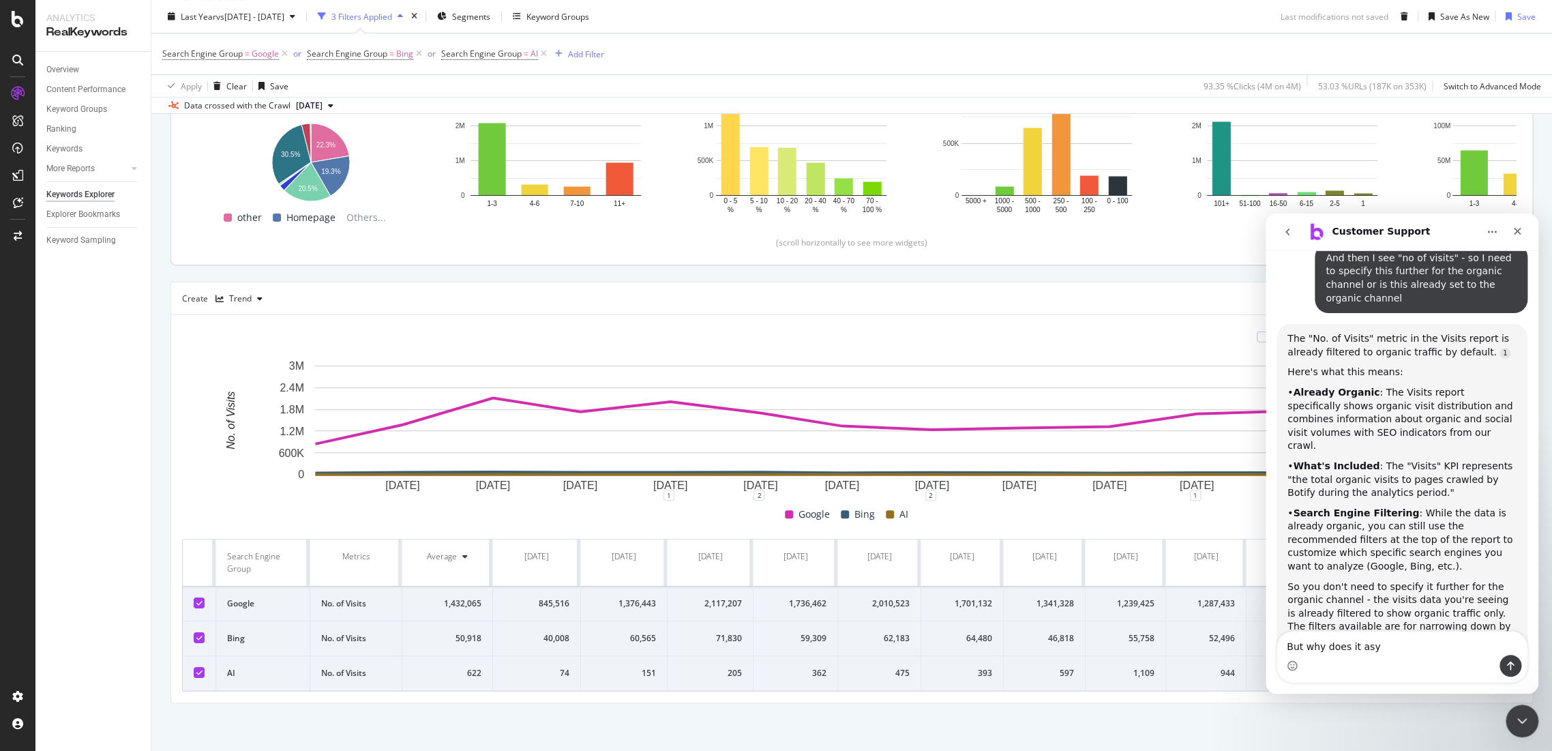
type textarea "But why does it asy"
drag, startPoint x: 693, startPoint y: 593, endPoint x: 779, endPoint y: 595, distance: 85.9
click at [779, 595] on tr "Google No. of Visits 1,432,065 845,516 1,376,443 2,117,207 1,736,462 2,010,523 …" at bounding box center [872, 603] width 1378 height 35
drag, startPoint x: 1427, startPoint y: 648, endPoint x: 1200, endPoint y: 638, distance: 227.3
click at [1266, 638] on html "Customer Support We're here to help. Ask us anything and we'll get back to you …" at bounding box center [1402, 453] width 273 height 480
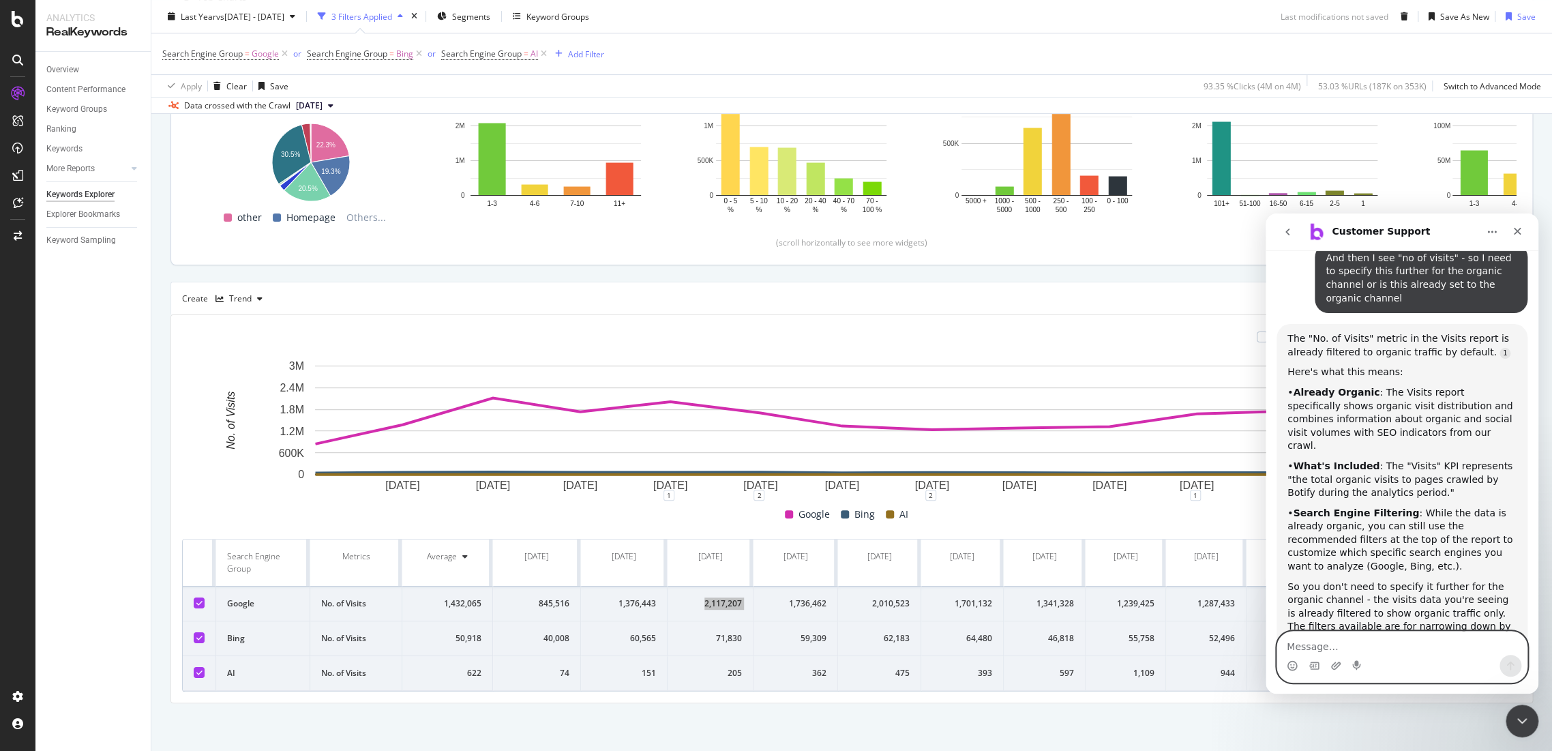
scroll to position [1096, 0]
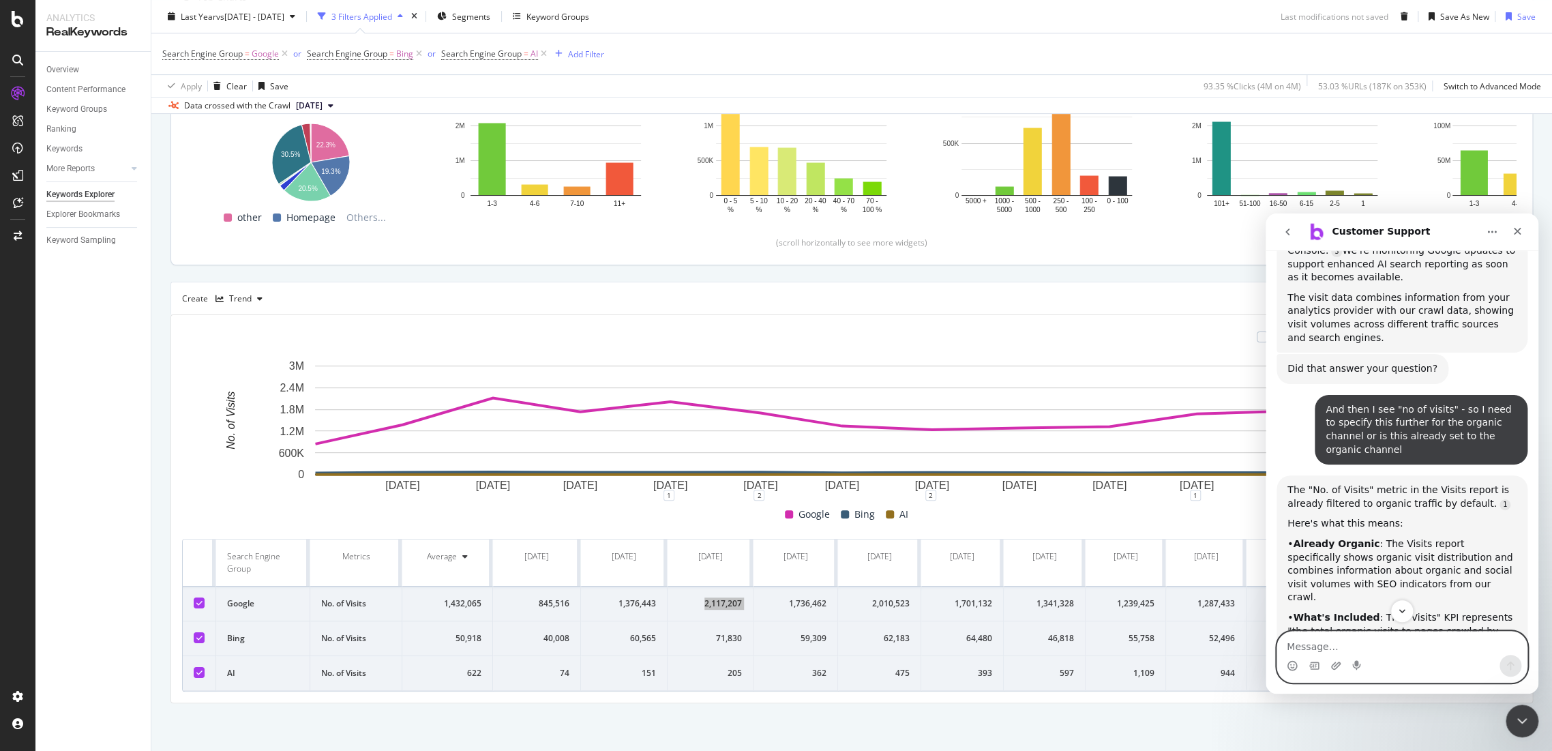
click at [1304, 651] on textarea "Message…" at bounding box center [1402, 642] width 250 height 23
click at [1414, 623] on textarea "But the No of vists is much igher than the clicks I see in Search Console - als…" at bounding box center [1402, 623] width 250 height 64
click at [1266, 213] on lt-div "Possible spelling mistake found. h igher n igher Ignore" at bounding box center [1266, 213] width 0 height 0
click at [1266, 213] on lt-span "h igher" at bounding box center [1266, 213] width 0 height 0
type textarea "But the No of vists is much higher than the clicks I see in Search Console - al…"
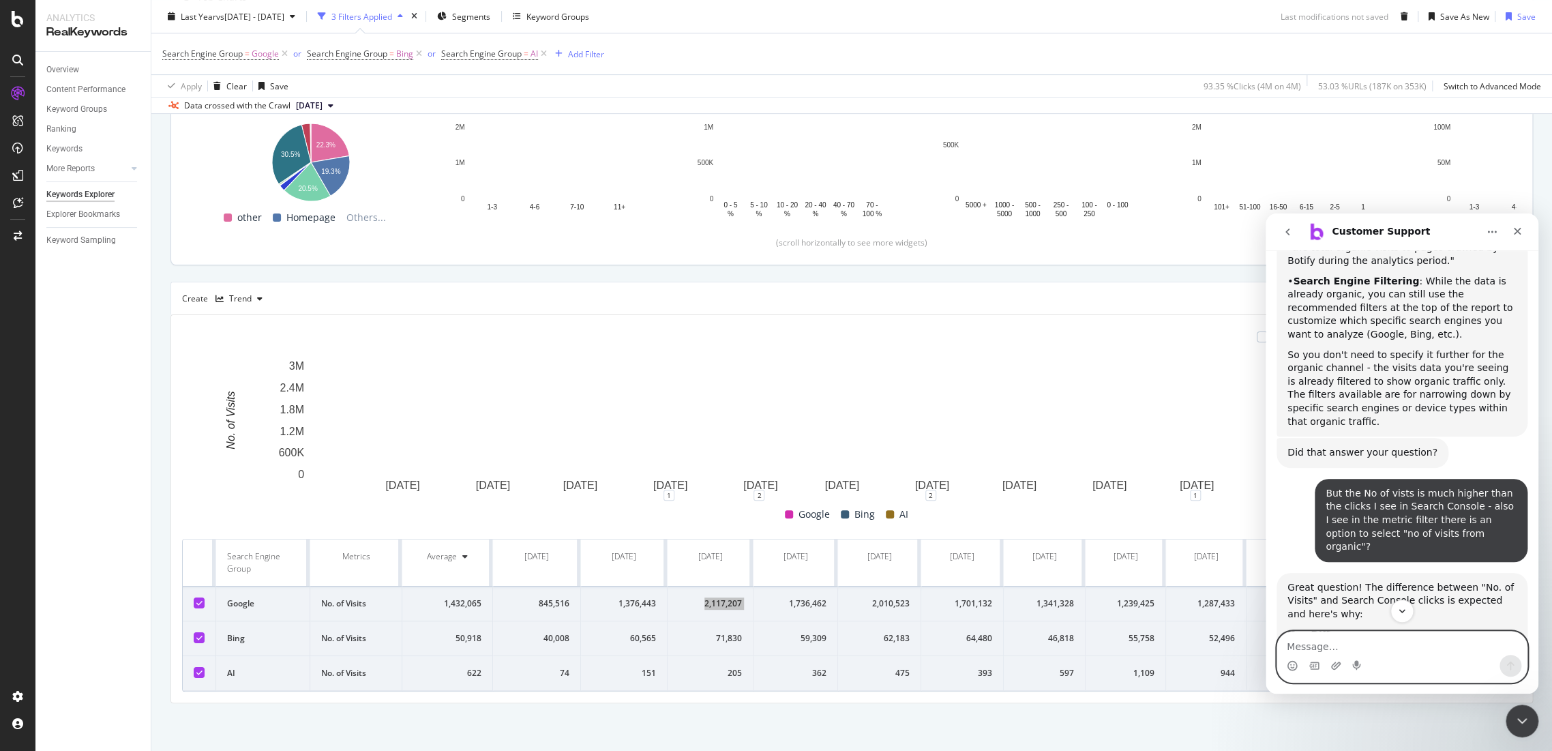
scroll to position [1553, 0]
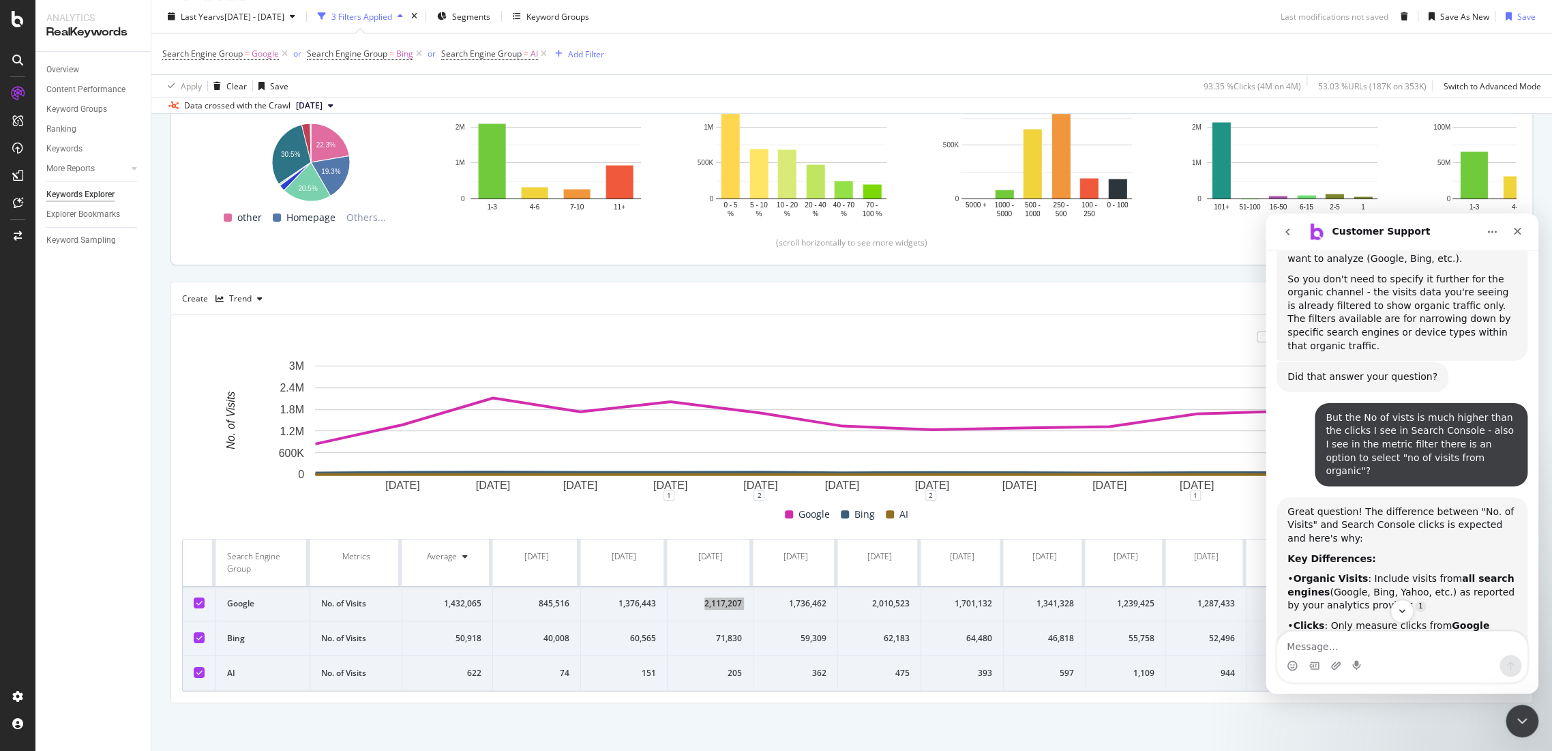
click at [1365, 657] on div "Intercom messenger" at bounding box center [1402, 666] width 250 height 22
click at [1363, 657] on div "Intercom messenger" at bounding box center [1402, 666] width 250 height 22
click at [1331, 644] on textarea "Message…" at bounding box center [1402, 642] width 250 height 23
type textarea "P"
type textarea "Okay but in the visits split the visits are already divided by search engine. A…"
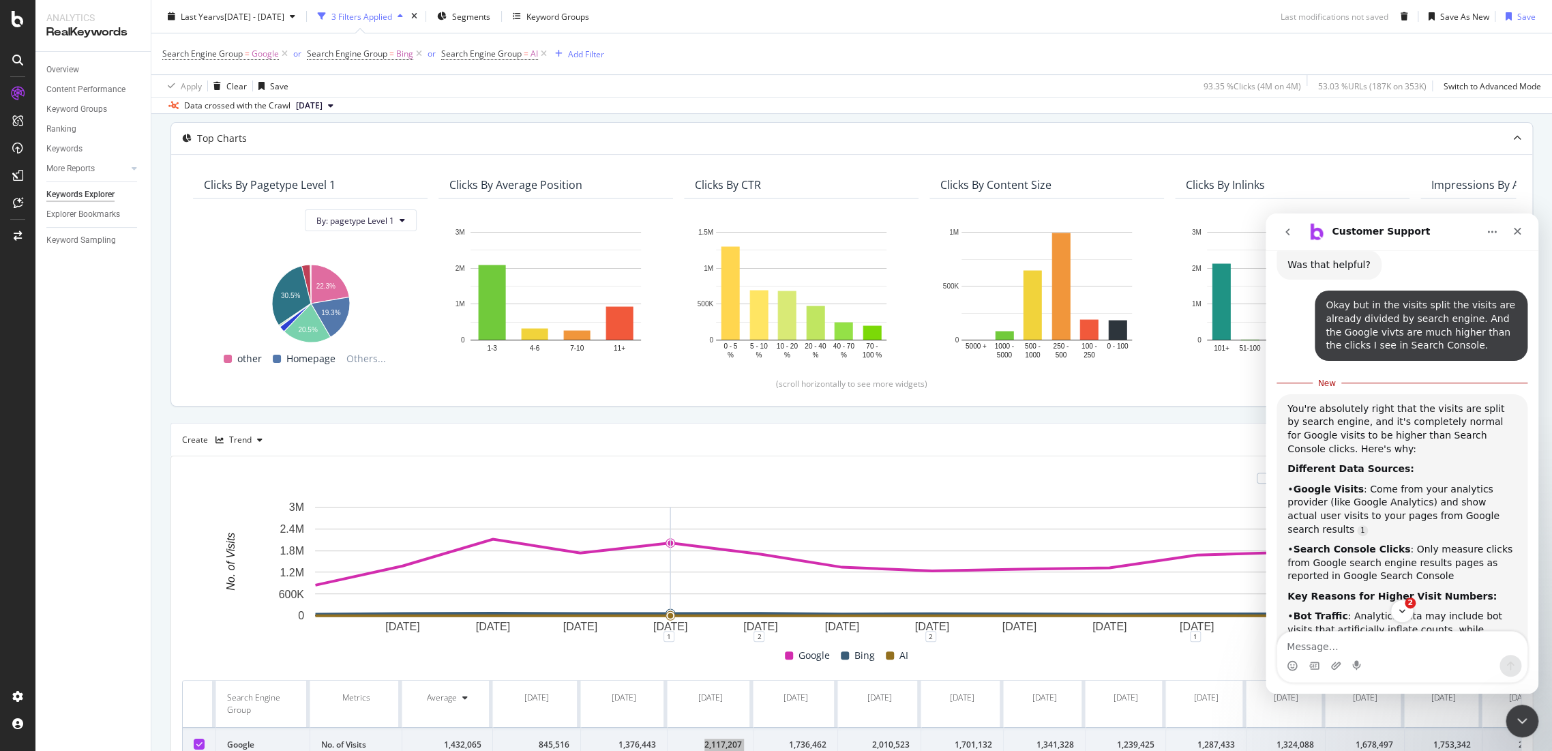
scroll to position [264, 0]
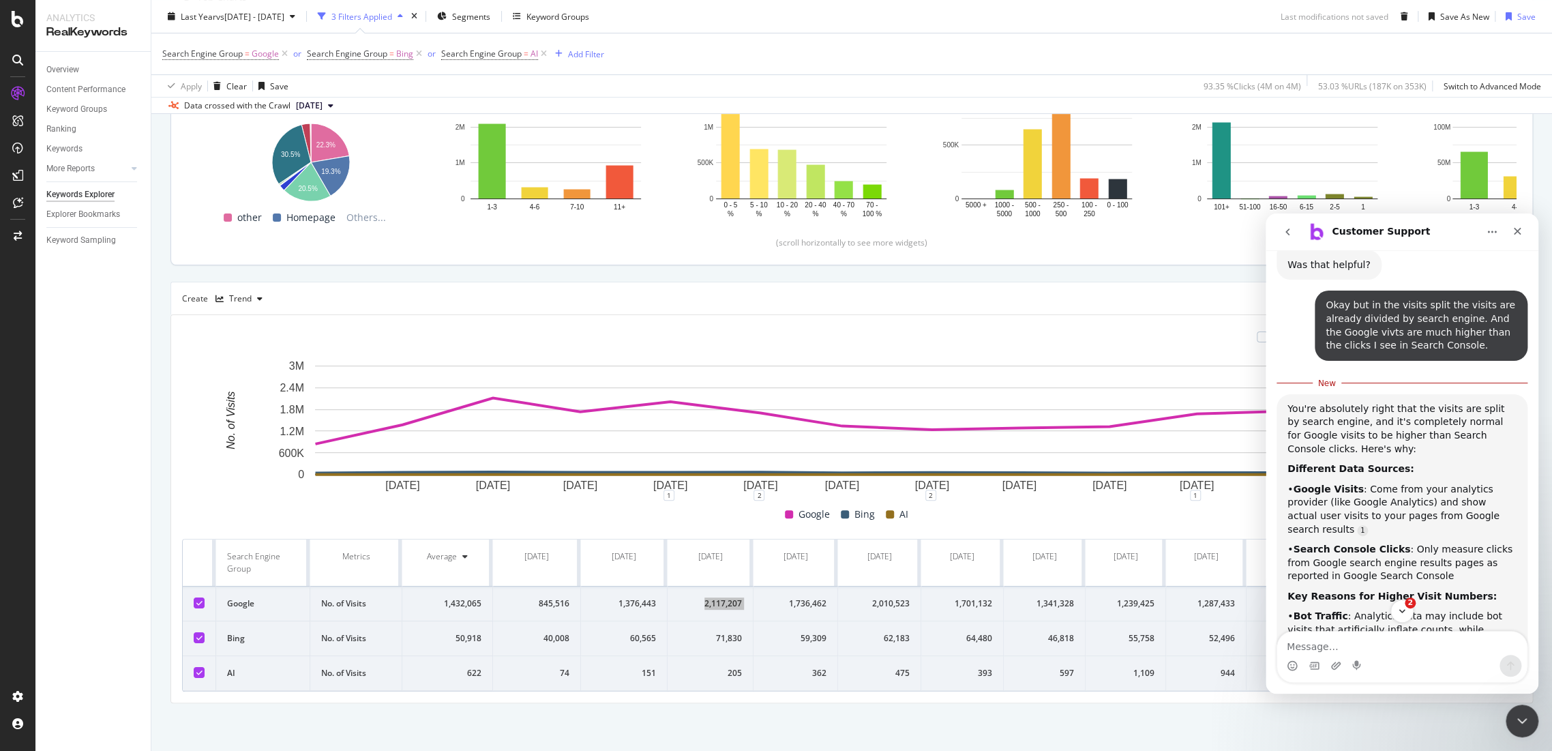
click at [1204, 702] on div "Compare periods Month Add to Custom Report [DATE] [DATE] [DATE] [DATE] [DATE] […" at bounding box center [851, 508] width 1363 height 389
click at [1127, 742] on div "By URL Description: Top Charts Clicks By pagetype Level 1 By: pagetype Level 1 …" at bounding box center [851, 322] width 1401 height 857
click at [1523, 706] on div "Close Intercom Messenger" at bounding box center [1520, 718] width 33 height 33
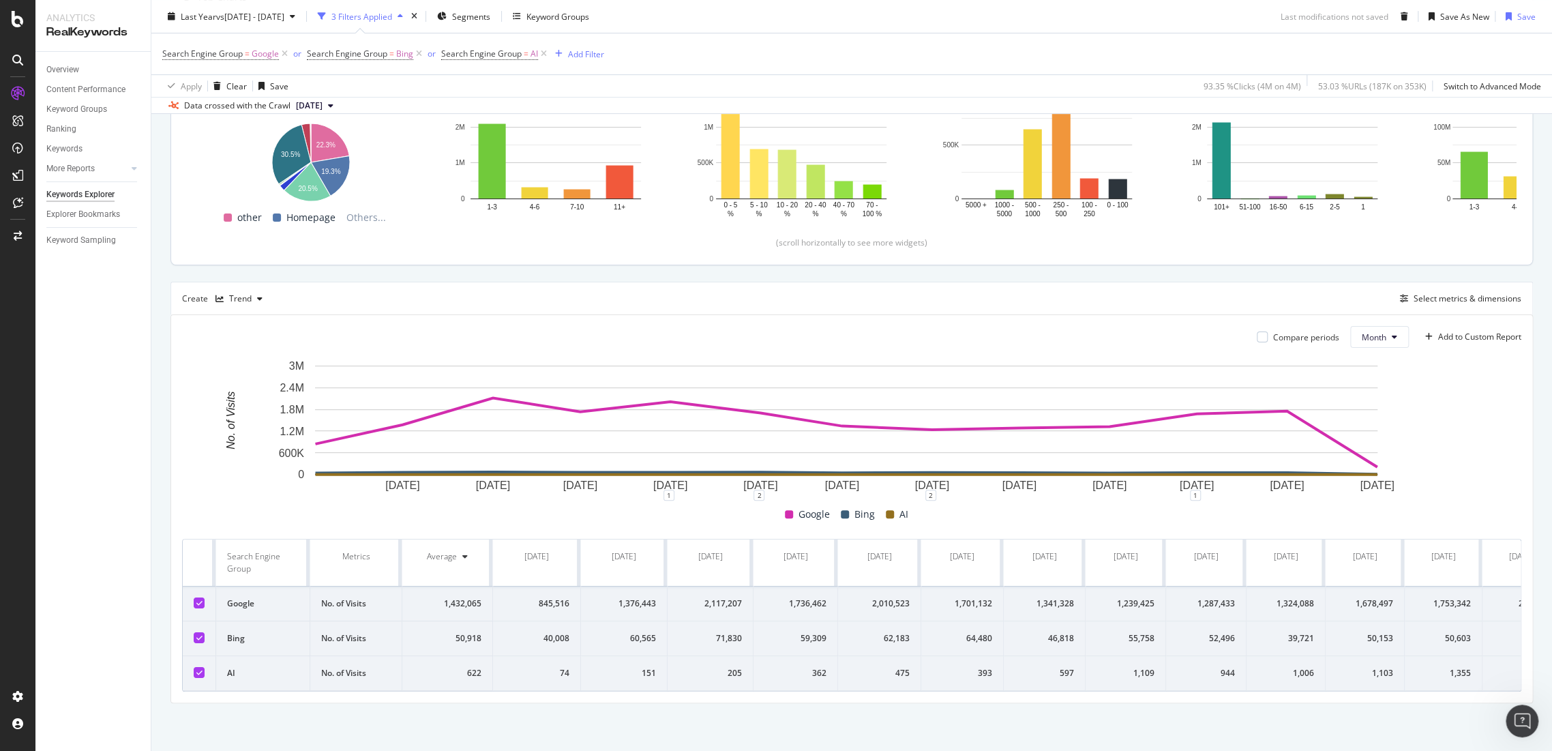
scroll to position [0, 50]
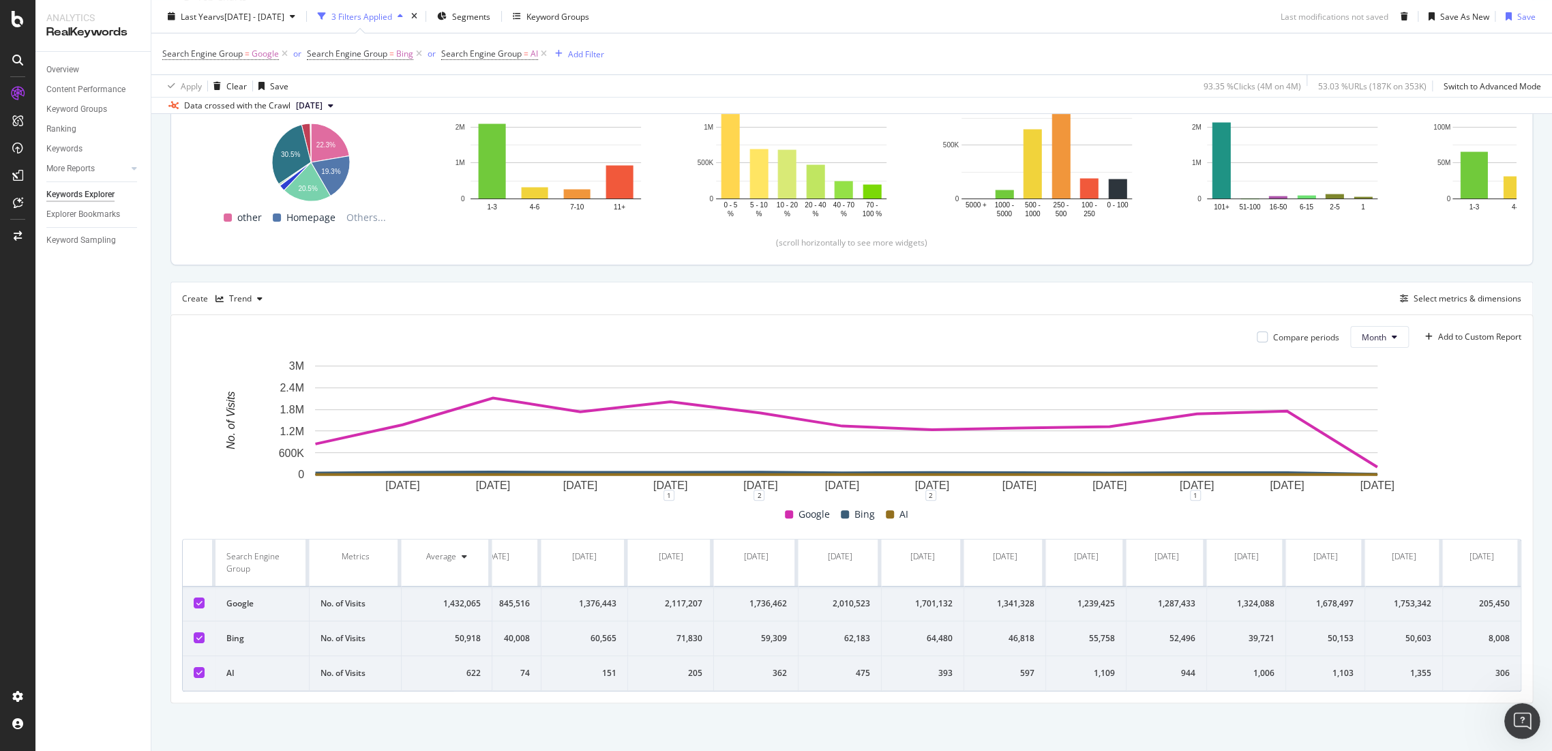
click at [1509, 719] on div "Open Intercom Messenger" at bounding box center [1520, 718] width 45 height 45
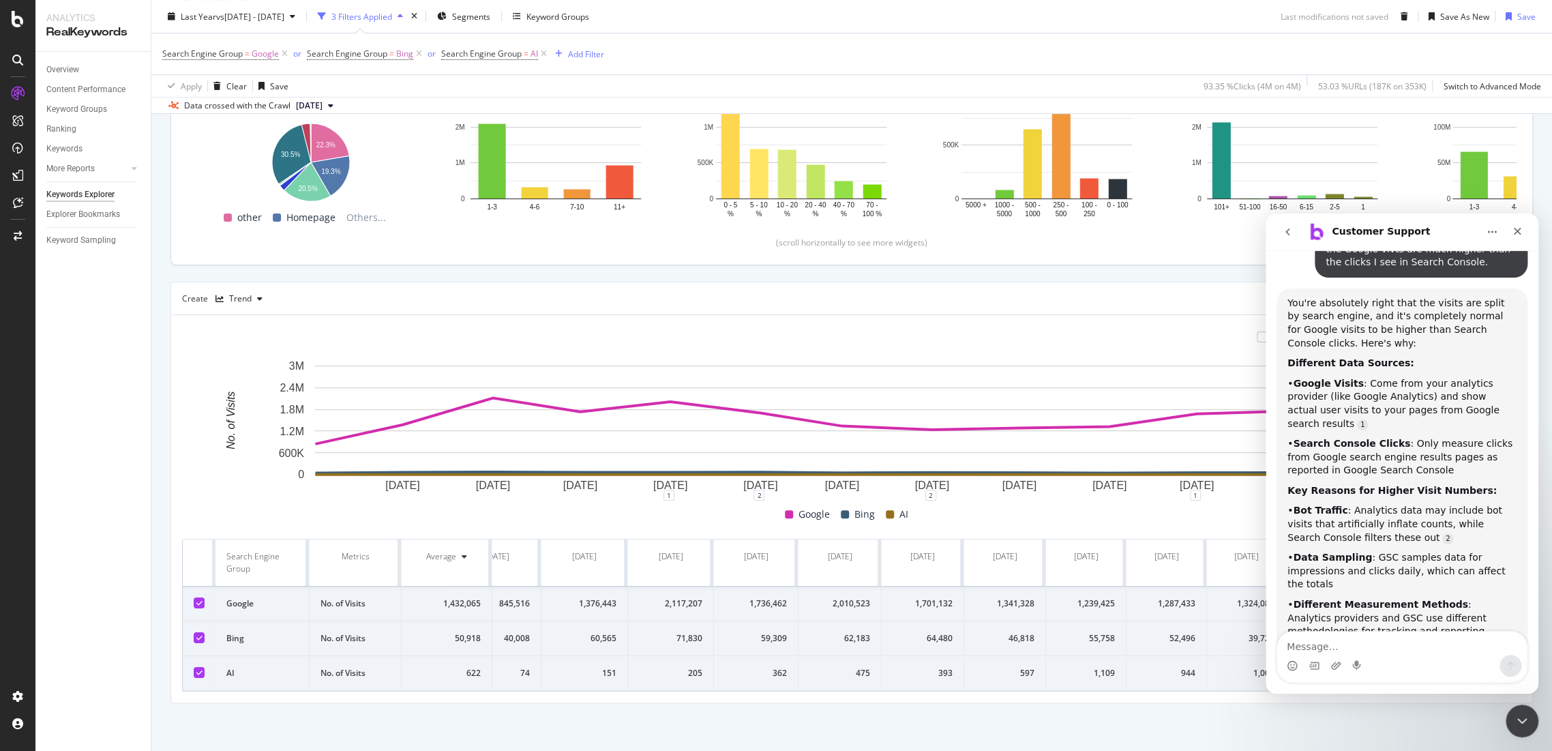
scroll to position [2437, 0]
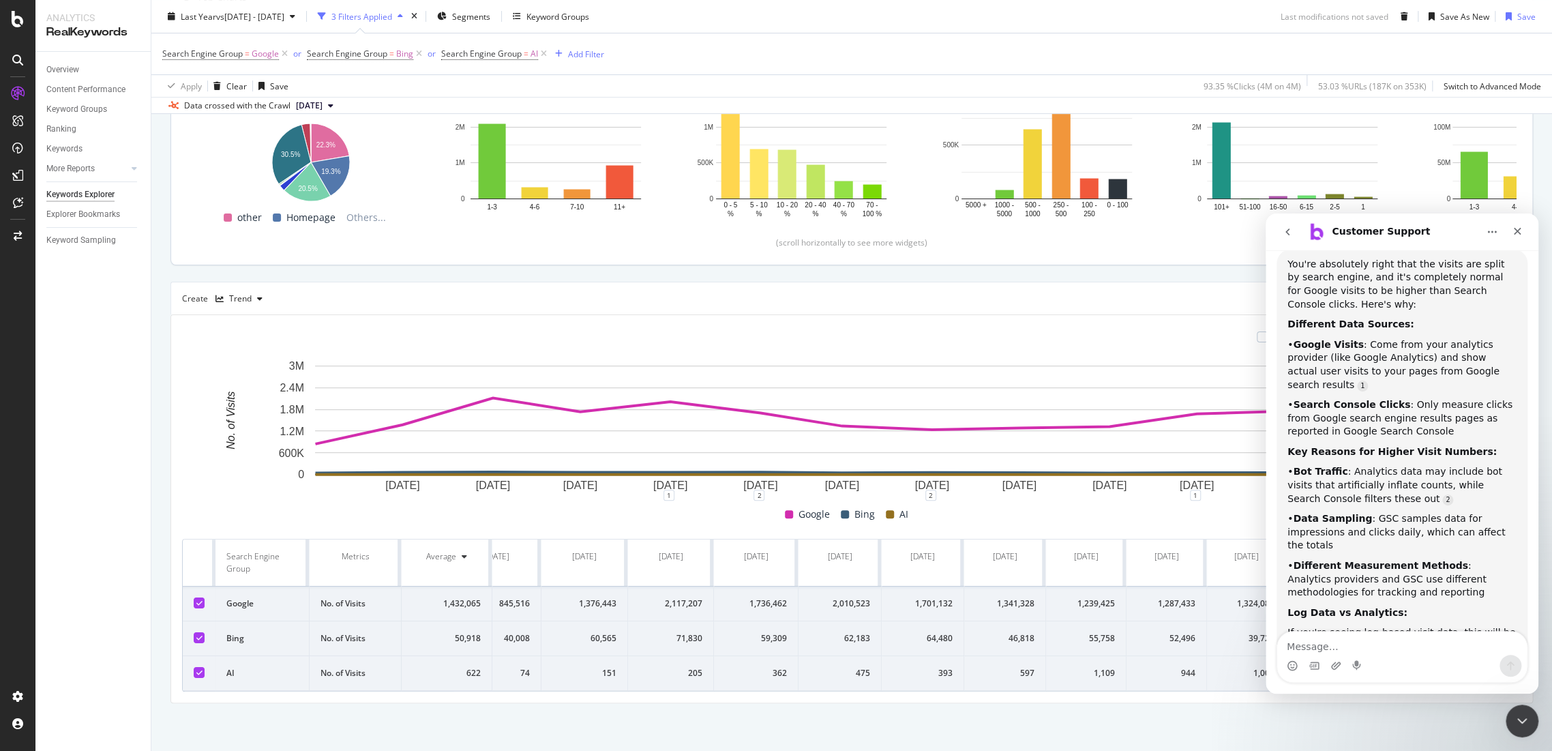
click at [1287, 229] on icon "go back" at bounding box center [1287, 231] width 11 height 11
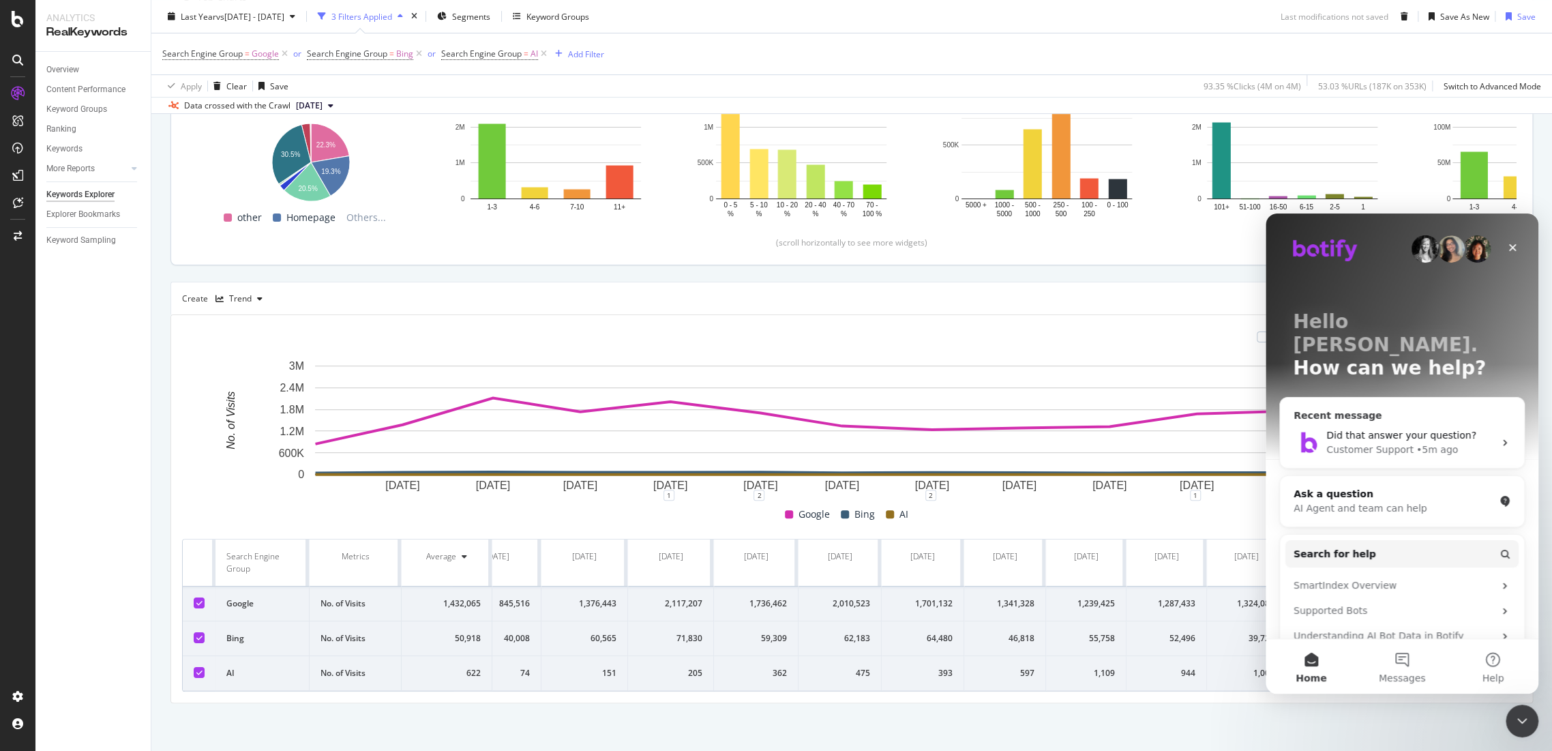
click at [1421, 430] on span "Did that answer your question?" at bounding box center [1401, 435] width 150 height 11
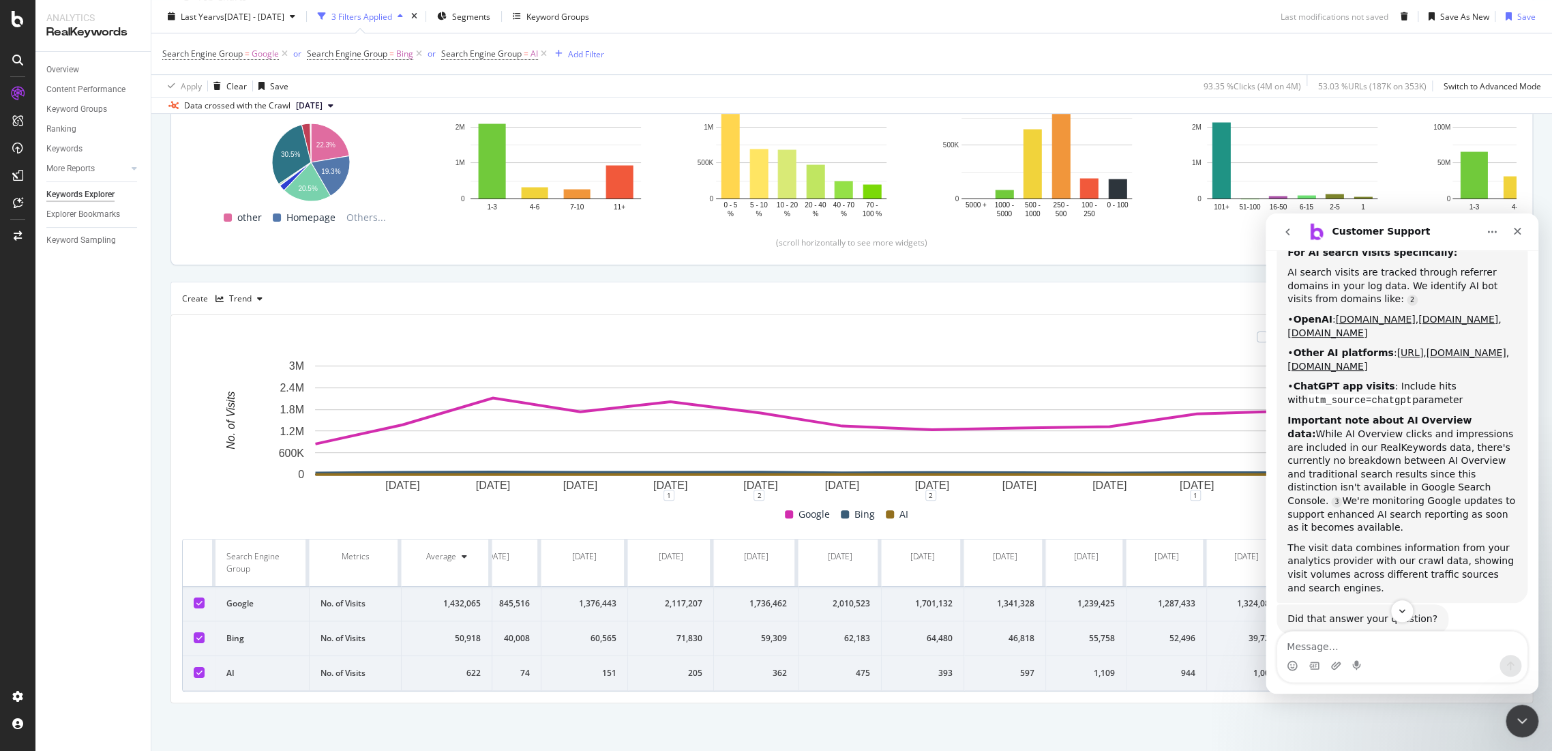
scroll to position [1225, 0]
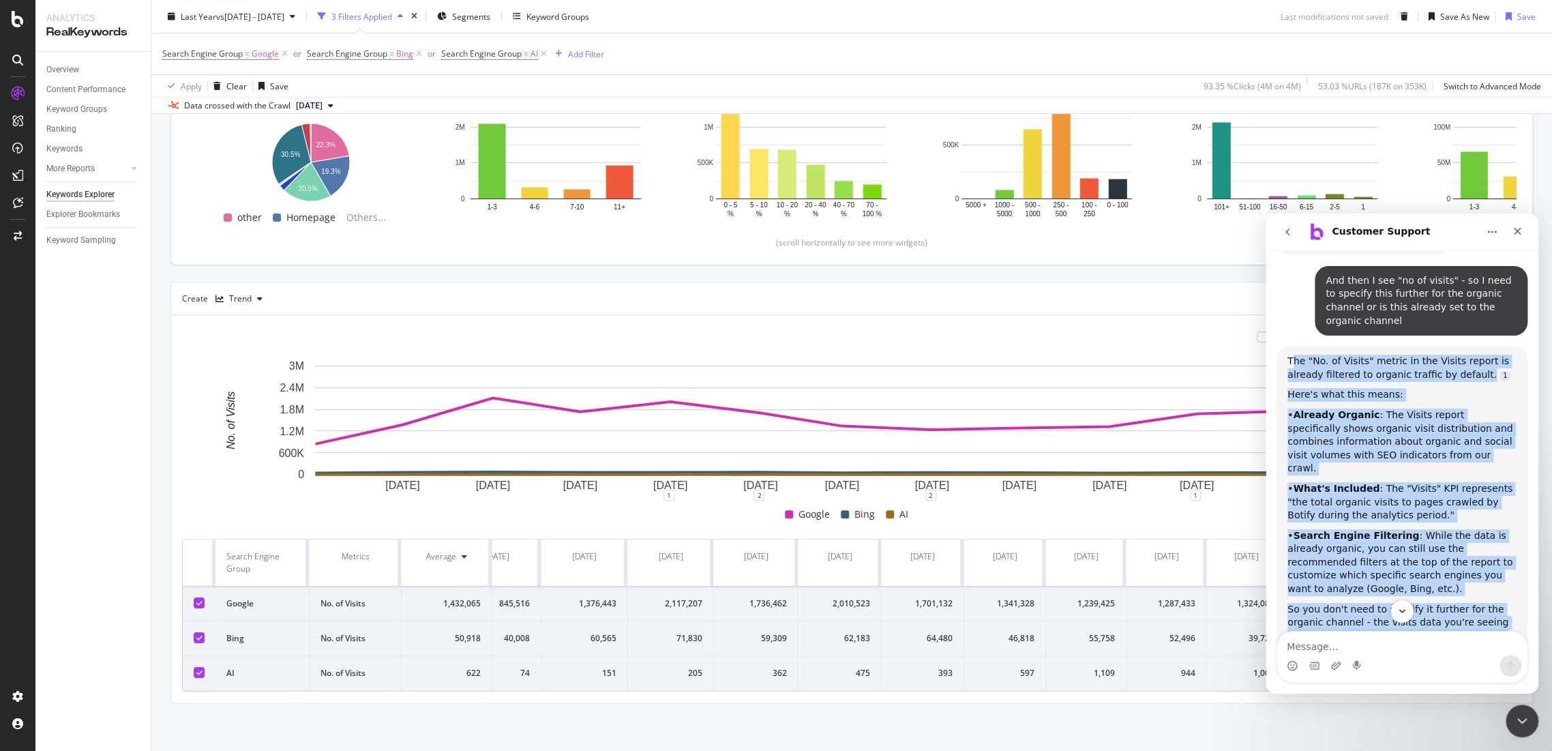
drag, startPoint x: 1291, startPoint y: 277, endPoint x: 1493, endPoint y: 578, distance: 363.1
click at [1493, 578] on div "The "No. of Visits" metric in the Visits report is already filtered to organic …" at bounding box center [1401, 519] width 229 height 328
click at [1421, 504] on div "The "No. of Visits" metric in the Visits report is already filtered to organic …" at bounding box center [1401, 519] width 229 height 328
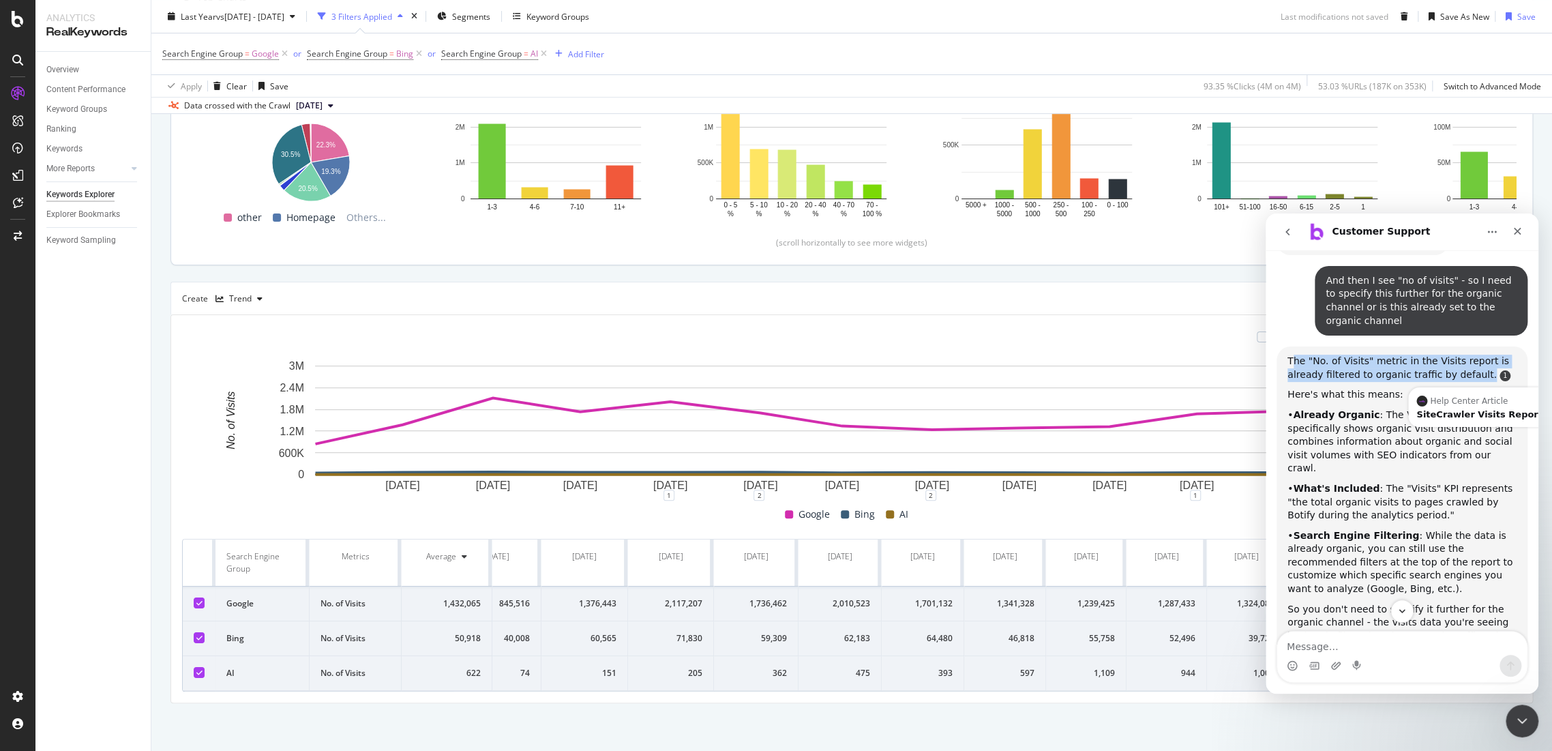
drag, startPoint x: 1290, startPoint y: 274, endPoint x: 1481, endPoint y: 297, distance: 192.3
click at [1481, 355] on div "The "No. of Visits" metric in the Visits report is already filtered to organic …" at bounding box center [1401, 368] width 229 height 27
click at [1352, 355] on div "The "No. of Visits" metric in the Visits report is already filtered to organic …" at bounding box center [1401, 519] width 229 height 328
drag, startPoint x: 1279, startPoint y: 276, endPoint x: 1476, endPoint y: 286, distance: 196.6
click at [1476, 346] on div "The "No. of Visits" metric in the Visits report is already filtered to organic …" at bounding box center [1402, 518] width 251 height 344
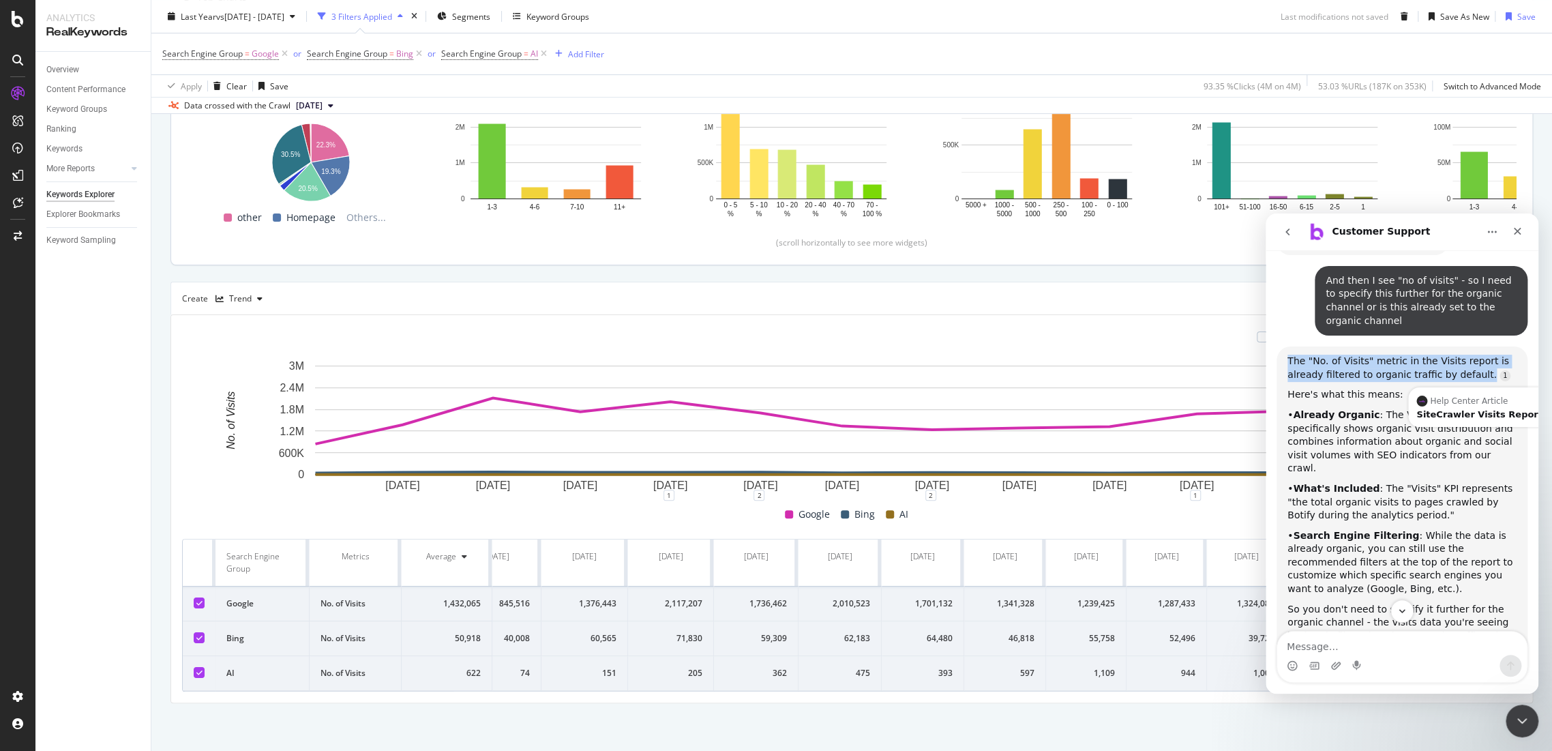
copy div "The "No. of Visits" metric in the Visits report is already filtered to organic …"
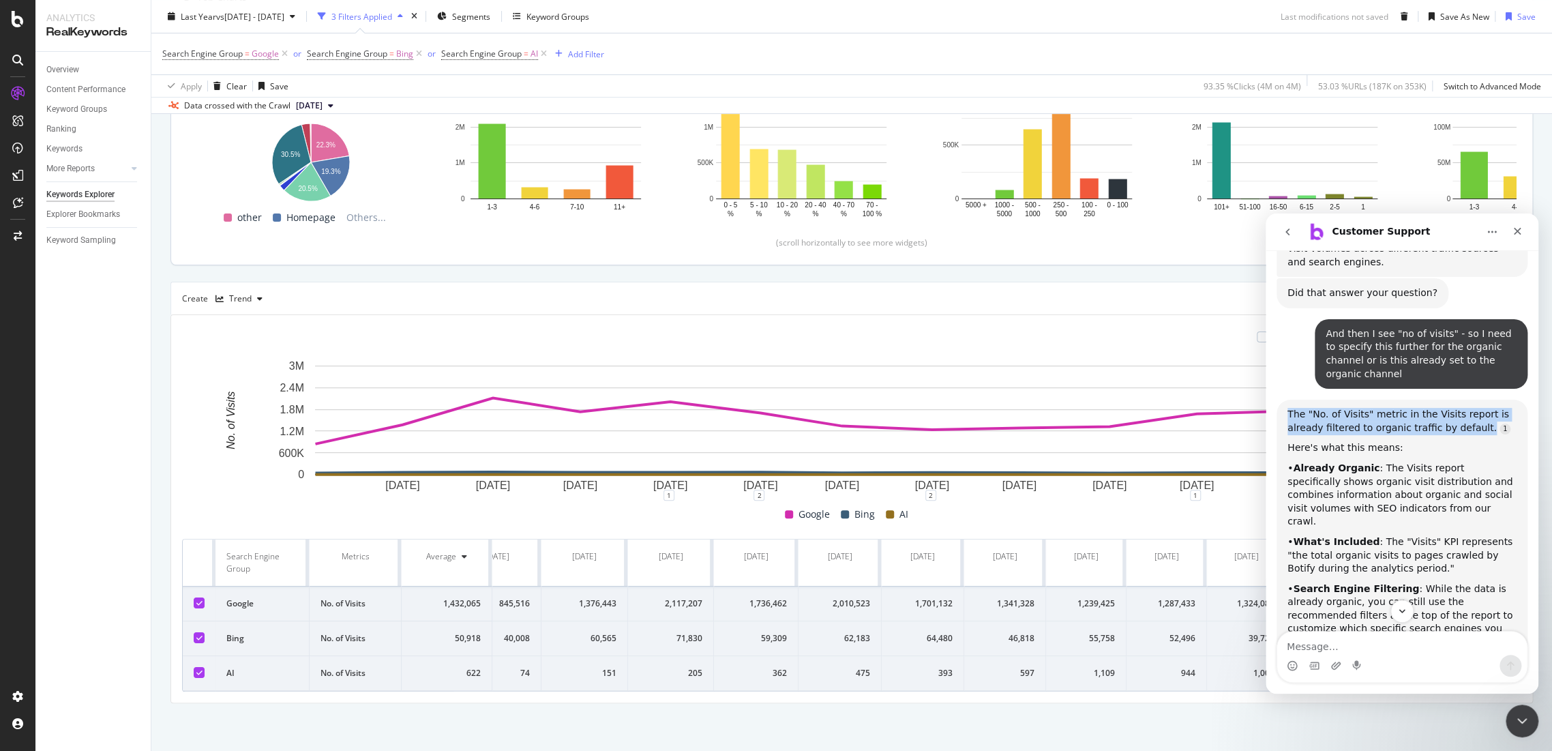
scroll to position [1149, 0]
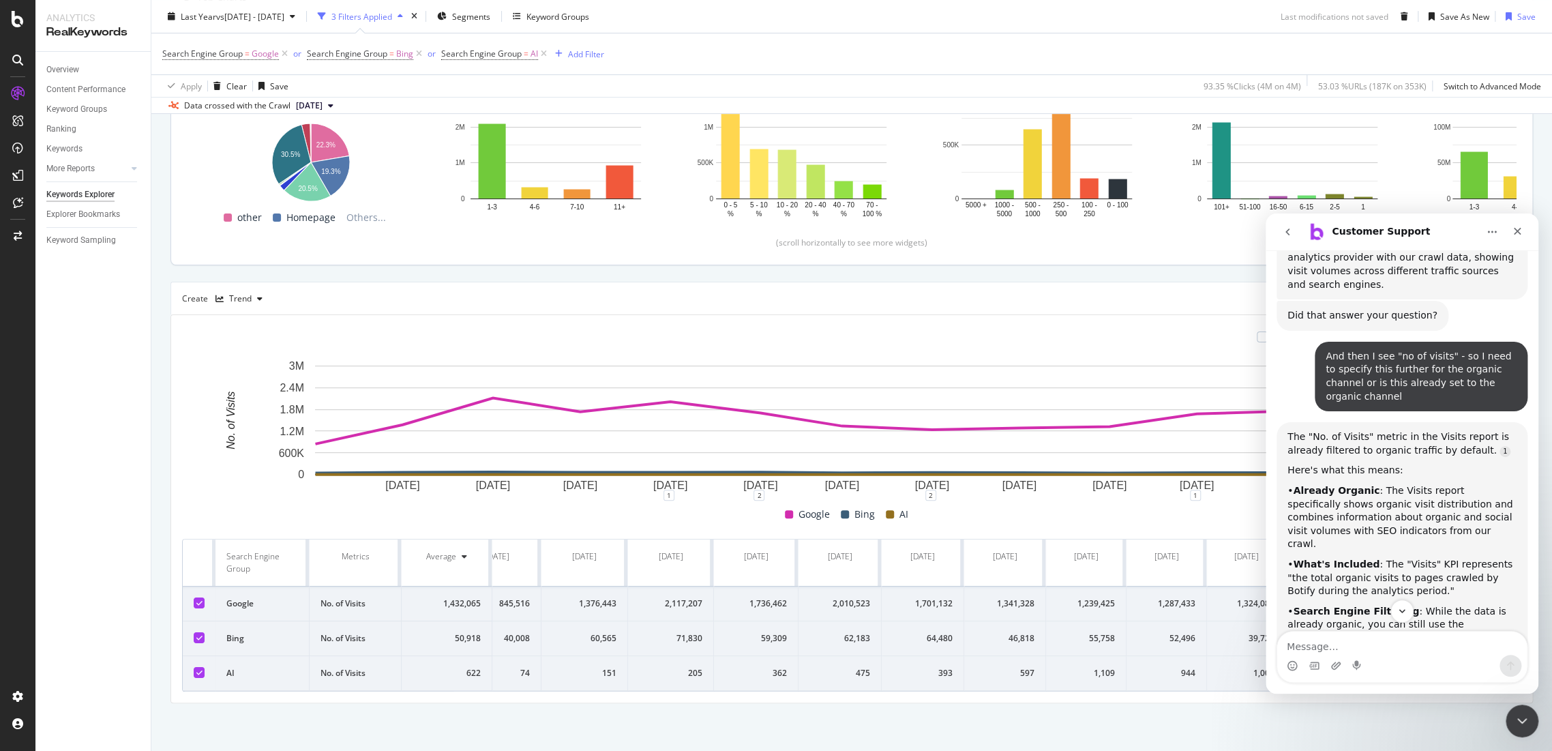
click at [1372, 484] on div "• Already Organic : The Visits report specifically shows organic visit distribu…" at bounding box center [1401, 517] width 229 height 67
click at [1524, 713] on icon "Close Intercom Messenger" at bounding box center [1521, 719] width 16 height 16
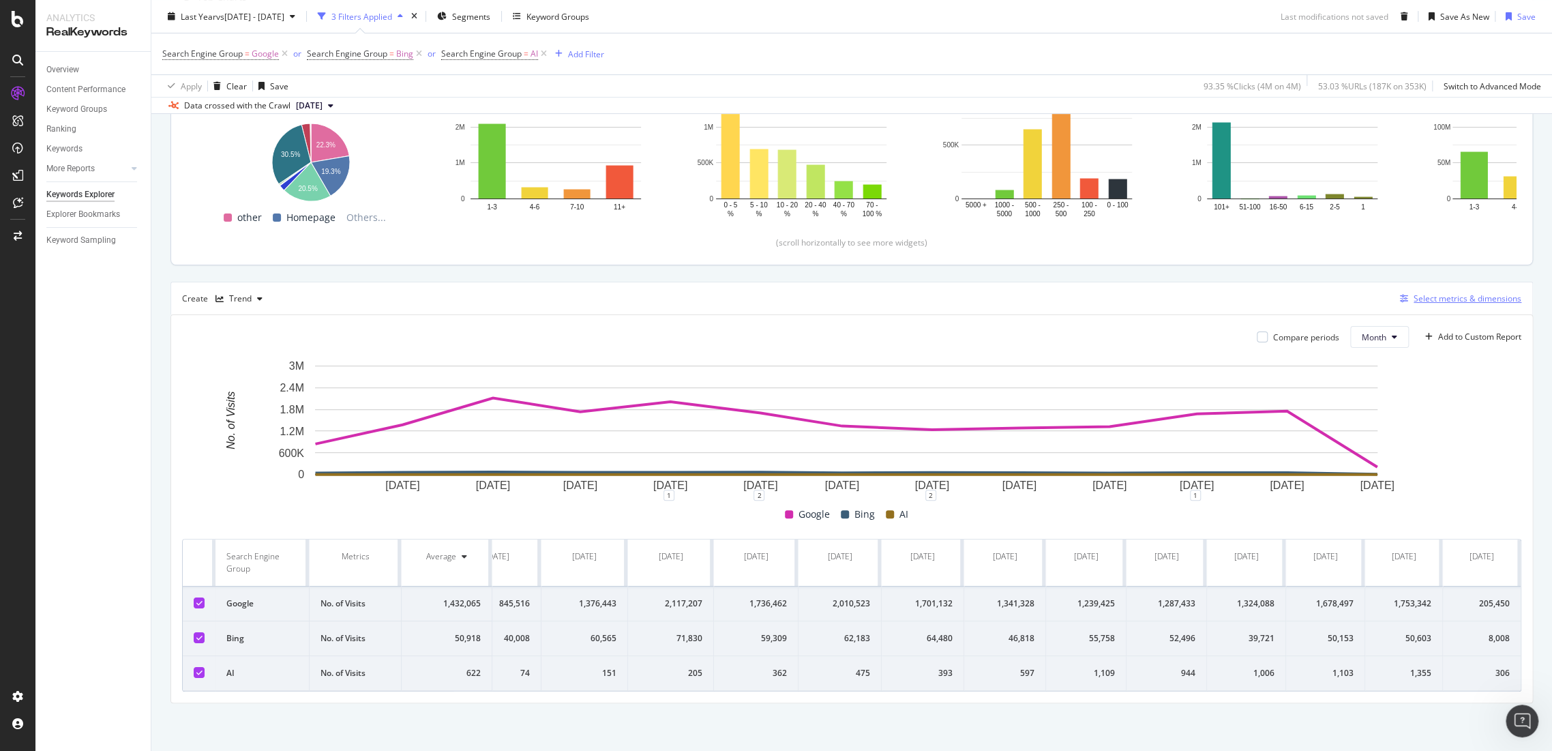
click at [1445, 293] on div "Select metrics & dimensions" at bounding box center [1468, 299] width 108 height 12
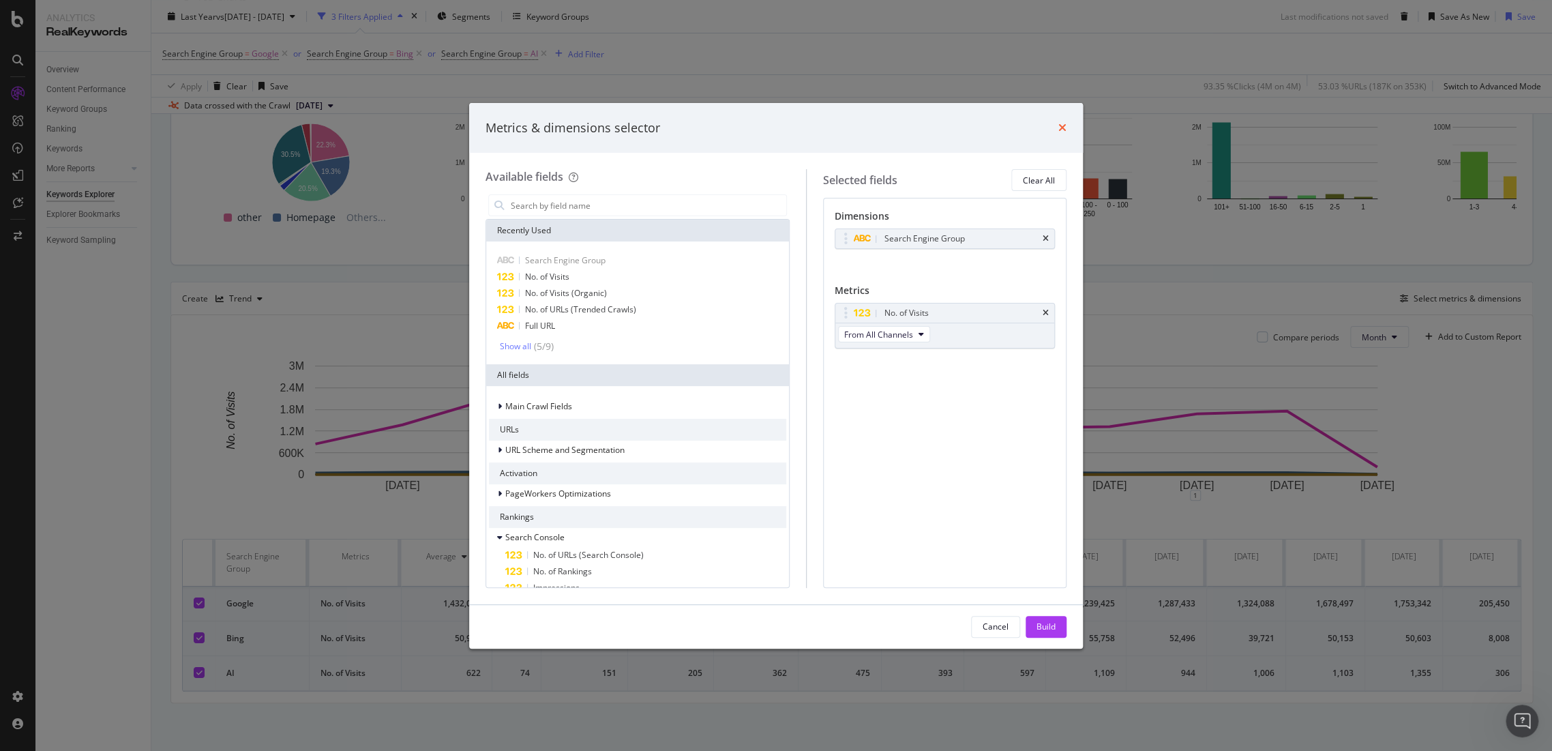
click at [1066, 125] on icon "times" at bounding box center [1062, 127] width 8 height 11
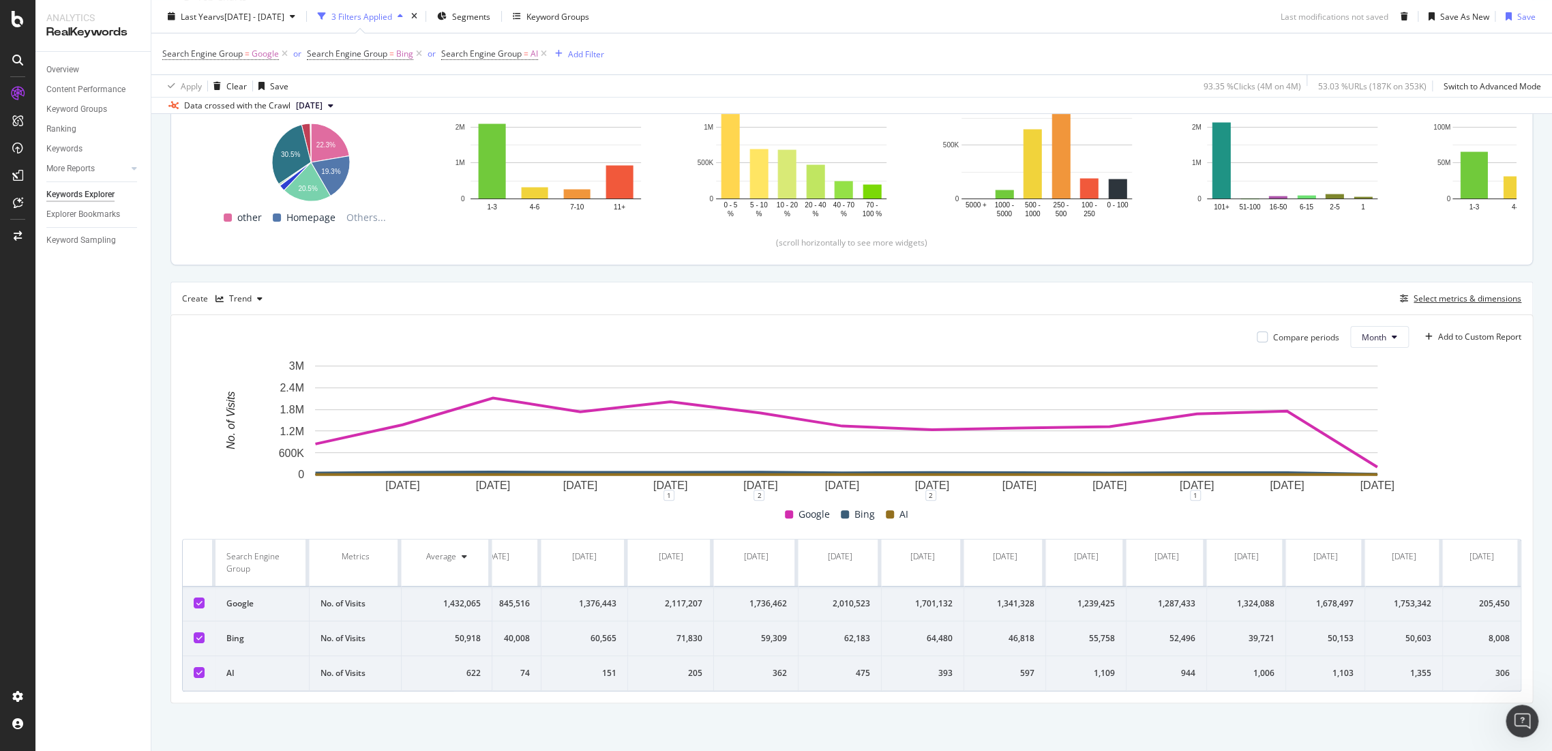
scroll to position [0, 0]
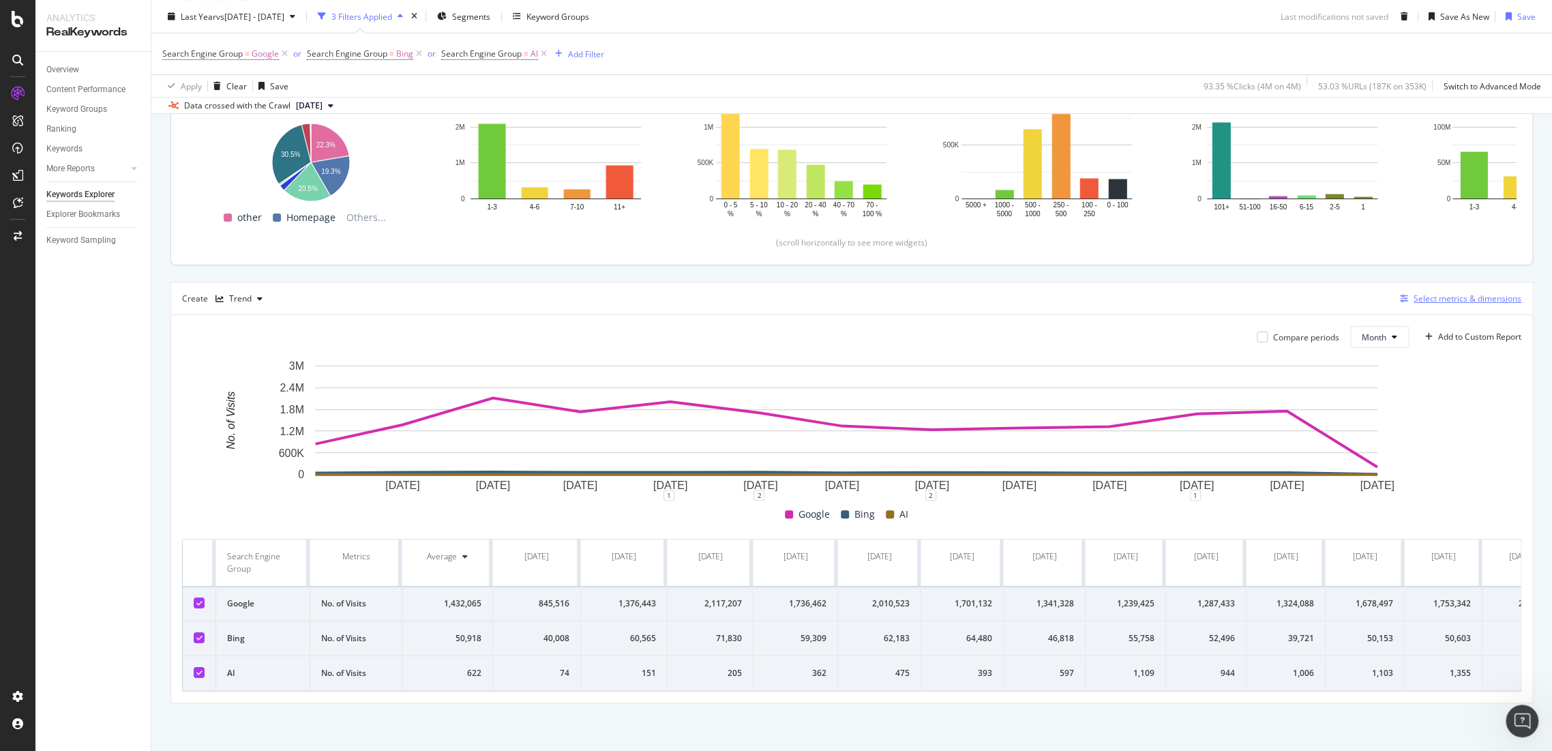
click at [1457, 293] on div "Select metrics & dimensions" at bounding box center [1468, 299] width 108 height 12
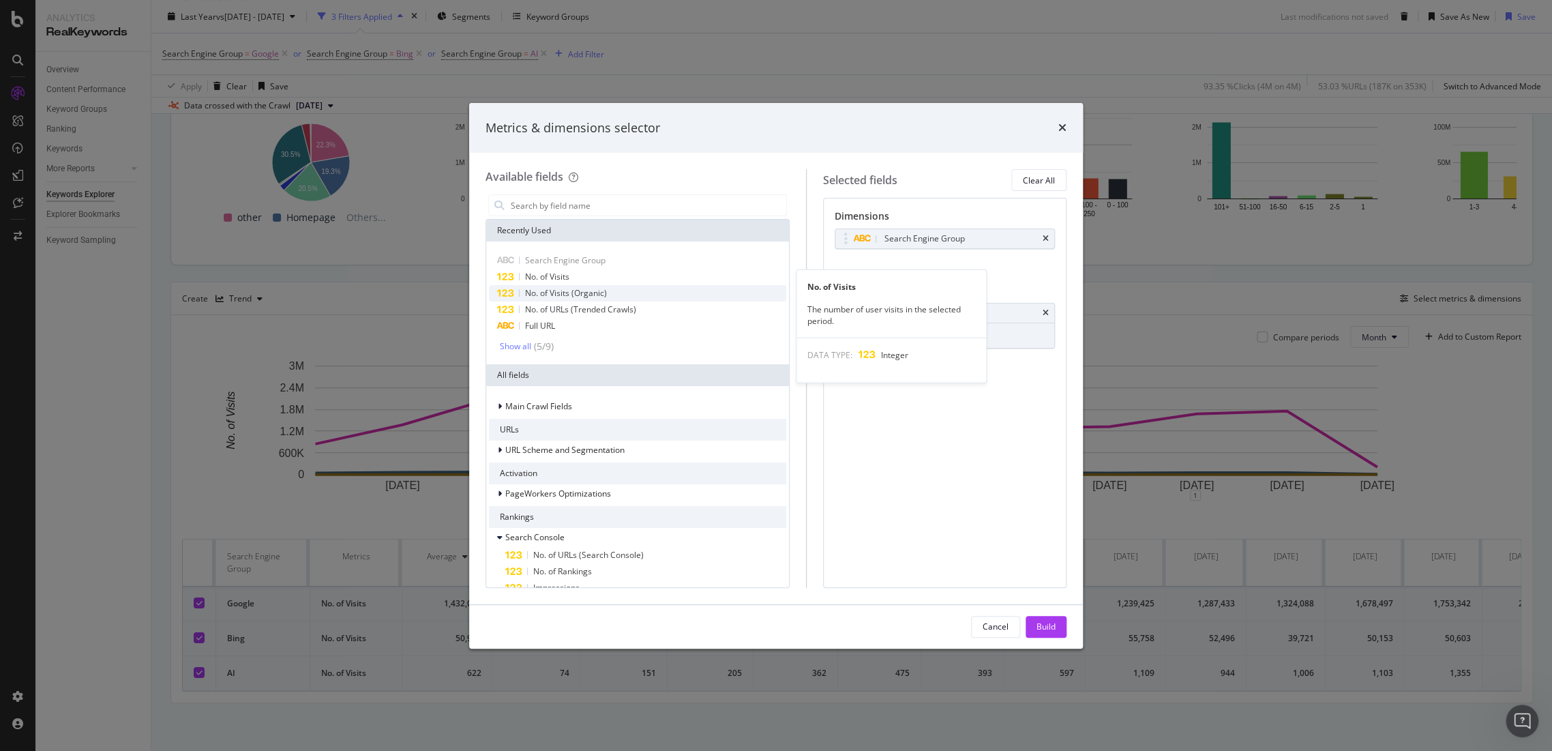
drag, startPoint x: 629, startPoint y: 273, endPoint x: 676, endPoint y: 285, distance: 49.1
click at [629, 272] on div "No. of Visits" at bounding box center [637, 277] width 297 height 16
click at [913, 384] on span "From All Channels" at bounding box center [878, 386] width 69 height 12
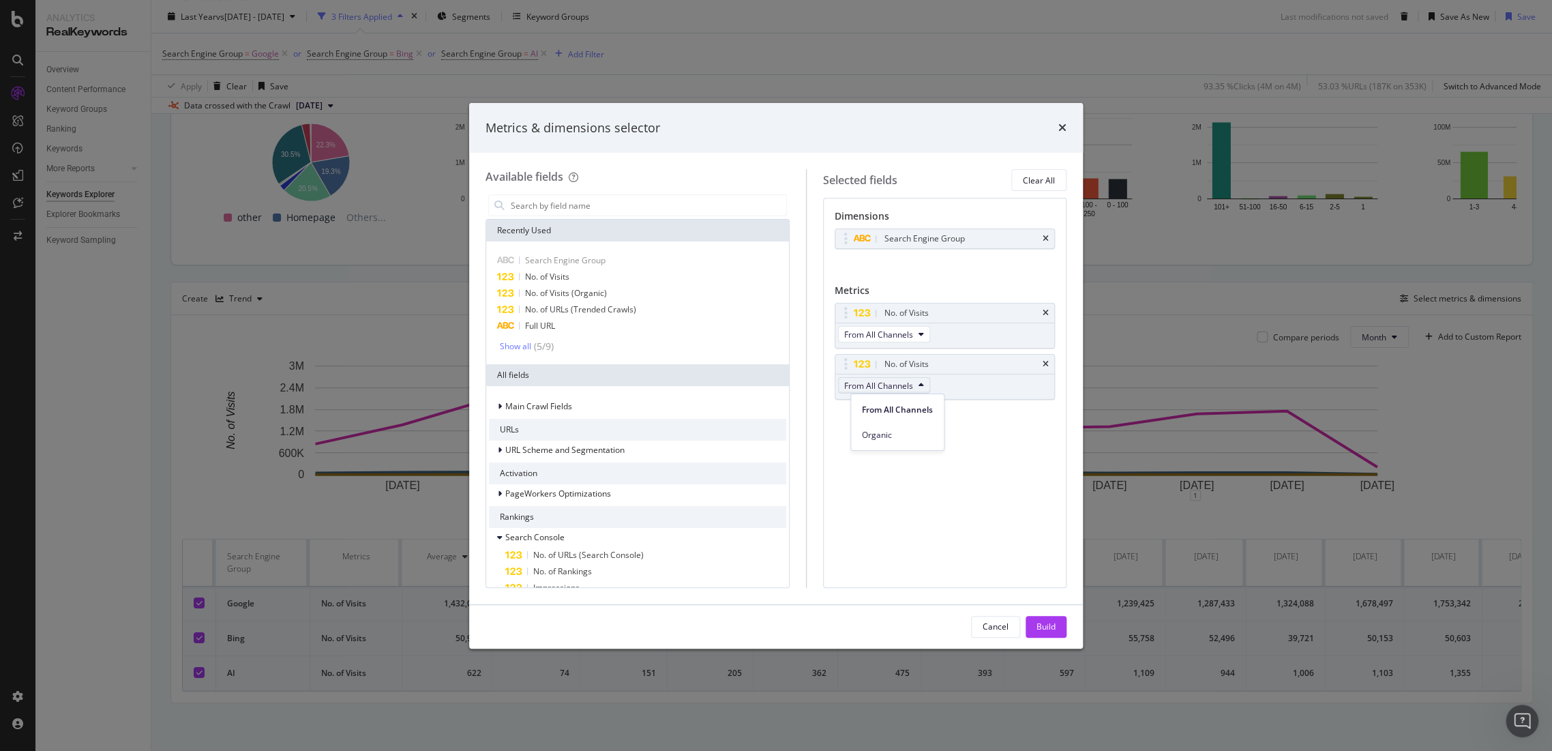
click at [989, 430] on div "Dimensions Search Engine Group You can use this field as a dimension Metrics No…" at bounding box center [944, 392] width 243 height 389
click at [1061, 134] on div "times" at bounding box center [1062, 128] width 8 height 18
